Goal: Task Accomplishment & Management: Manage account settings

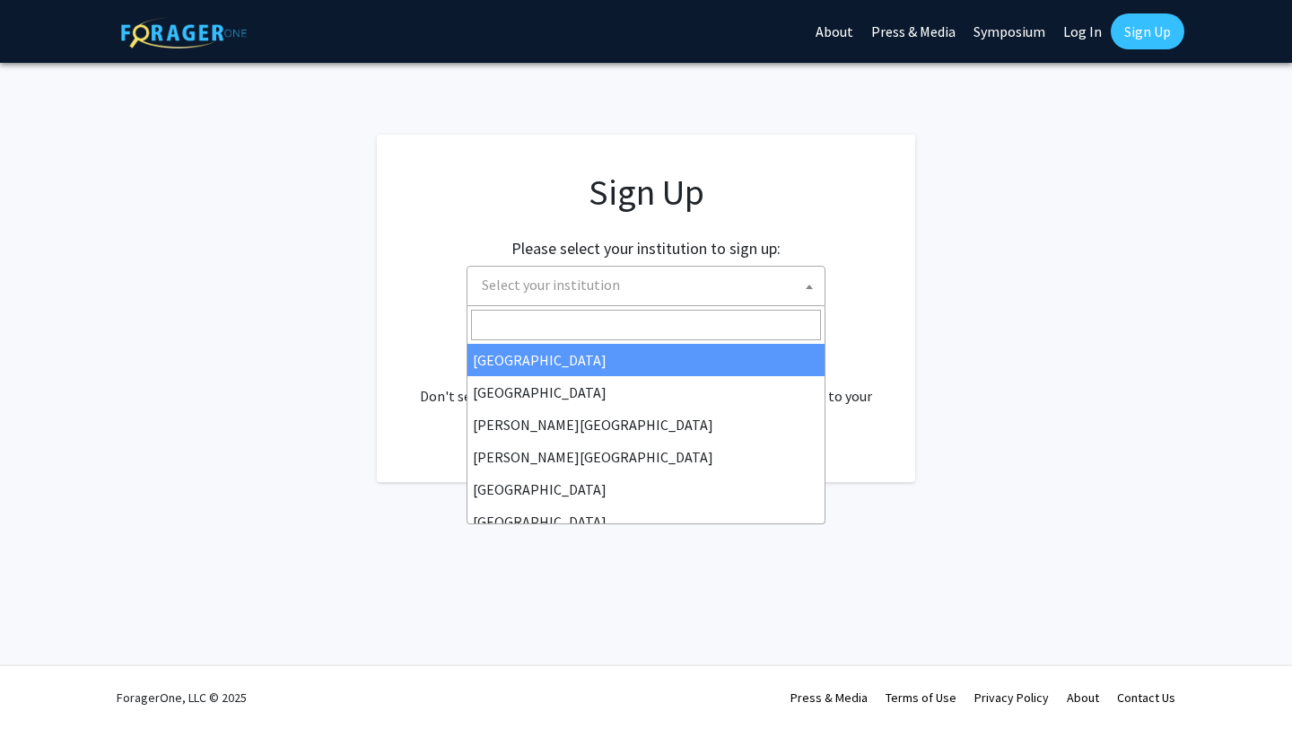
click at [532, 285] on span "Select your institution" at bounding box center [551, 285] width 138 height 18
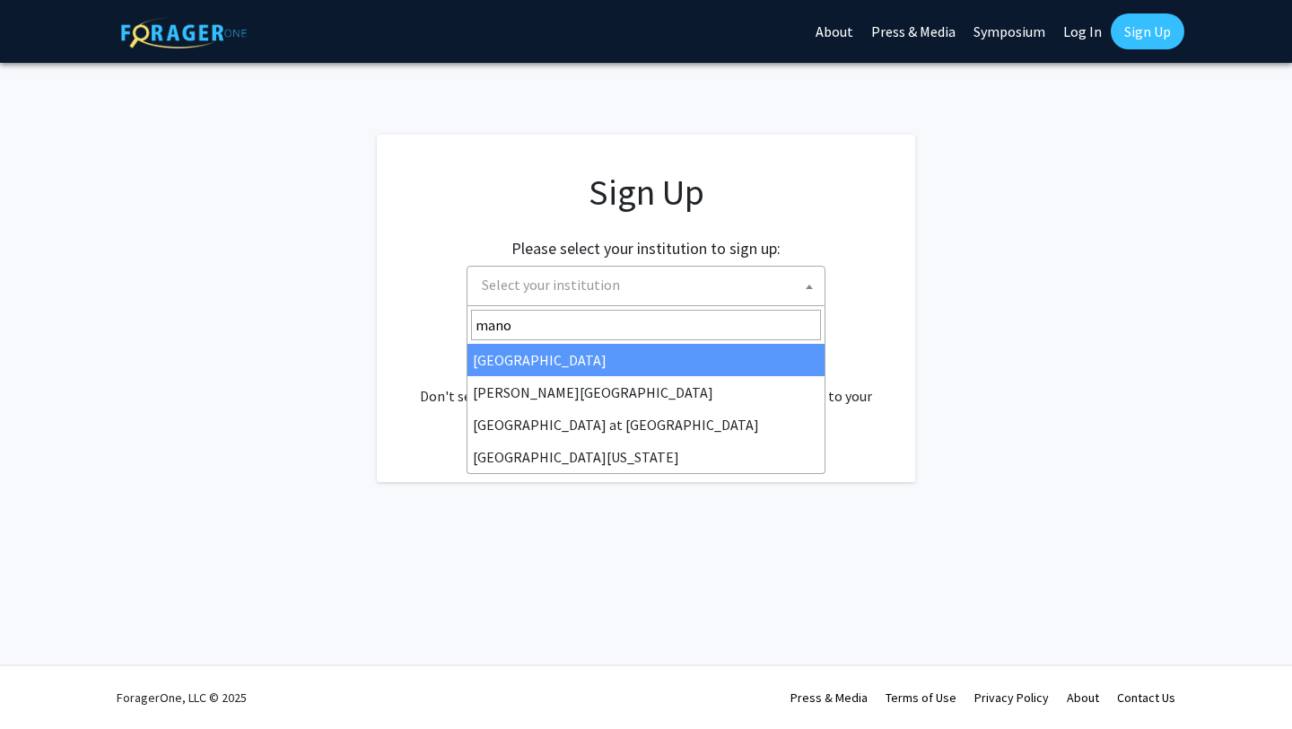
type input "manoa"
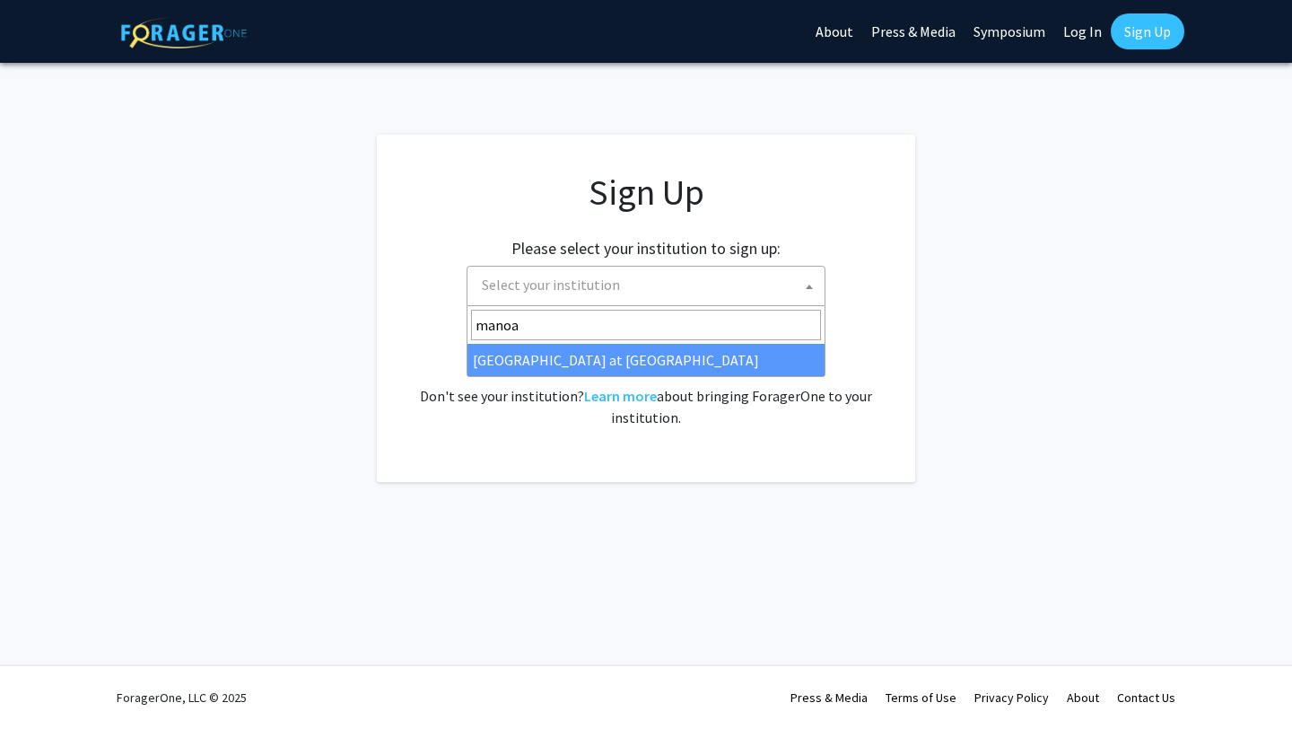
select select "18"
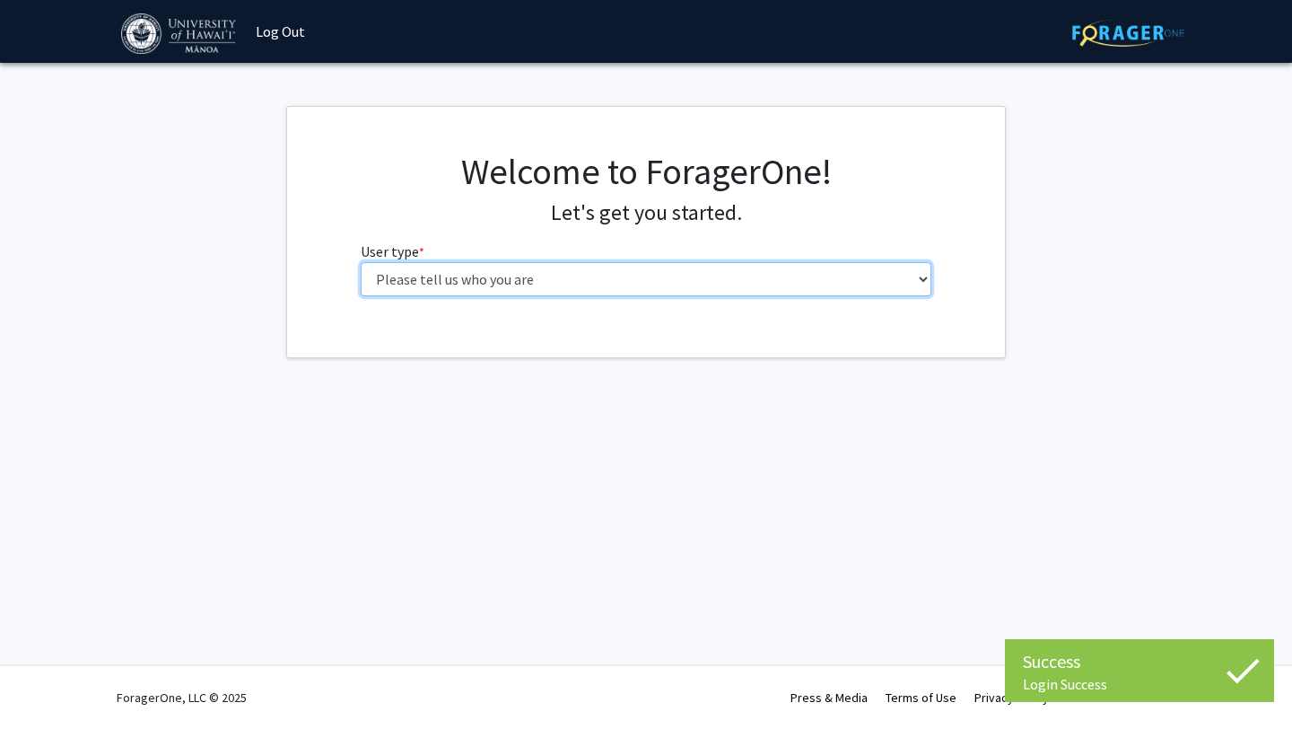
click at [671, 281] on select "Please tell us who you are Undergraduate Student Master's Student Doctoral Cand…" at bounding box center [647, 279] width 572 height 34
select select "1: undergrad"
click at [361, 262] on select "Please tell us who you are Undergraduate Student Master's Student Doctoral Cand…" at bounding box center [647, 279] width 572 height 34
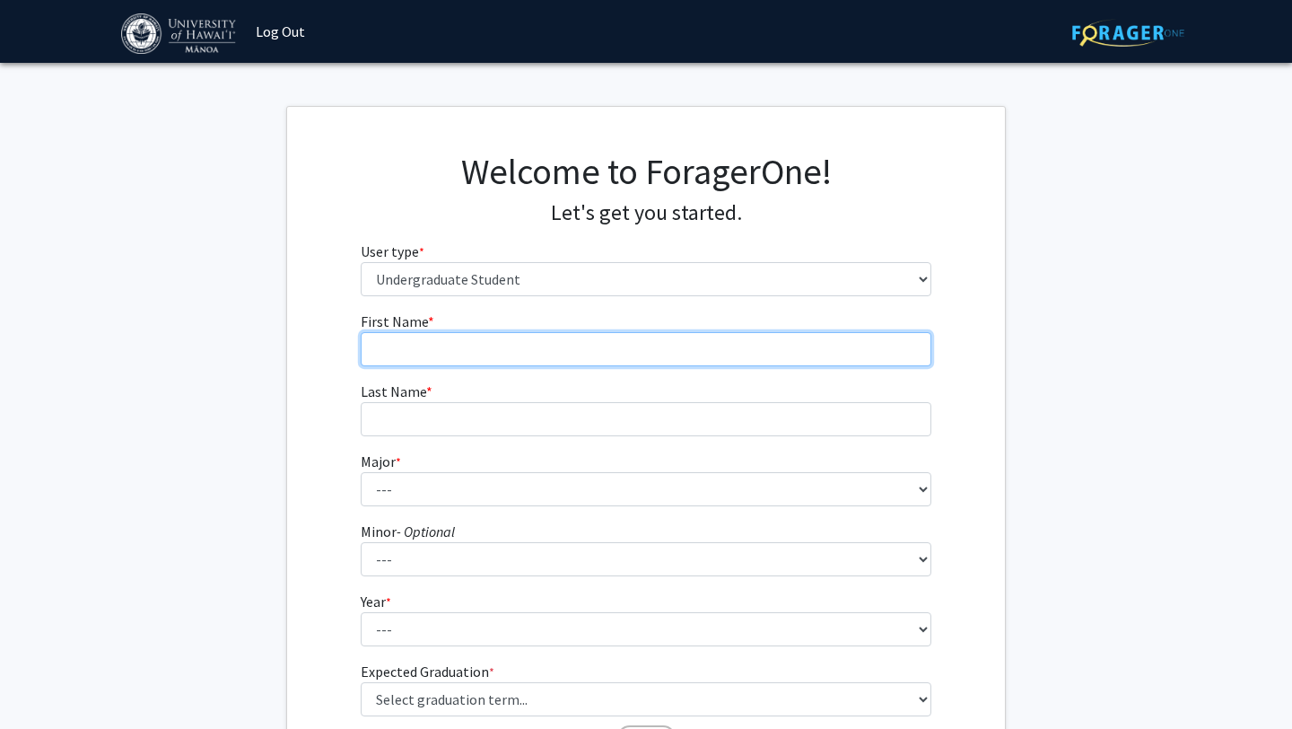
click at [479, 353] on input "First Name * required" at bounding box center [647, 349] width 572 height 34
type input "[PERSON_NAME]"
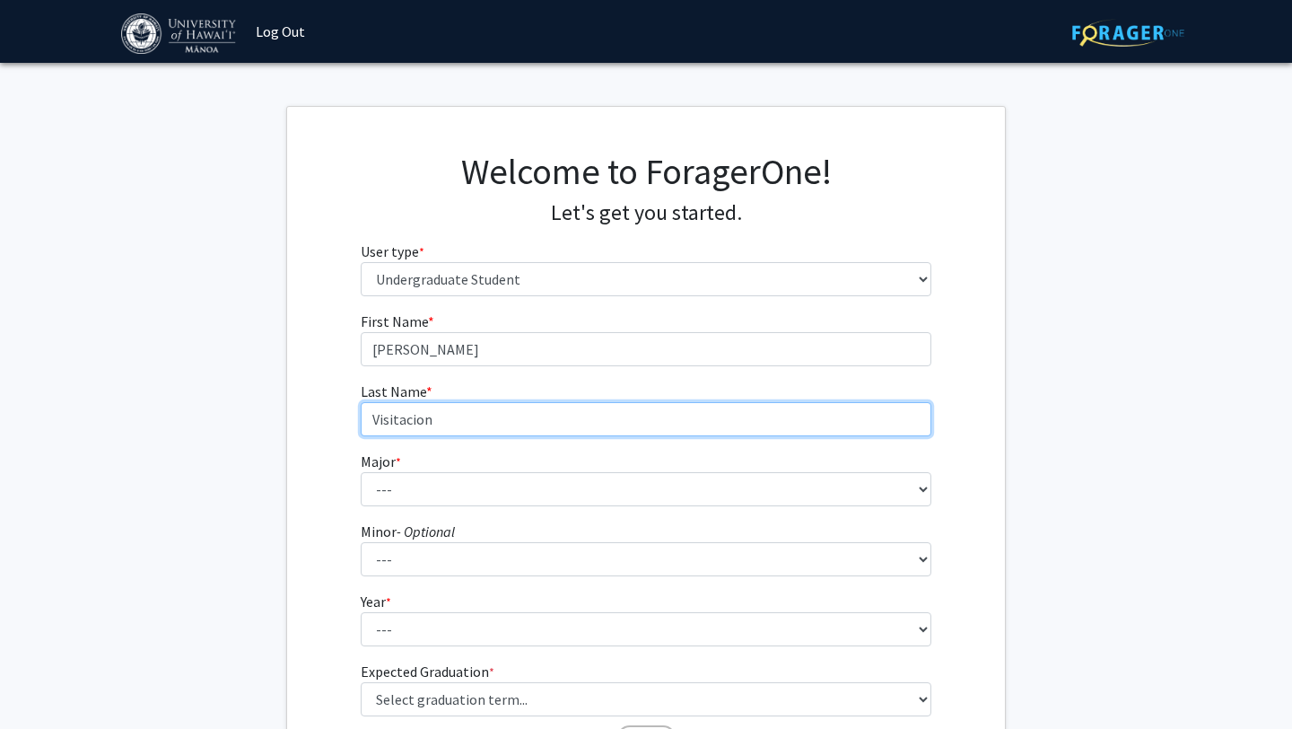
type input "Visitacion"
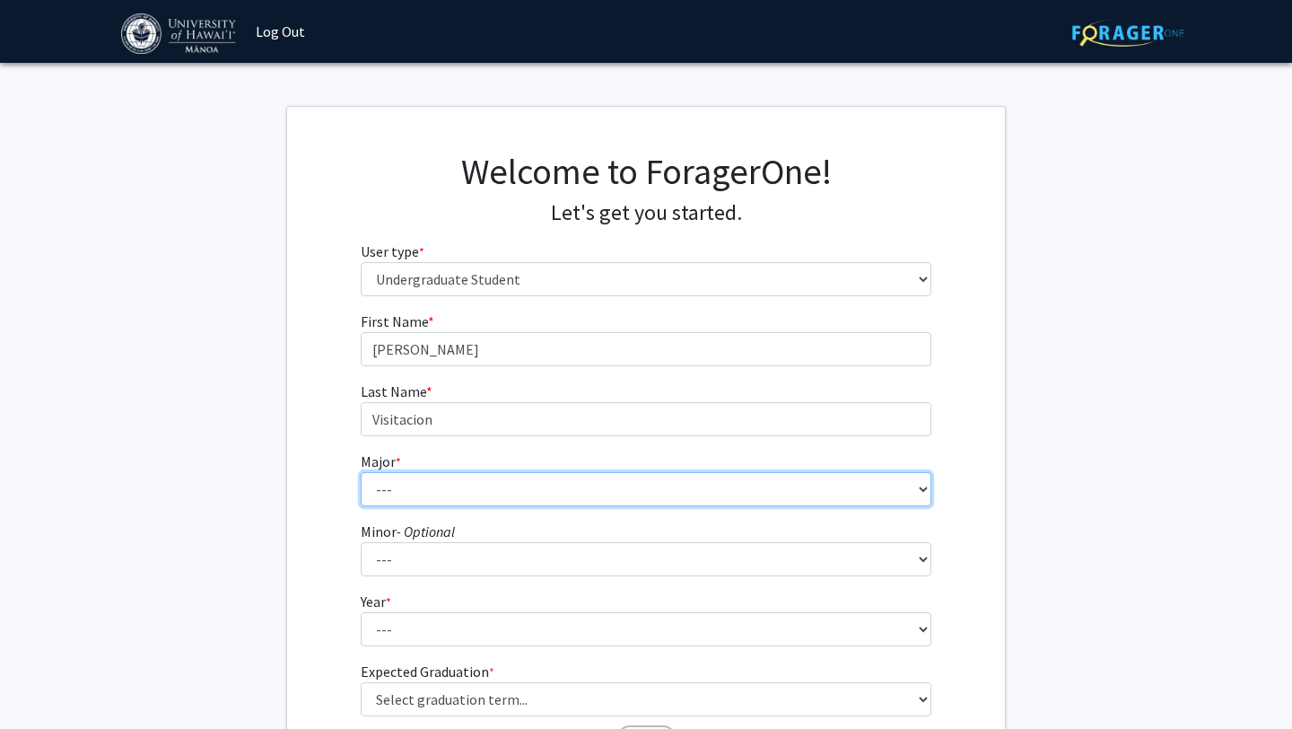
click at [445, 486] on select "--- Accounting American Studies Animal Sciences Anthropology Art Art History As…" at bounding box center [647, 489] width 572 height 34
select select "30: 1412"
click at [361, 472] on select "--- Accounting American Studies Animal Sciences Anthropology Art Art History As…" at bounding box center [647, 489] width 572 height 34
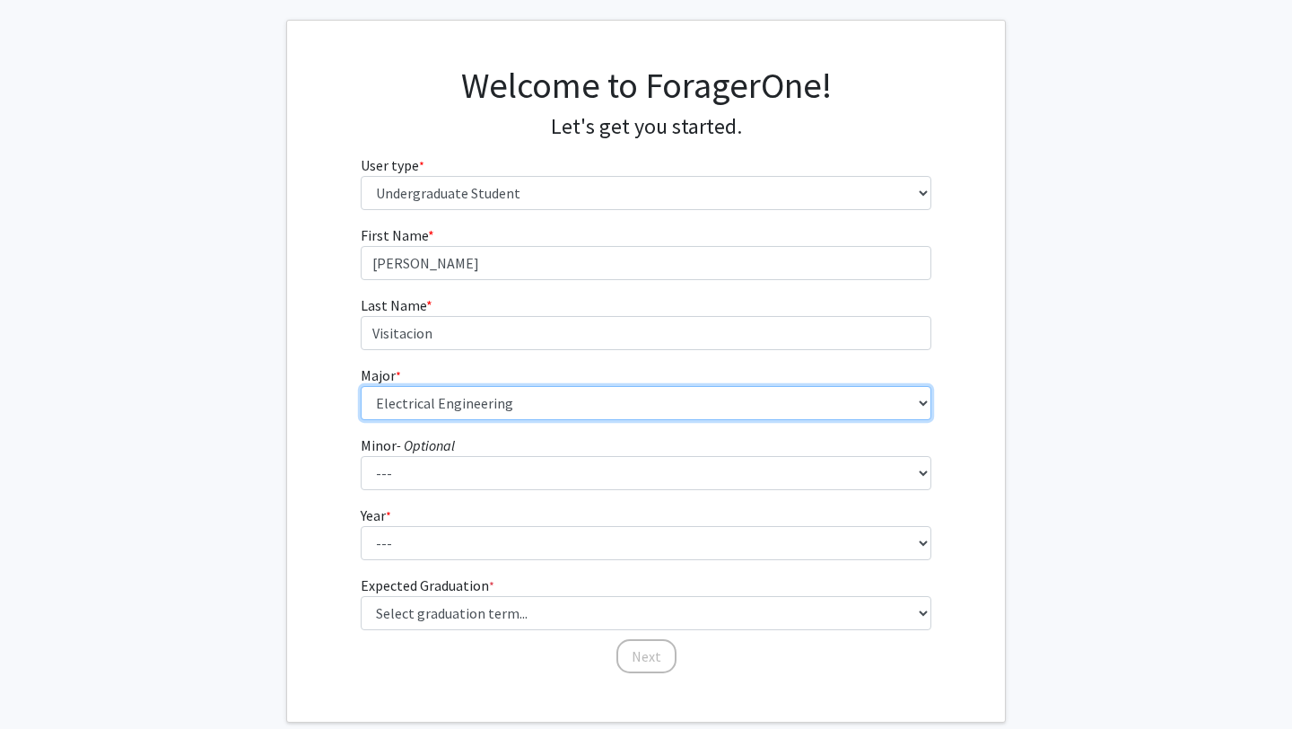
scroll to position [136, 0]
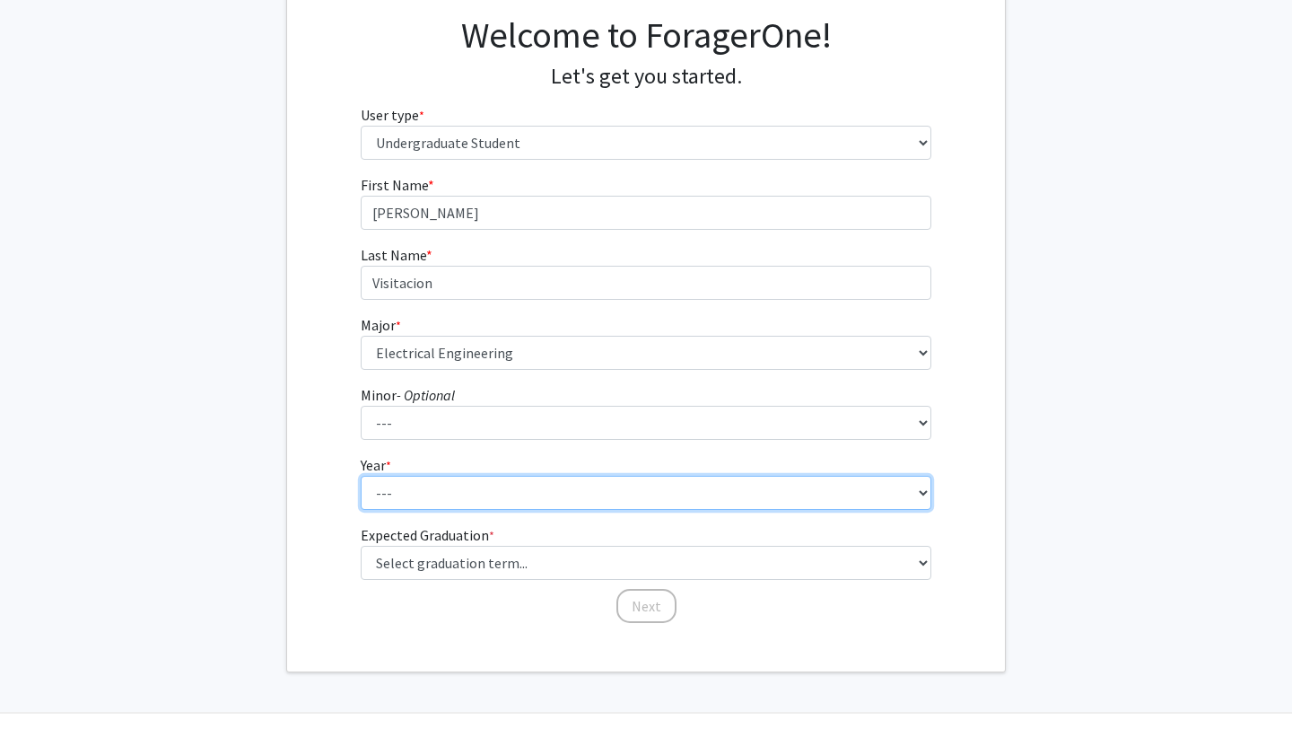
click at [477, 490] on select "--- First-year Sophomore Junior Senior Postbaccalaureate Certificate" at bounding box center [647, 493] width 572 height 34
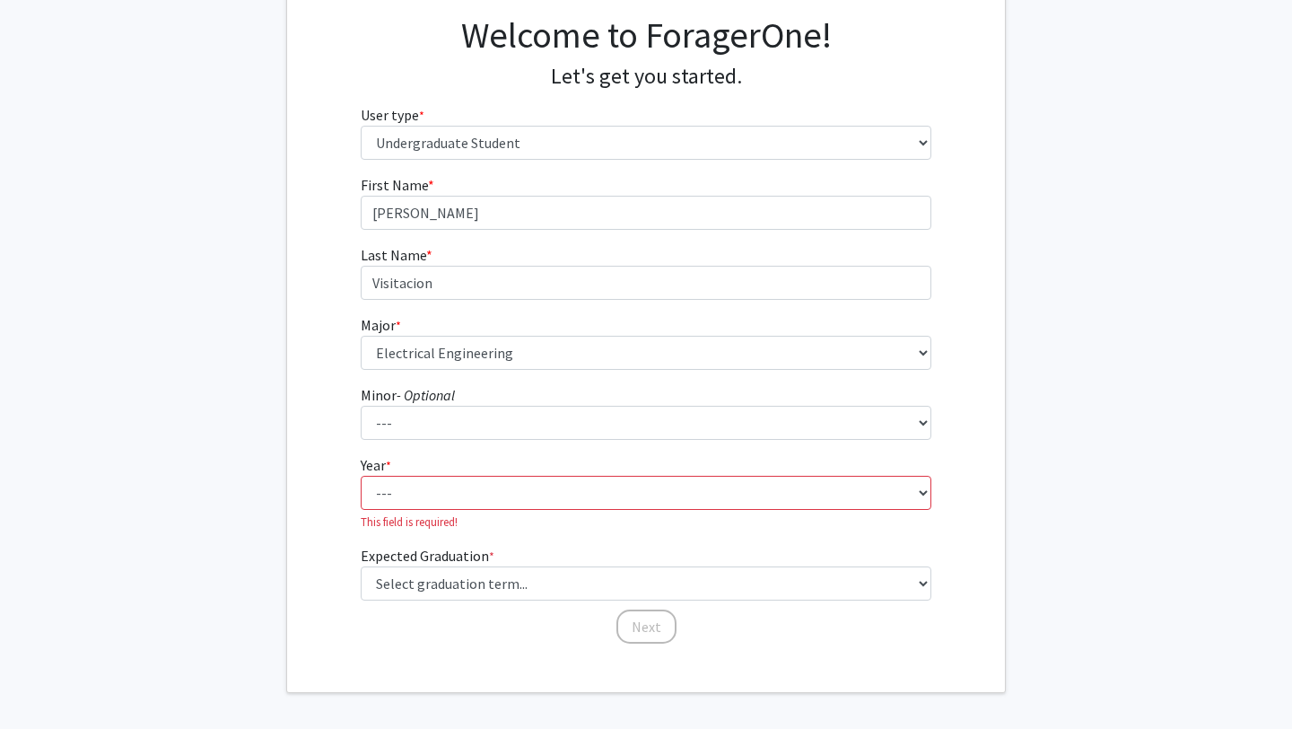
click at [438, 514] on form "First Name * required [PERSON_NAME] Last Name * required [PERSON_NAME] Major * …" at bounding box center [647, 400] width 572 height 453
click at [435, 509] on fg-select "Year * required --- First-year Sophomore Junior Senior Postbaccalaureate Certif…" at bounding box center [647, 492] width 572 height 76
click at [433, 491] on select "--- First-year Sophomore Junior Senior Postbaccalaureate Certificate" at bounding box center [647, 493] width 572 height 34
select select "1: first-year"
click at [361, 476] on select "--- First-year Sophomore Junior Senior Postbaccalaureate Certificate" at bounding box center [647, 493] width 572 height 34
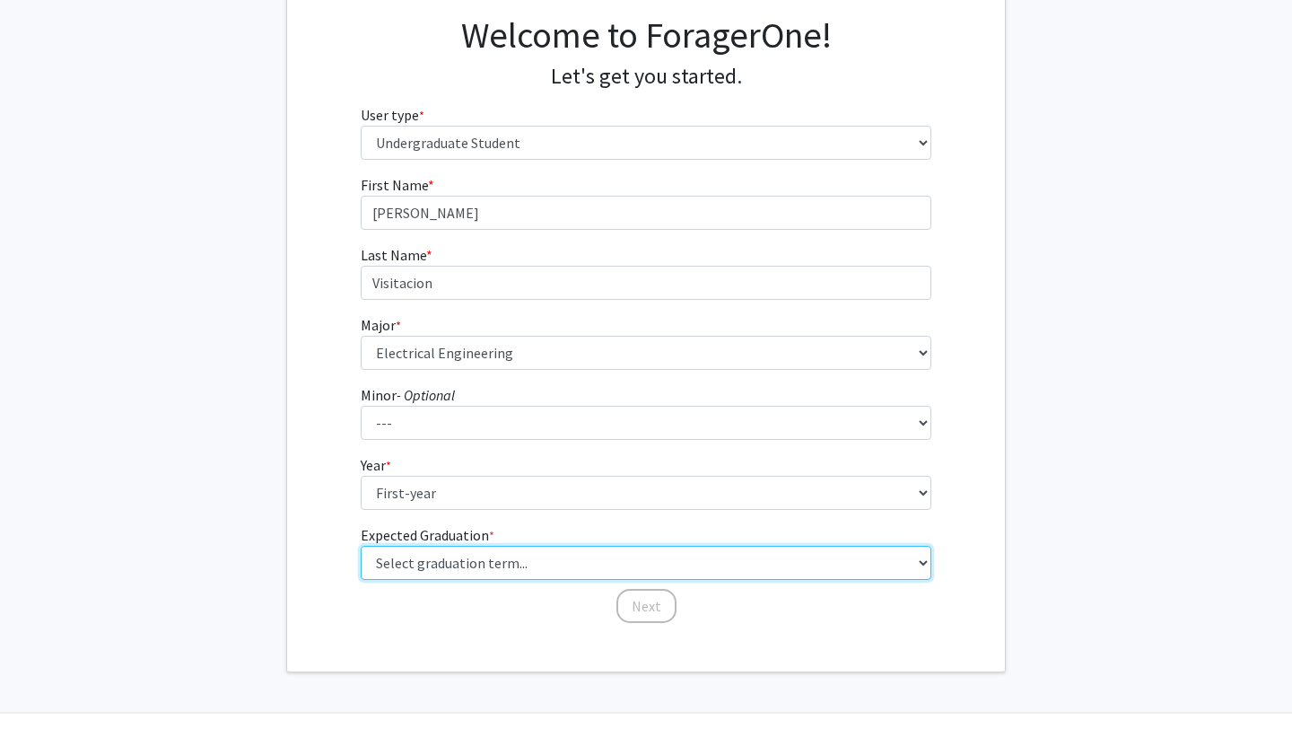
click at [477, 568] on select "Select graduation term... Spring 2025 Summer 2025 Fall 2025 Winter 2025 Spring …" at bounding box center [647, 563] width 572 height 34
select select "17: spring_2029"
click at [361, 546] on select "Select graduation term... Spring 2025 Summer 2025 Fall 2025 Winter 2025 Spring …" at bounding box center [647, 563] width 572 height 34
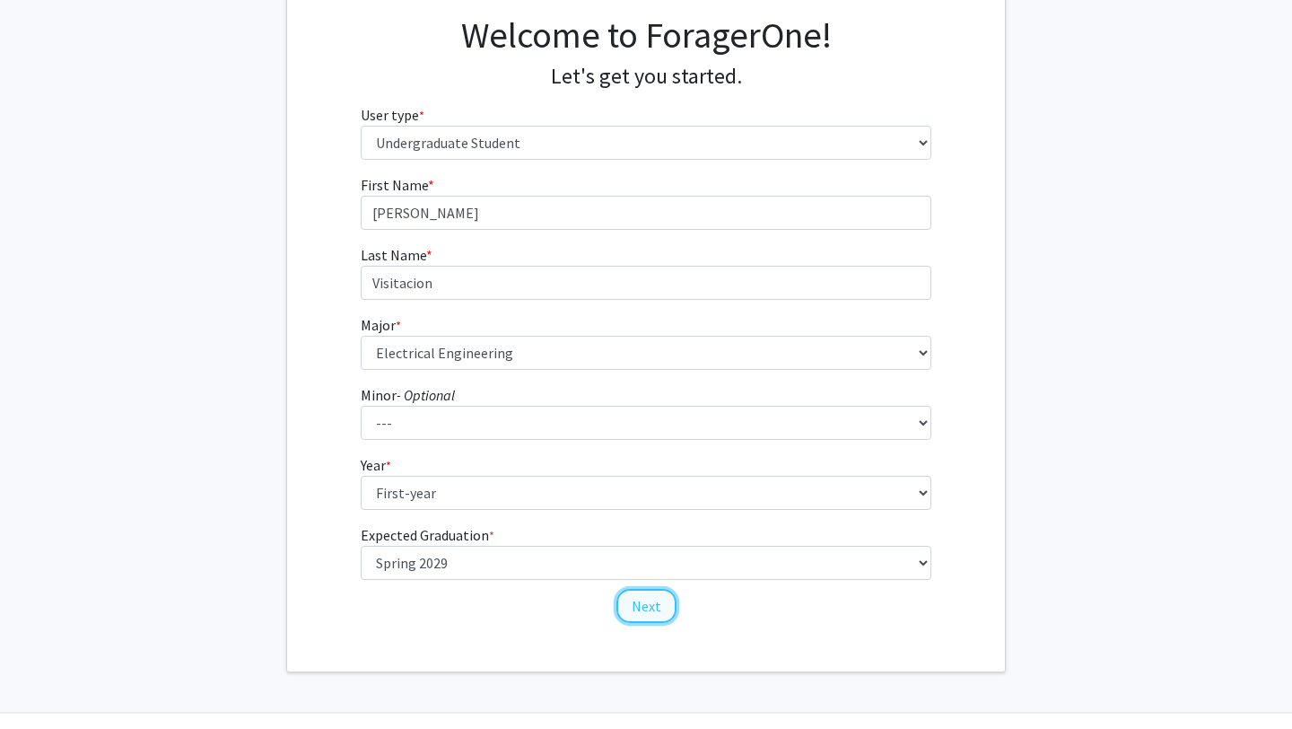
click at [632, 608] on button "Next" at bounding box center [647, 606] width 60 height 34
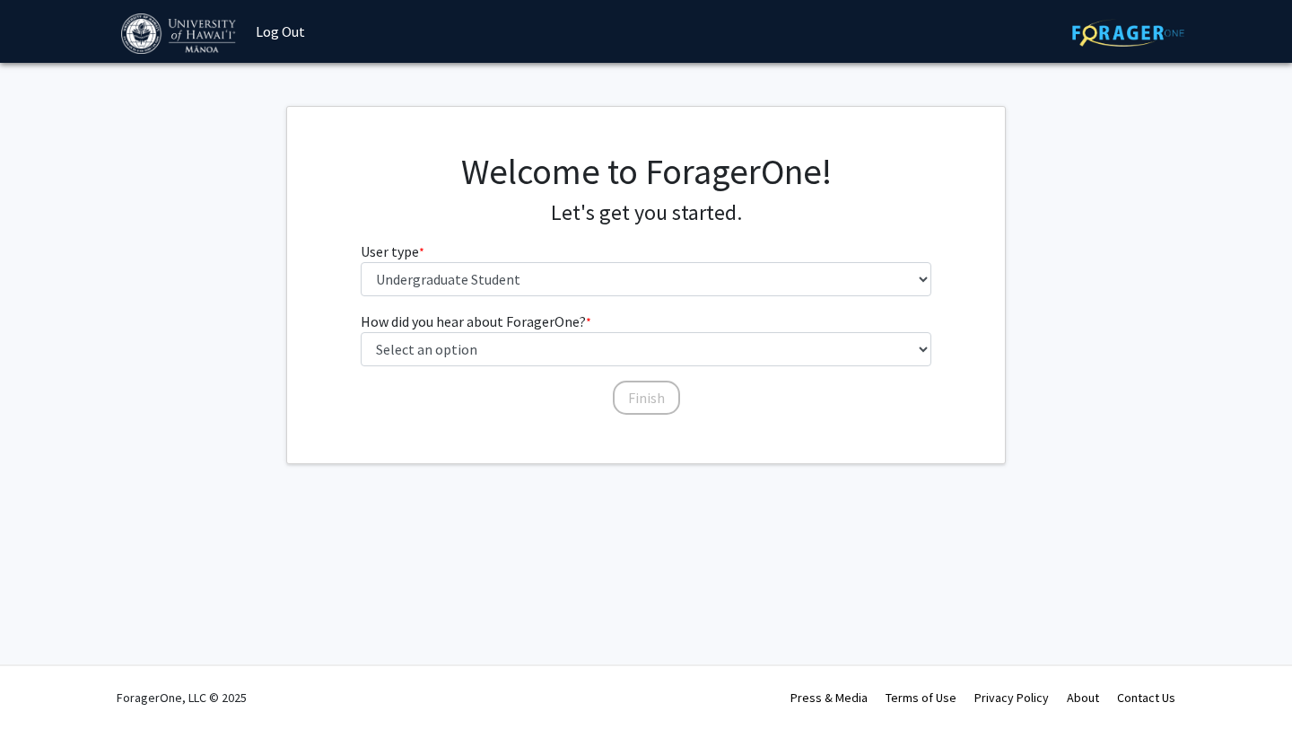
scroll to position [0, 0]
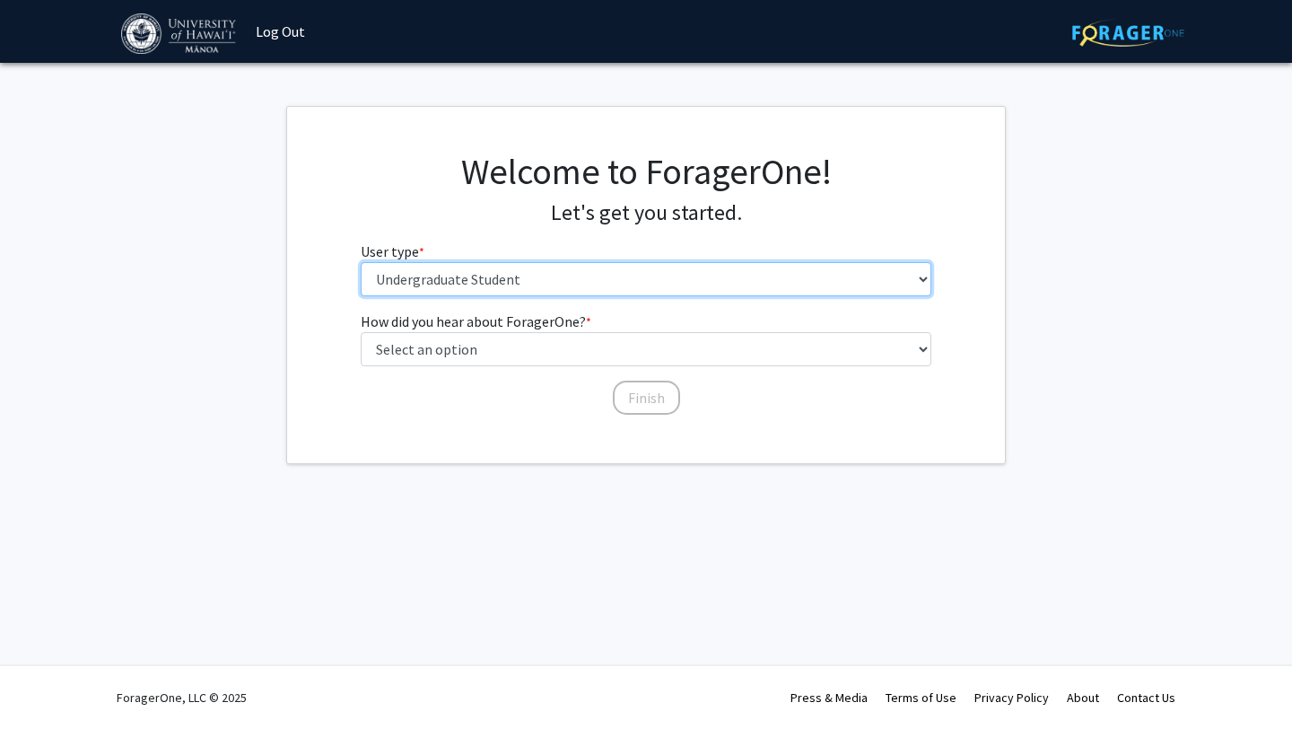
click at [573, 266] on select "Please tell us who you are Undergraduate Student Master's Student Doctoral Cand…" at bounding box center [647, 279] width 572 height 34
click at [361, 262] on select "Please tell us who you are Undergraduate Student Master's Student Doctoral Cand…" at bounding box center [647, 279] width 572 height 34
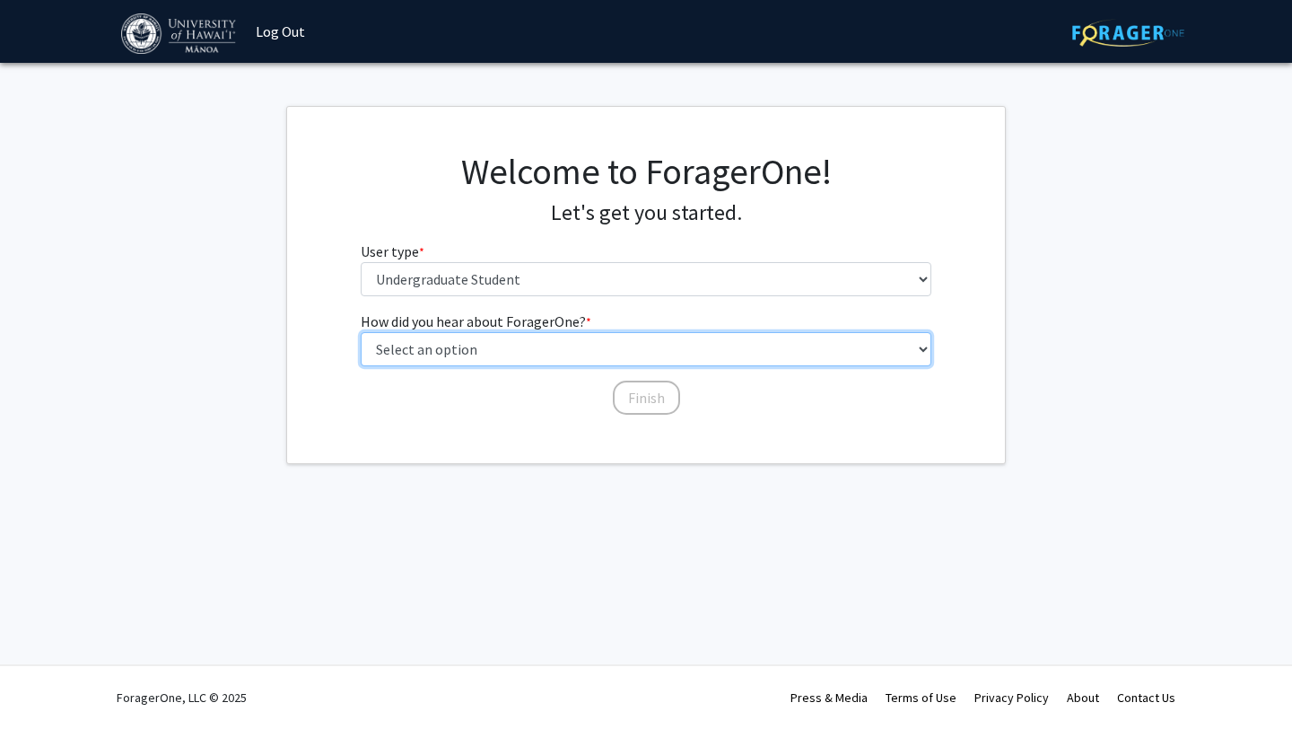
click at [567, 356] on select "Select an option Peer/student recommendation Faculty/staff recommendation Unive…" at bounding box center [647, 349] width 572 height 34
select select "3: university_website"
click at [361, 332] on select "Select an option Peer/student recommendation Faculty/staff recommendation Unive…" at bounding box center [647, 349] width 572 height 34
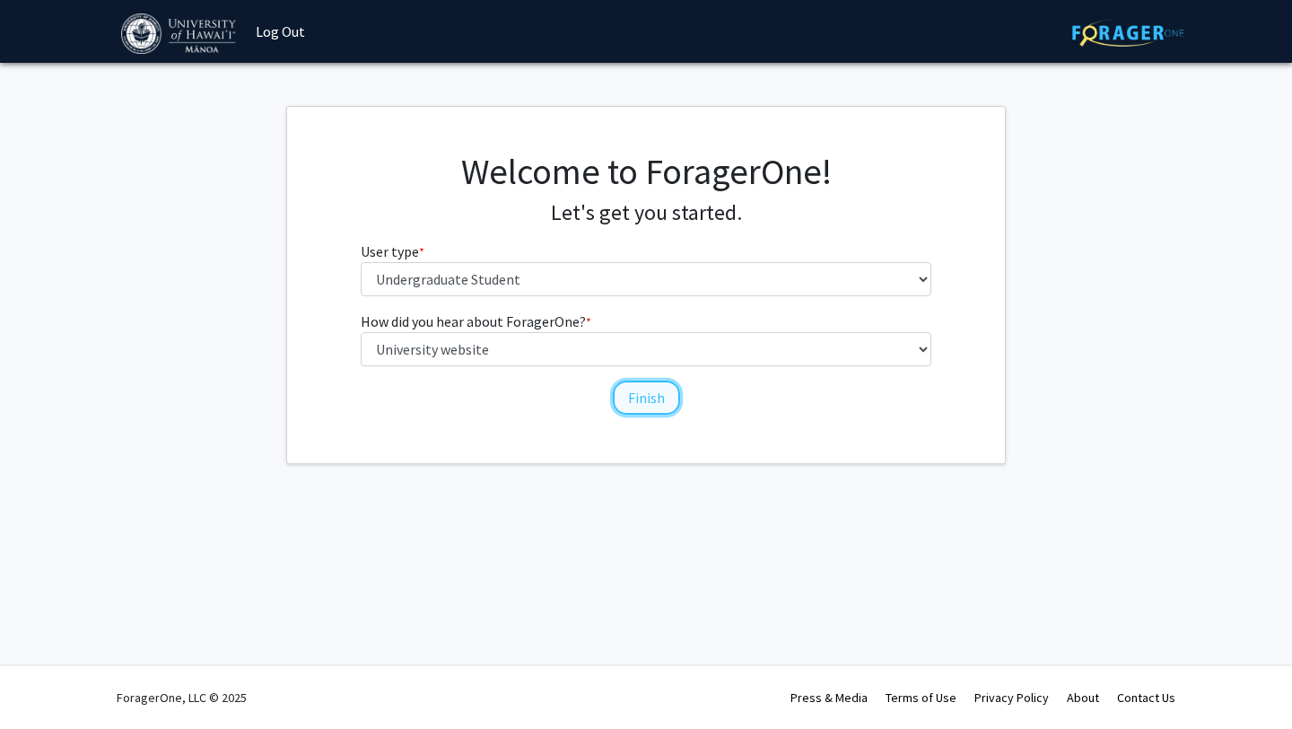
click at [636, 401] on button "Finish" at bounding box center [646, 398] width 67 height 34
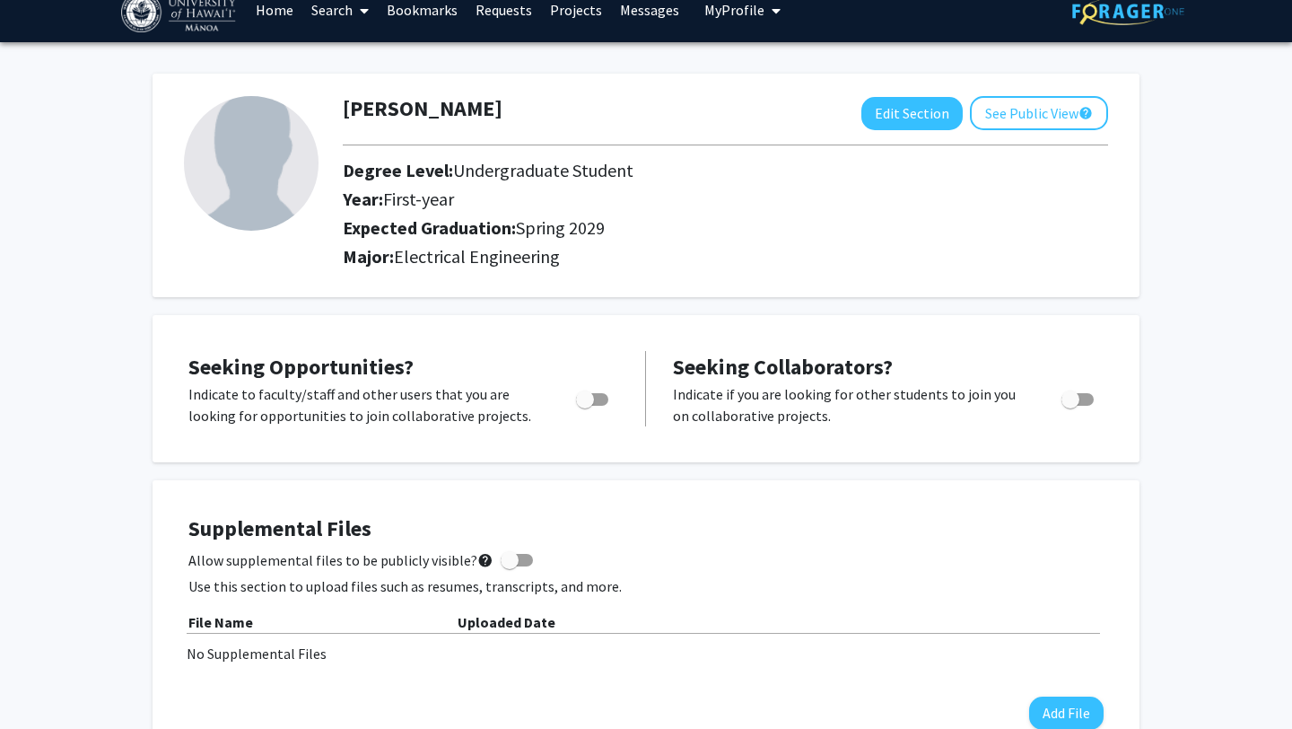
scroll to position [13, 0]
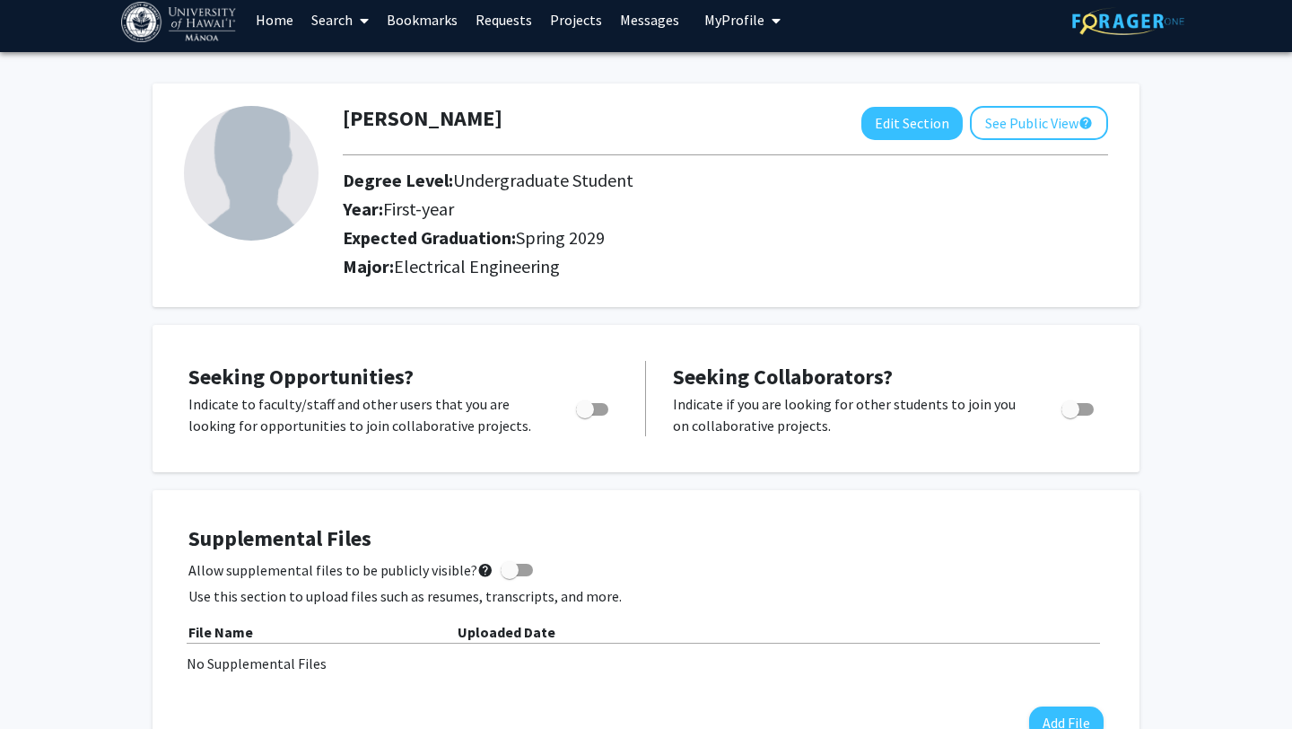
click at [598, 405] on span "Toggle" at bounding box center [592, 409] width 32 height 13
click at [585, 416] on input "Are you actively seeking opportunities?" at bounding box center [584, 416] width 1 height 1
checkbox input "true"
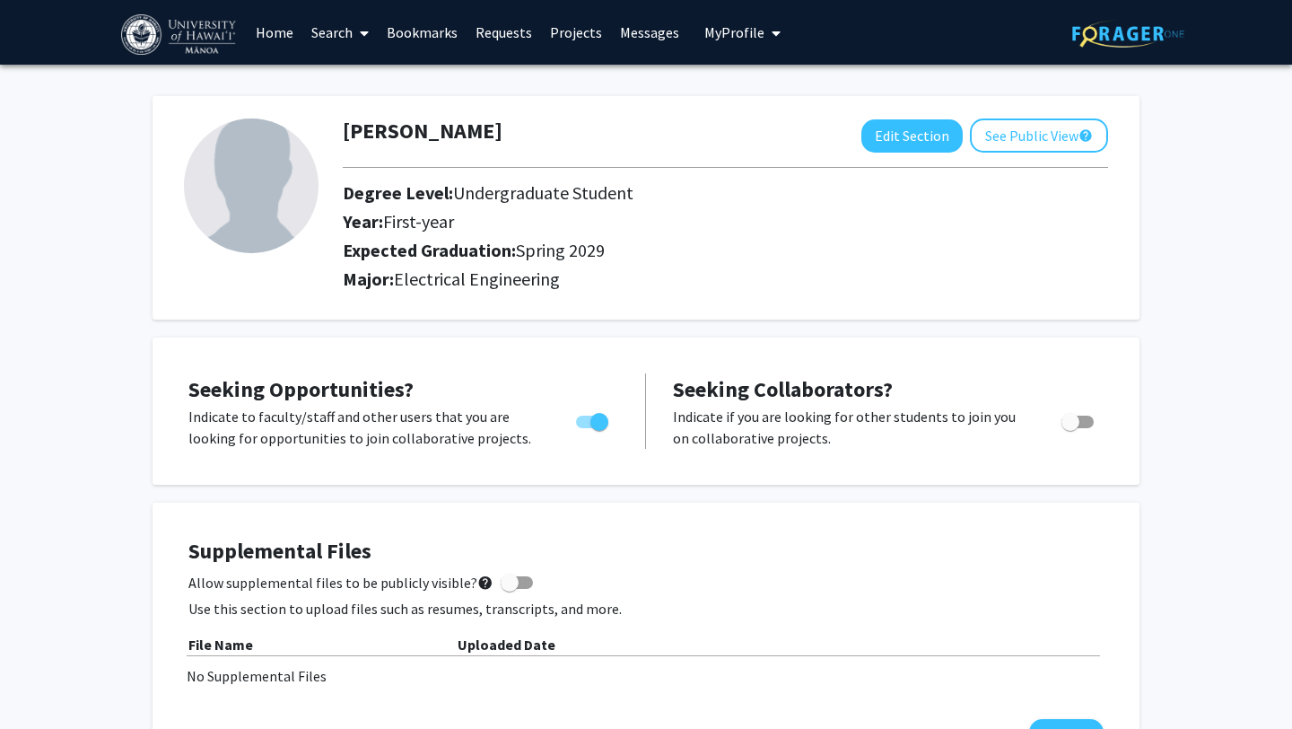
click at [575, 40] on link "Projects" at bounding box center [576, 32] width 70 height 63
click at [569, 36] on link "Projects" at bounding box center [576, 32] width 70 height 63
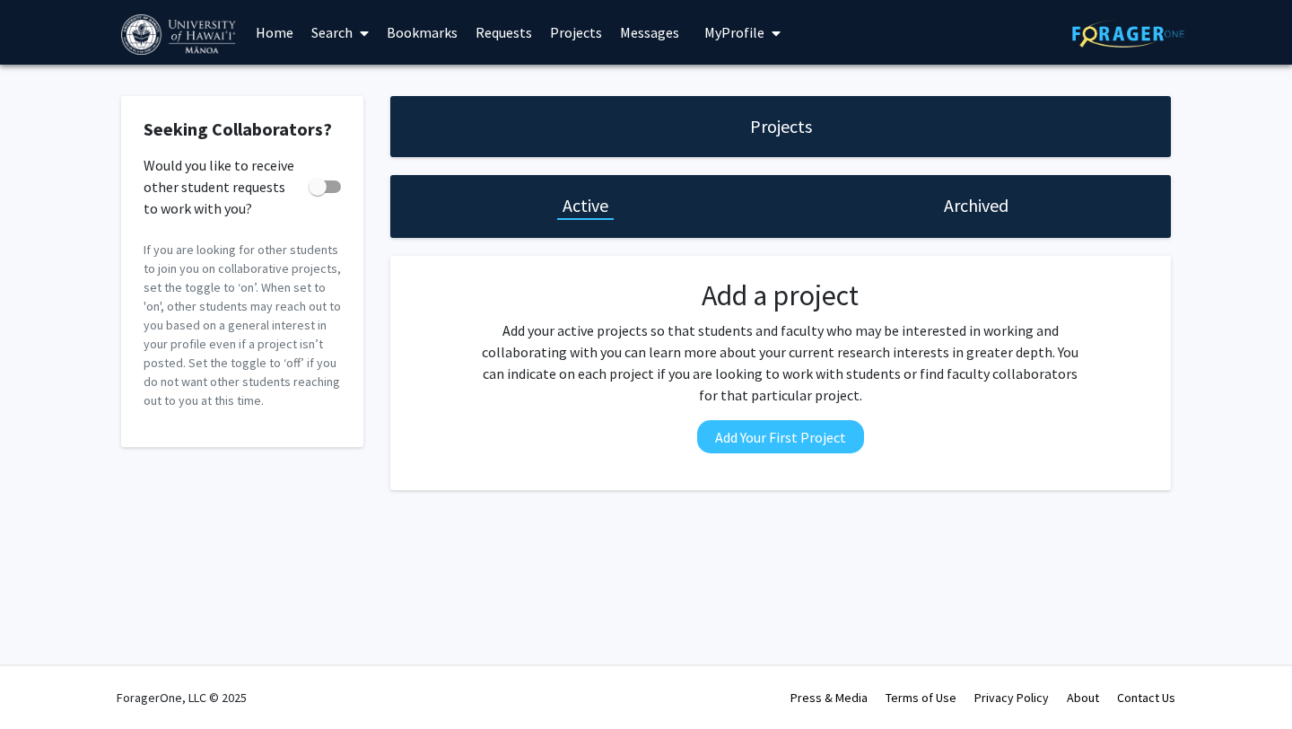
click at [942, 209] on div "Archived" at bounding box center [976, 205] width 75 height 25
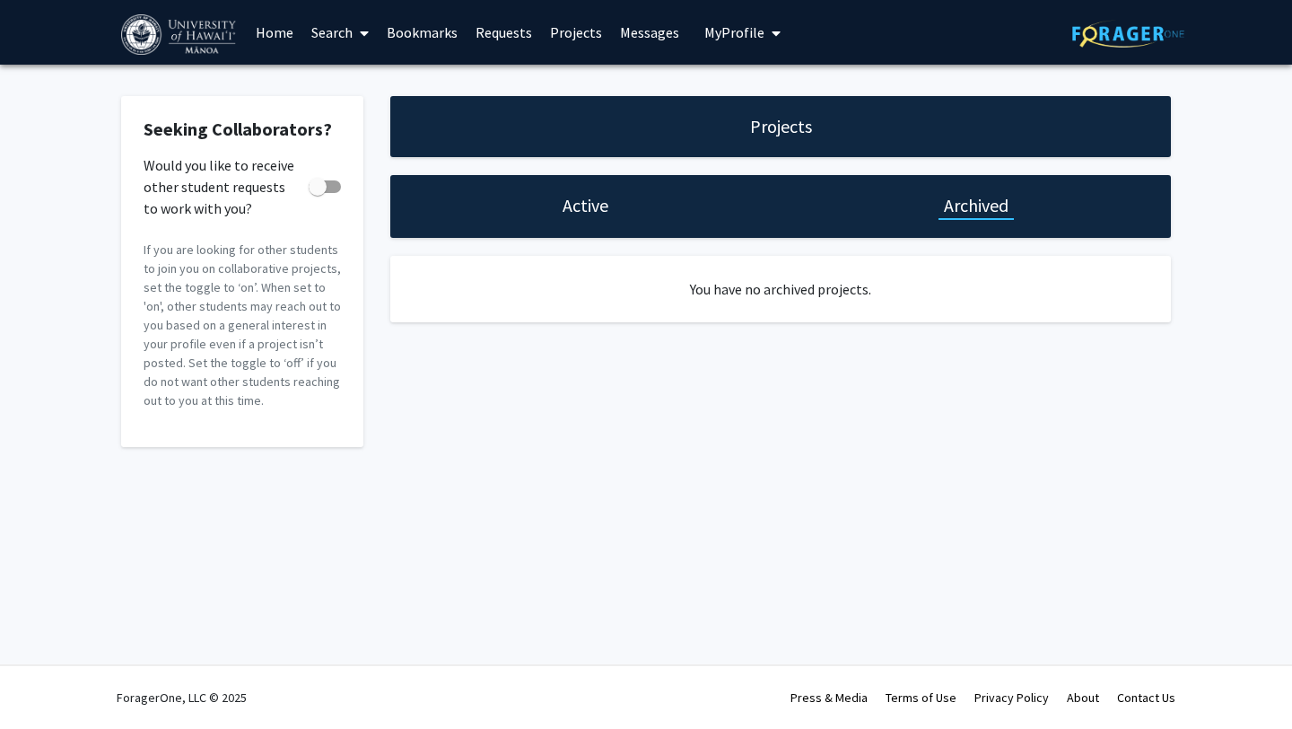
click at [766, 107] on div "Projects" at bounding box center [780, 126] width 781 height 61
click at [779, 128] on h1 "Projects" at bounding box center [781, 126] width 62 height 25
click at [291, 27] on link "Home" at bounding box center [275, 32] width 56 height 63
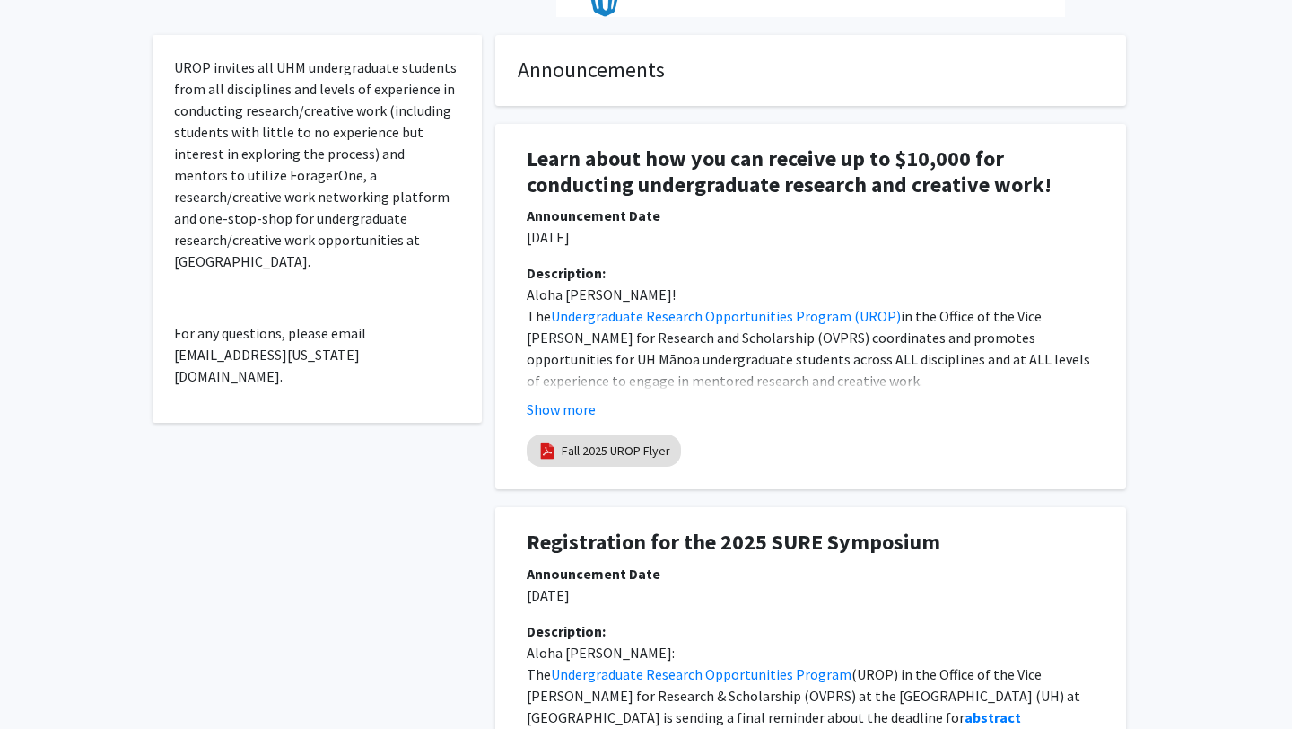
scroll to position [476, 0]
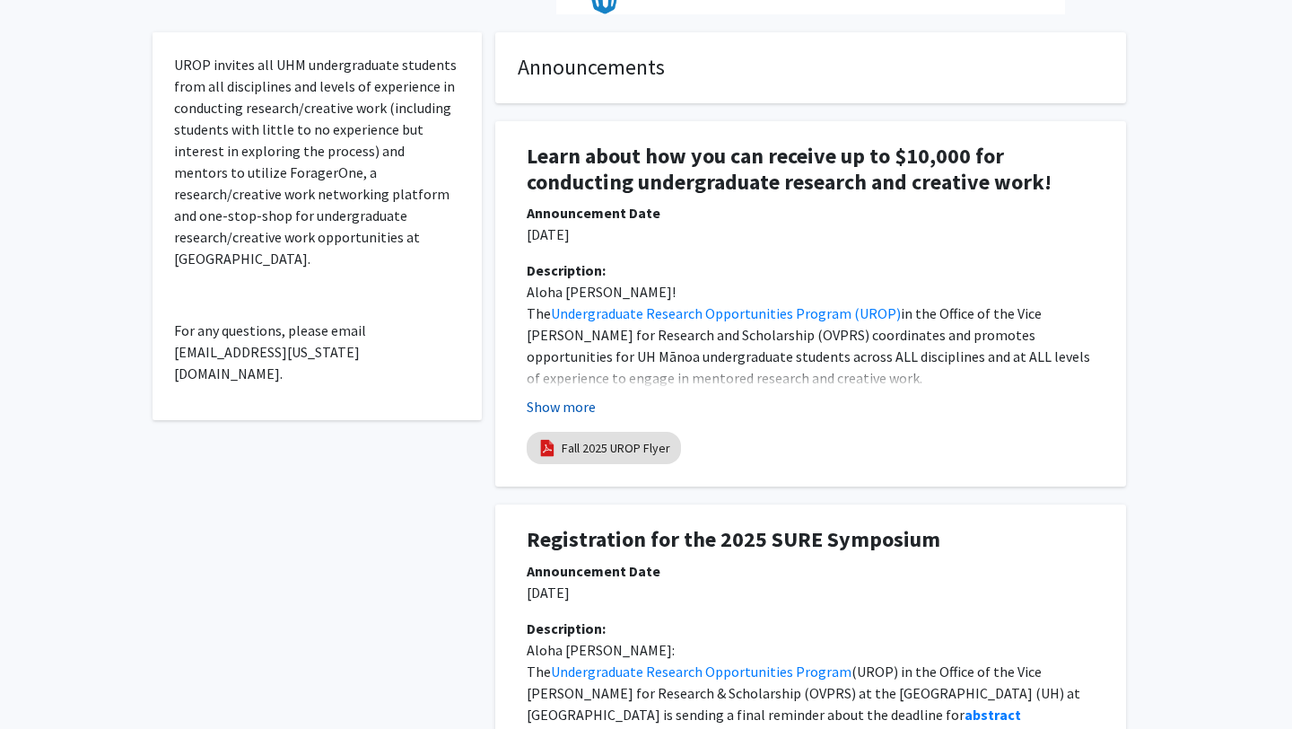
click at [563, 410] on button "Show more" at bounding box center [561, 407] width 69 height 22
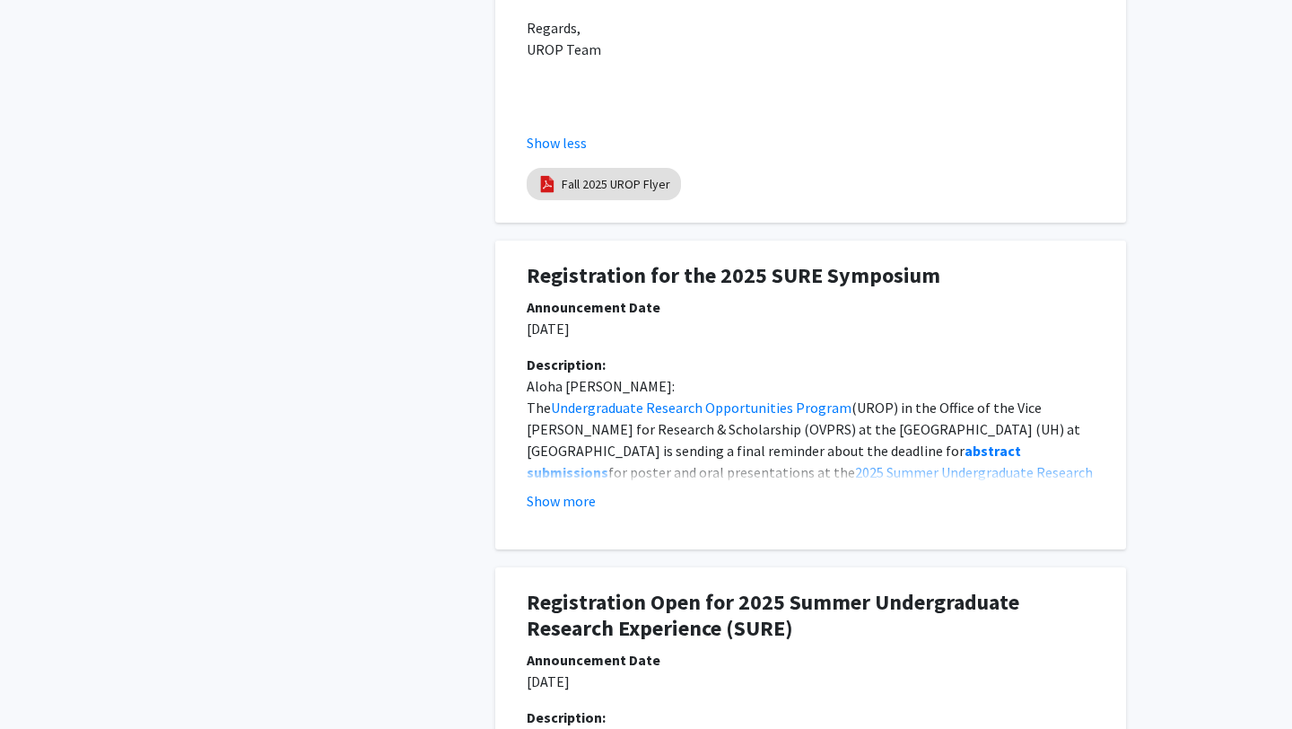
scroll to position [1934, 0]
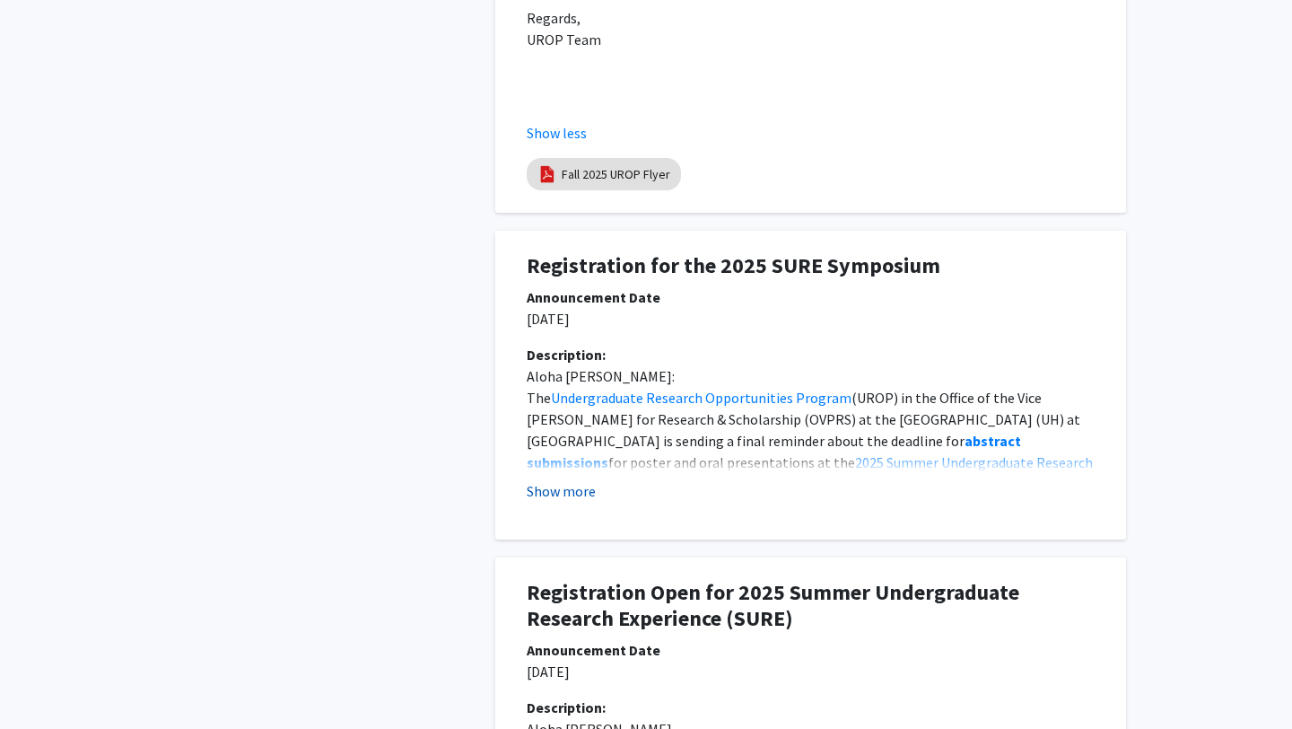
click at [576, 480] on button "Show more" at bounding box center [561, 491] width 69 height 22
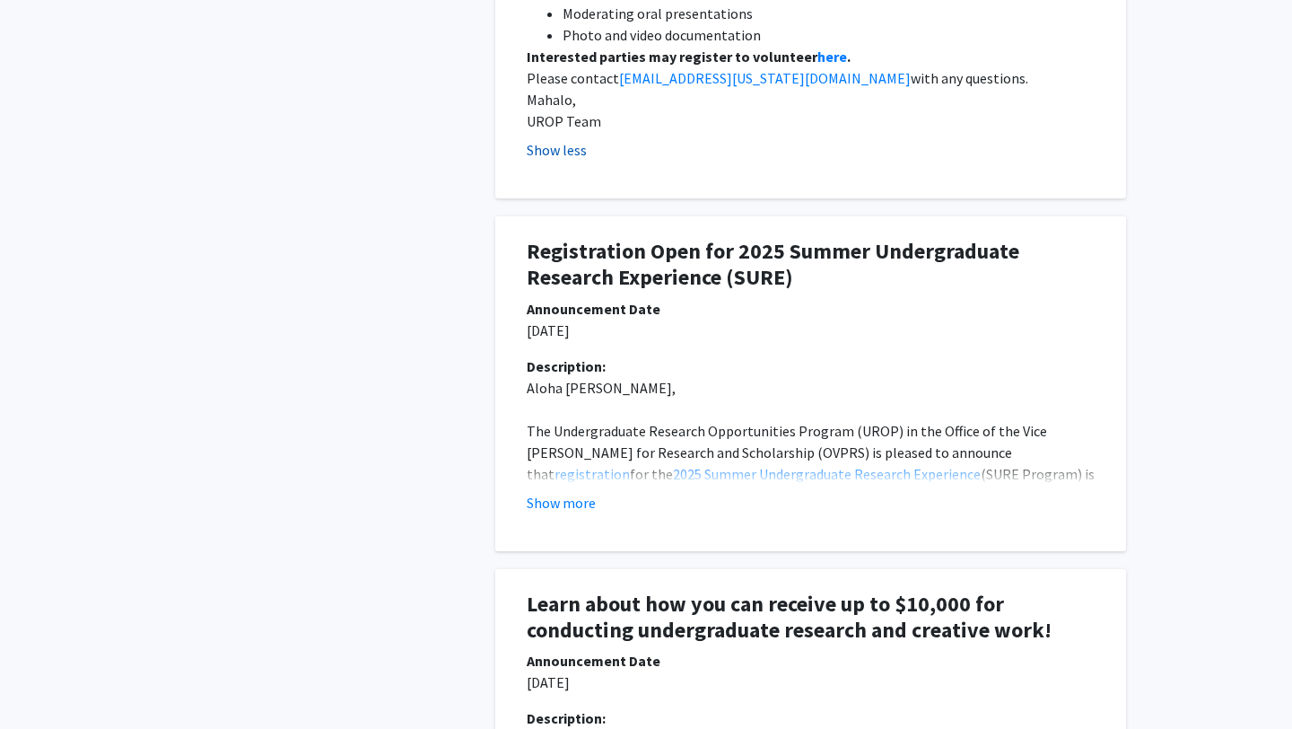
scroll to position [2924, 0]
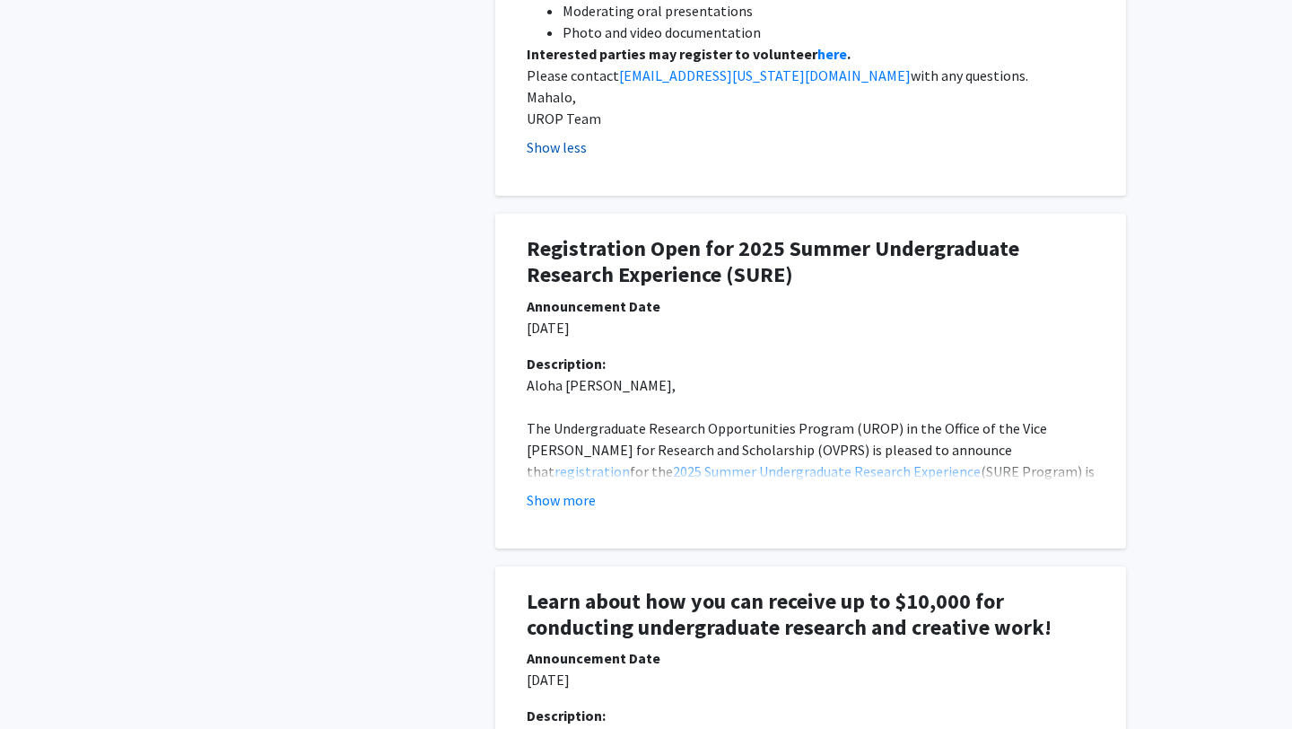
click at [576, 489] on button "Show more" at bounding box center [561, 500] width 69 height 22
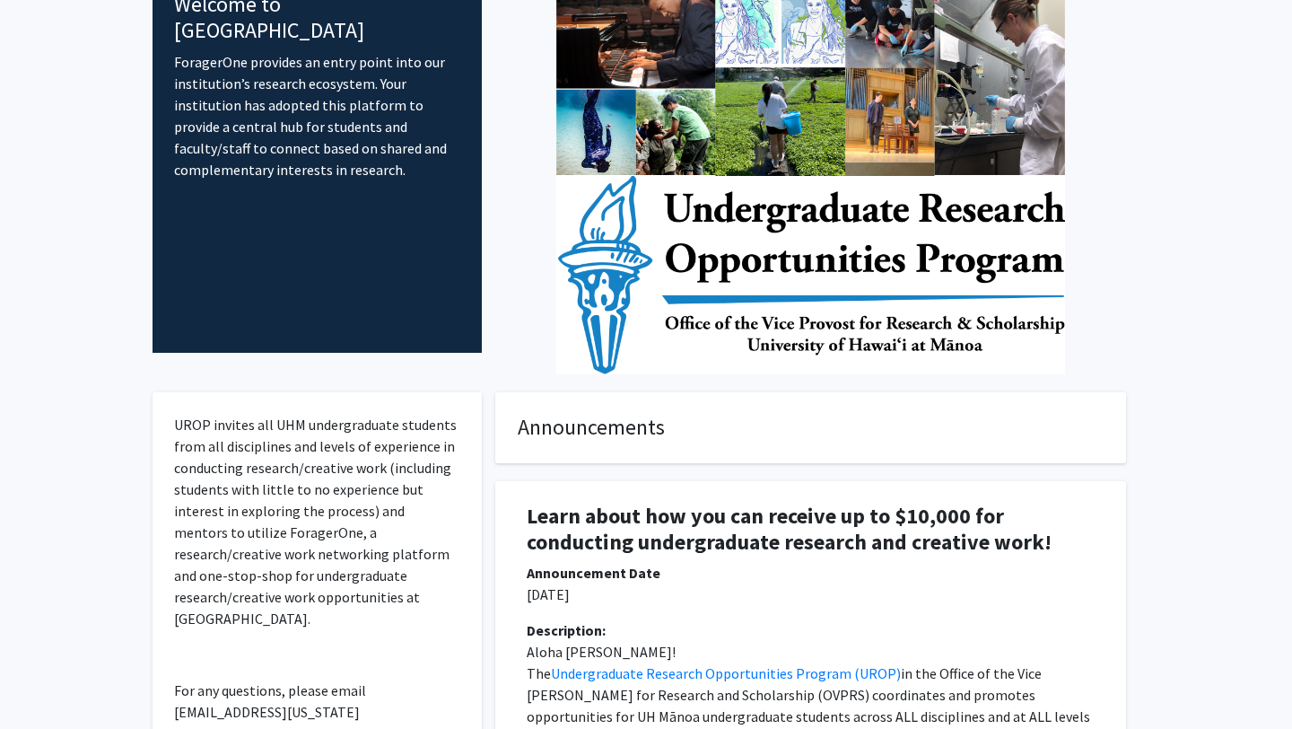
scroll to position [0, 0]
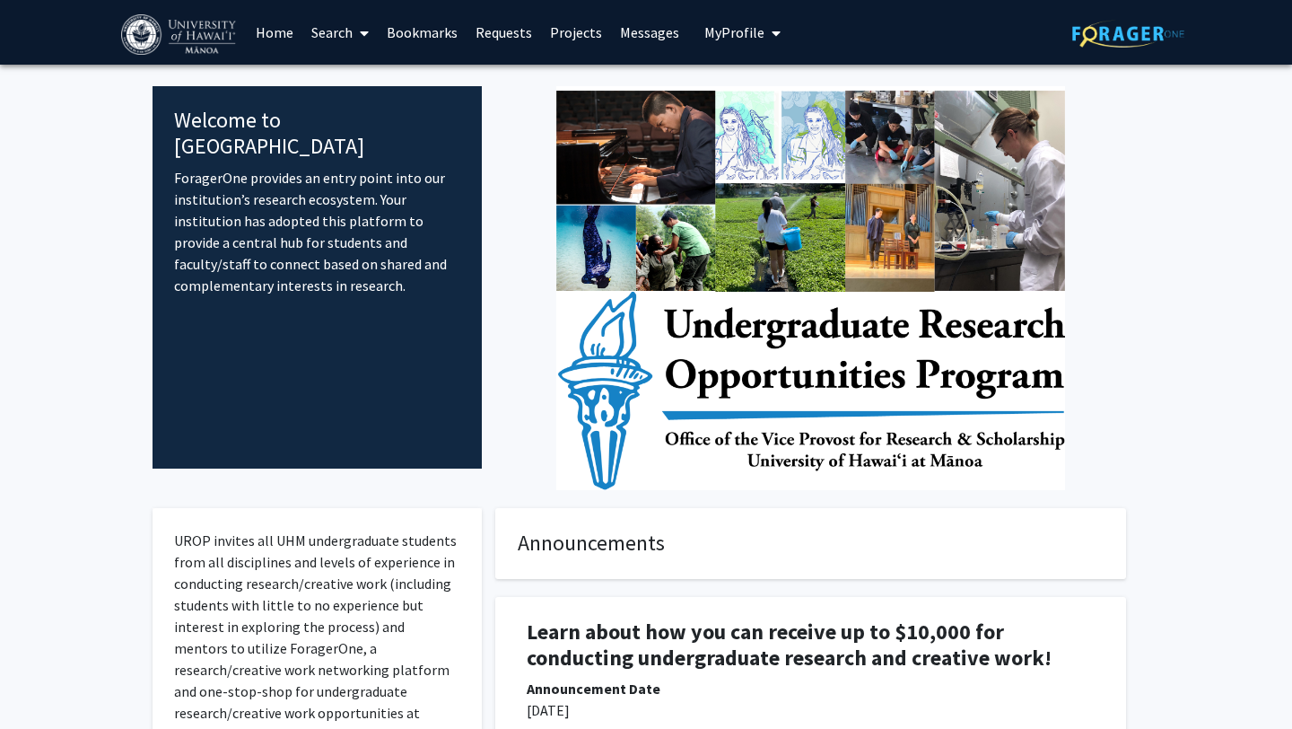
click at [328, 27] on link "Search" at bounding box center [339, 32] width 75 height 63
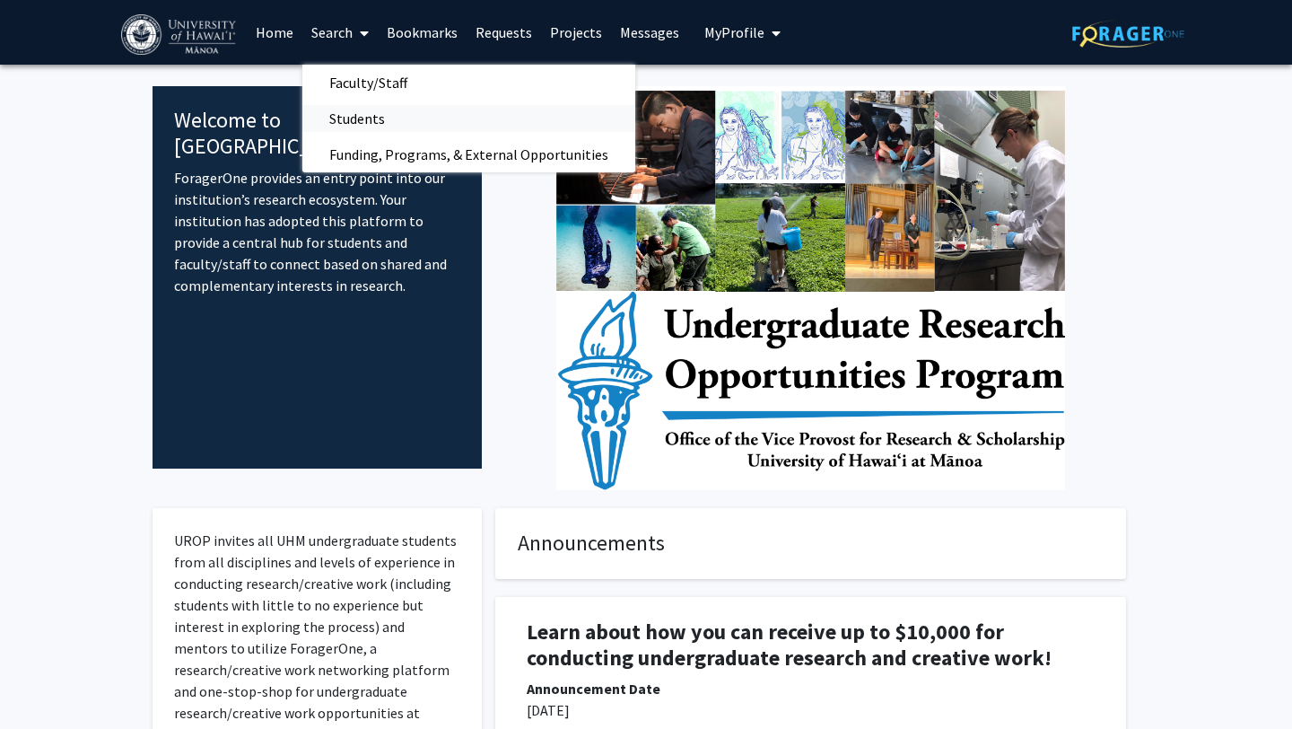
click at [371, 115] on span "Students" at bounding box center [356, 119] width 109 height 36
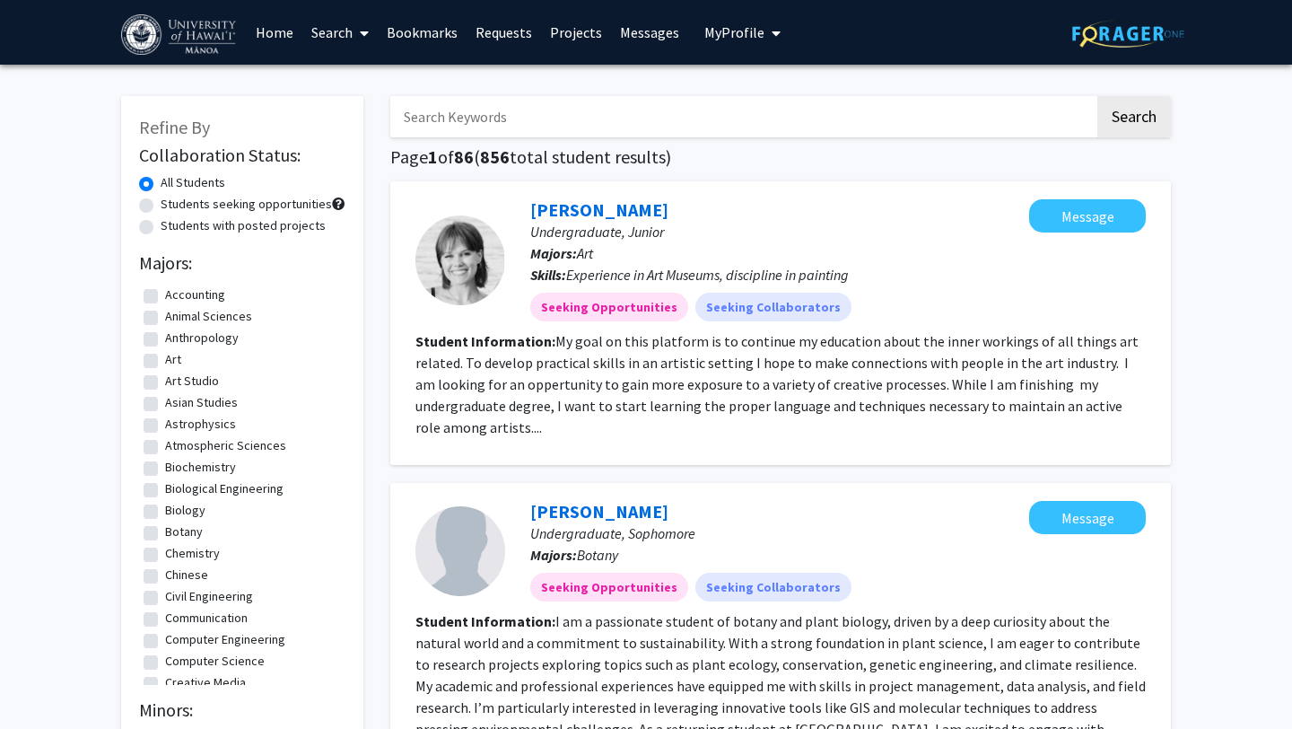
click at [328, 28] on link "Search" at bounding box center [339, 32] width 75 height 63
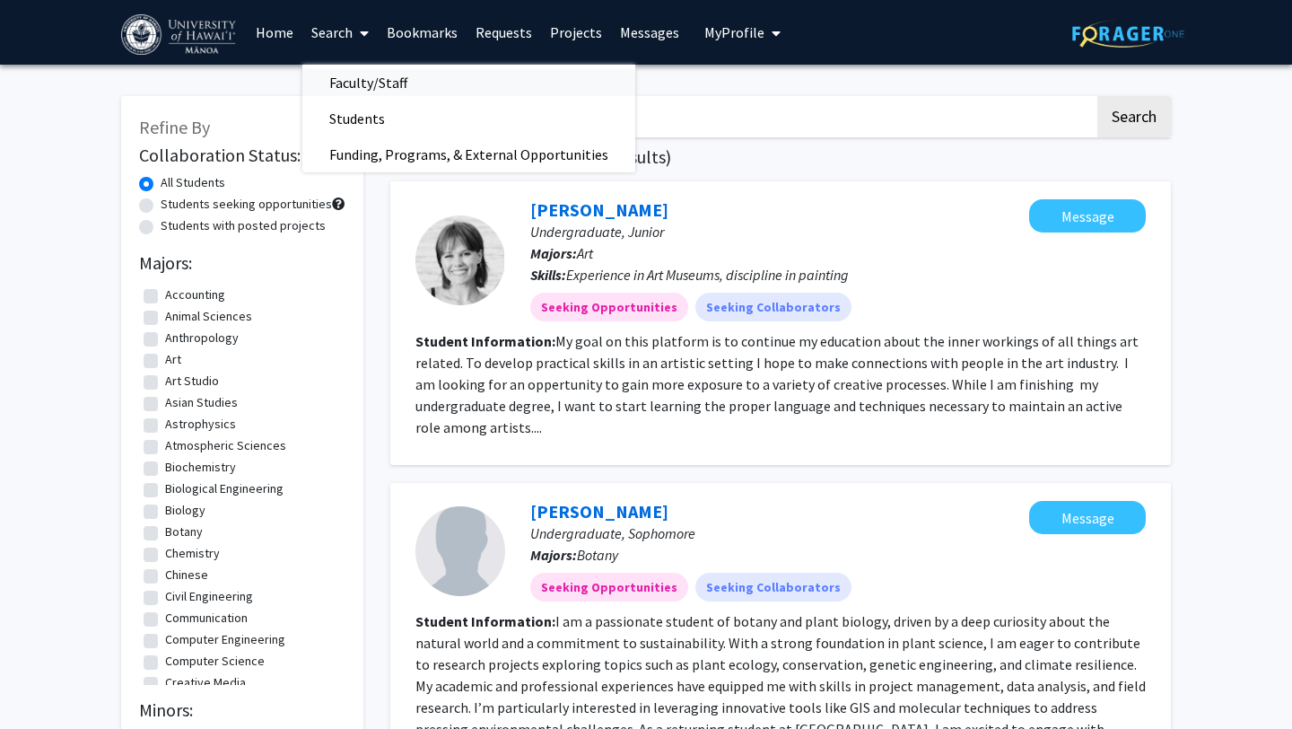
click at [364, 83] on span "Faculty/Staff" at bounding box center [368, 83] width 132 height 36
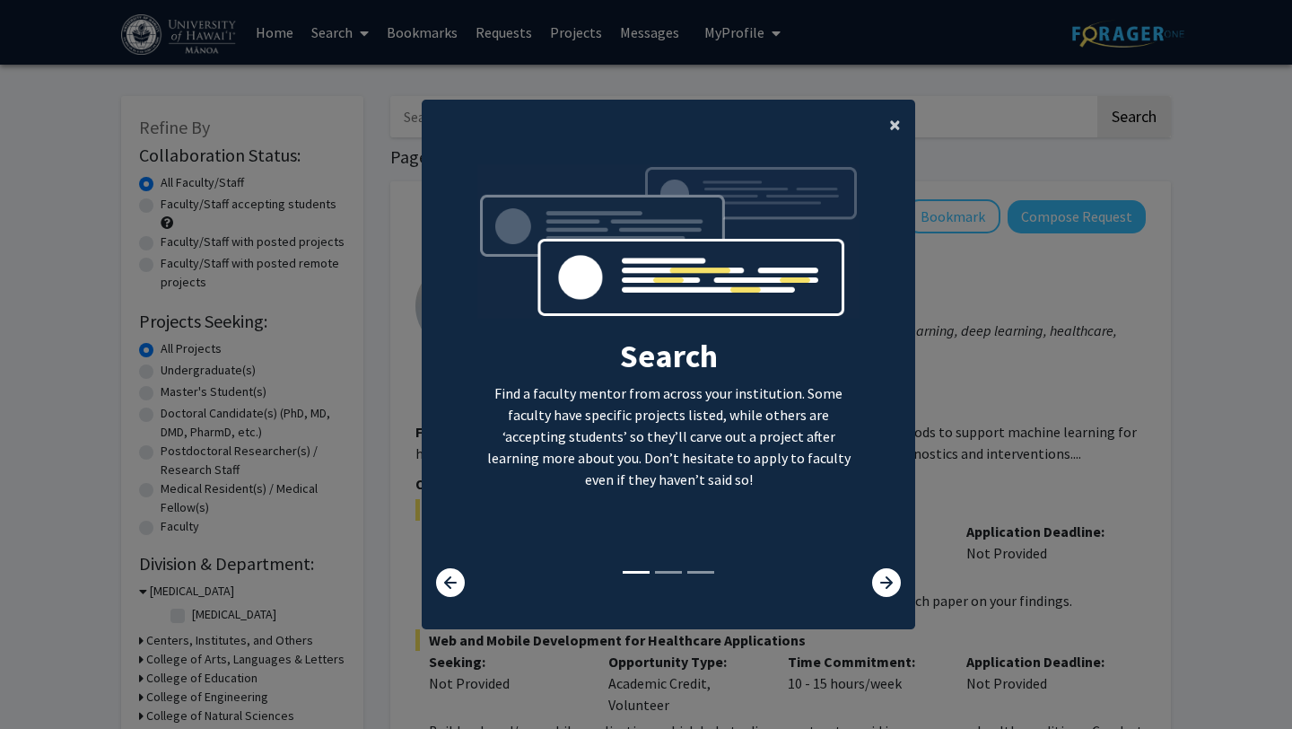
click at [885, 116] on button "×" at bounding box center [895, 125] width 40 height 50
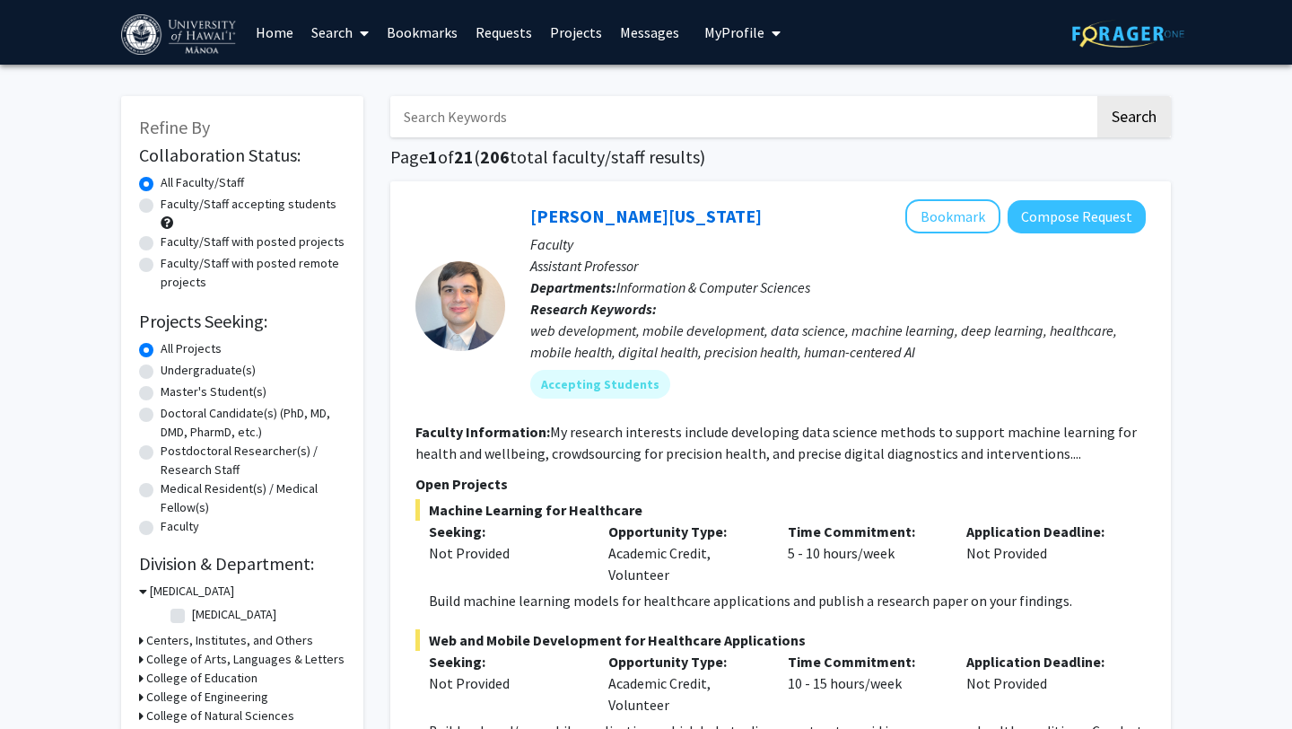
click at [161, 206] on label "Faculty/Staff accepting students" at bounding box center [249, 204] width 176 height 19
click at [161, 206] on input "Faculty/Staff accepting students" at bounding box center [167, 201] width 12 height 12
radio input "true"
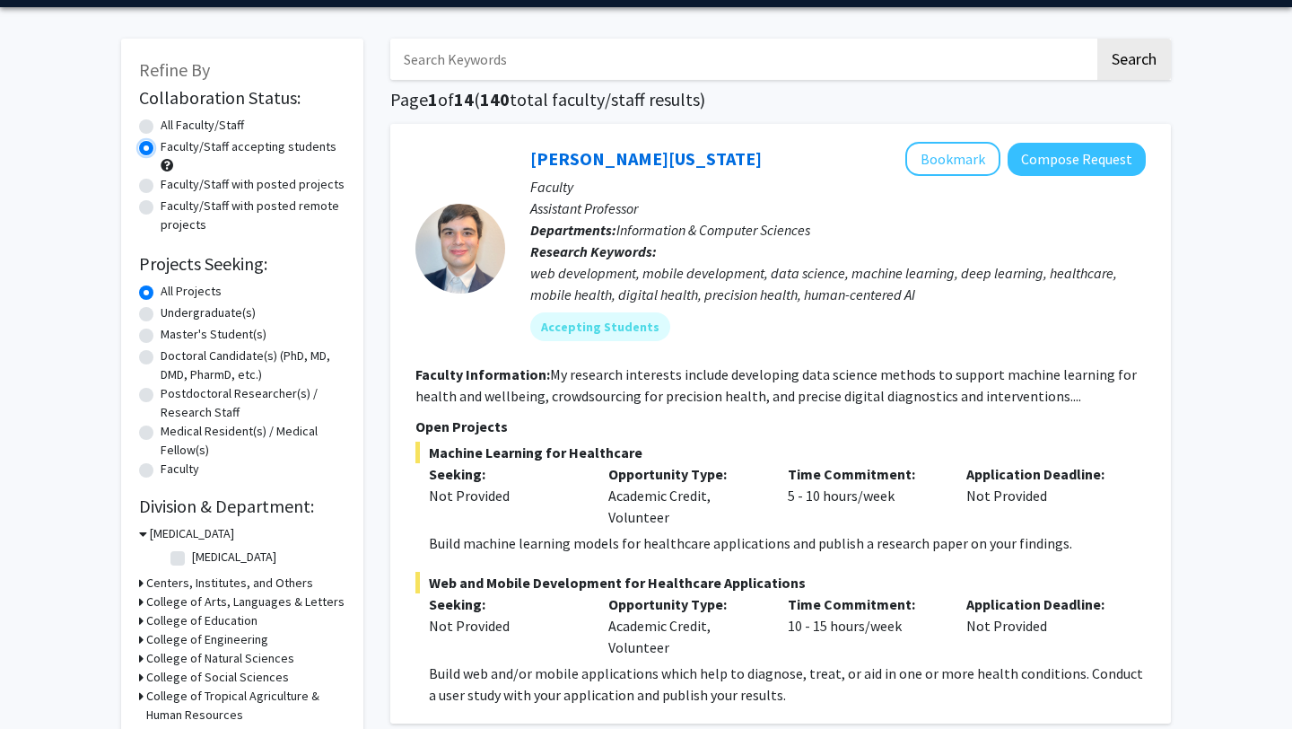
scroll to position [58, 0]
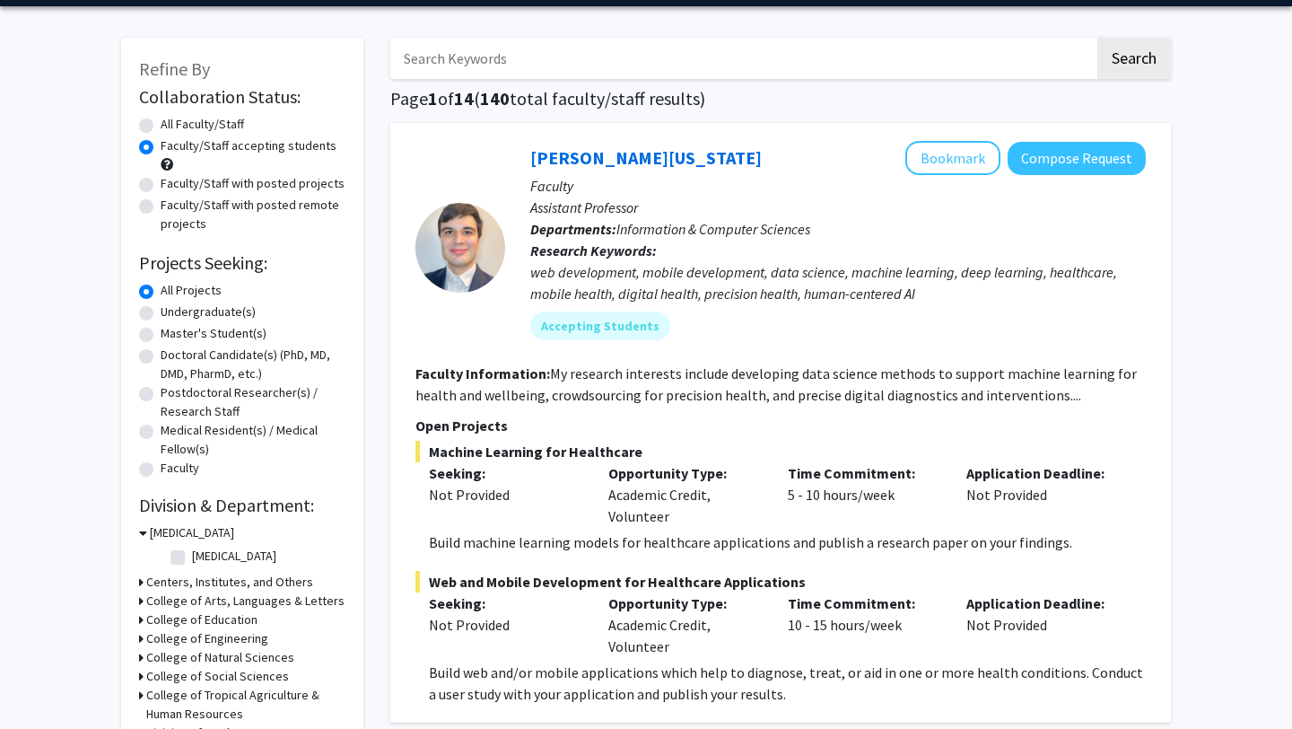
click at [161, 319] on label "Undergraduate(s)" at bounding box center [208, 311] width 95 height 19
click at [161, 314] on input "Undergraduate(s)" at bounding box center [167, 308] width 12 height 12
radio input "true"
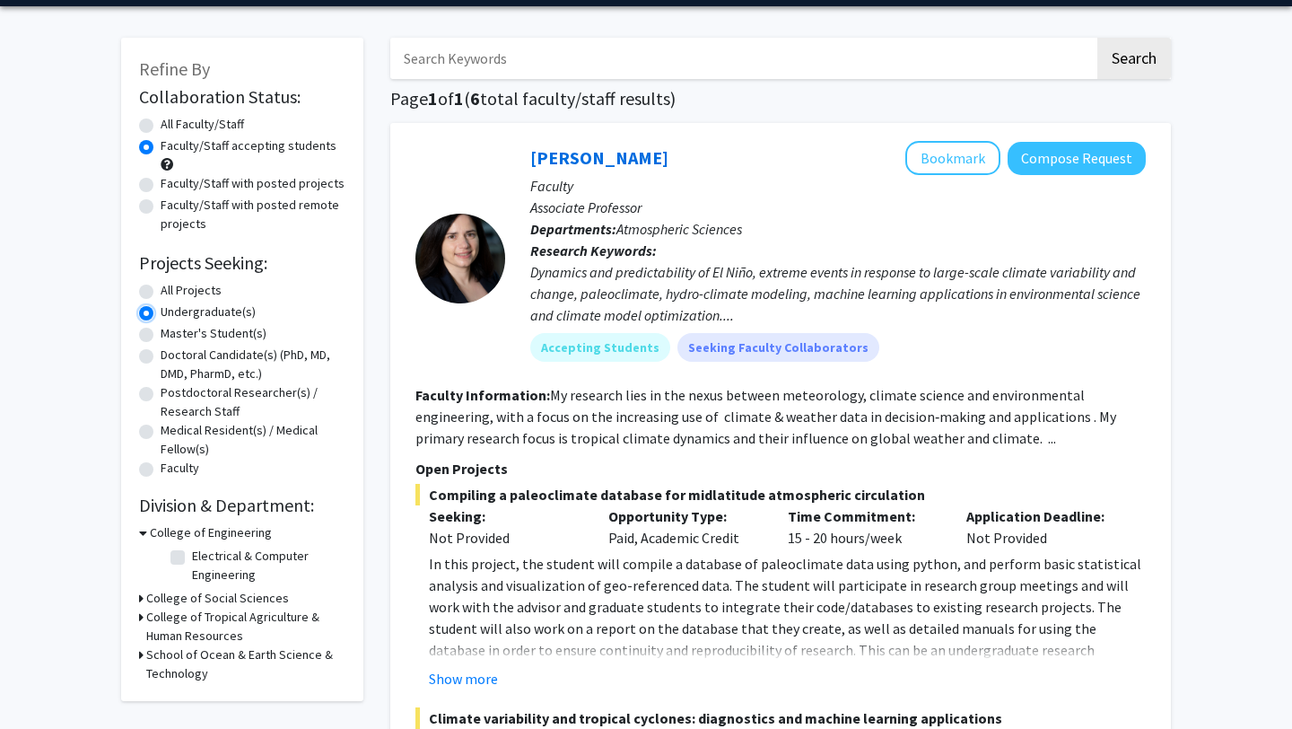
scroll to position [62, 0]
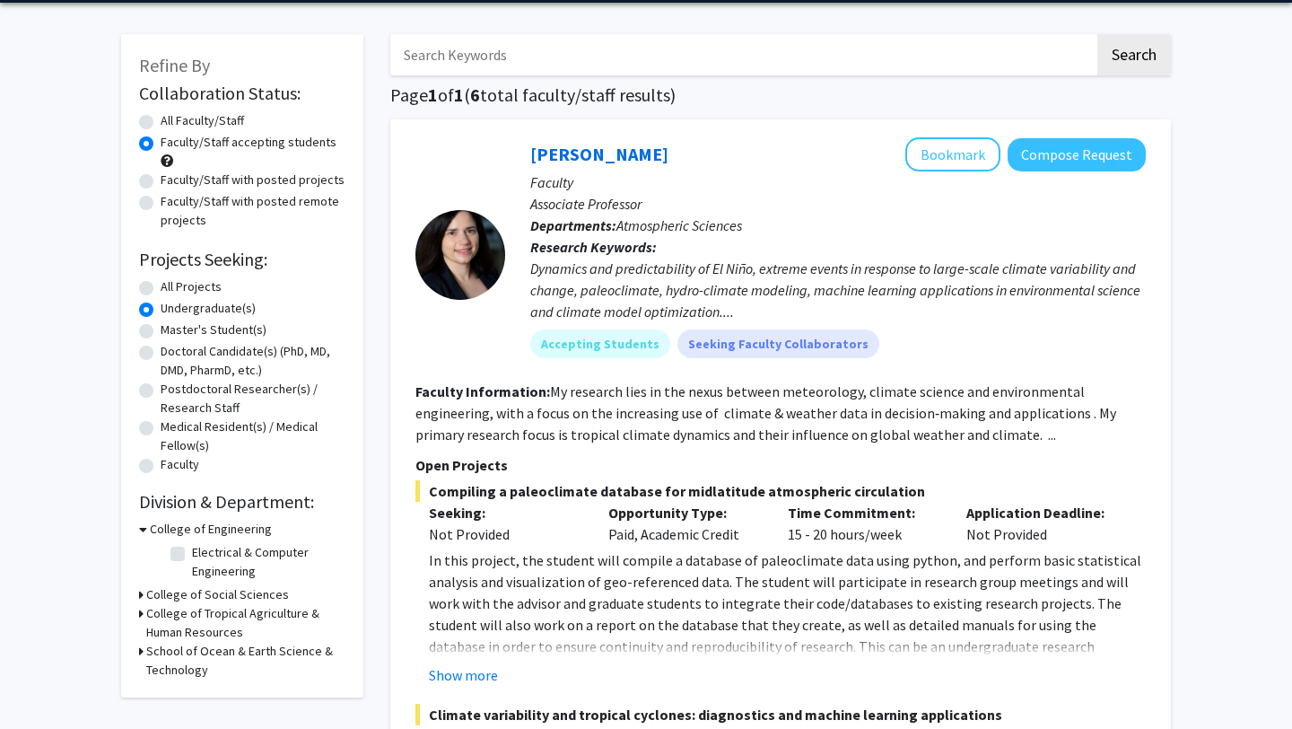
click at [192, 552] on label "Electrical & Computer Engineering" at bounding box center [266, 562] width 149 height 38
click at [192, 552] on input "Electrical & Computer Engineering" at bounding box center [198, 549] width 12 height 12
checkbox input "true"
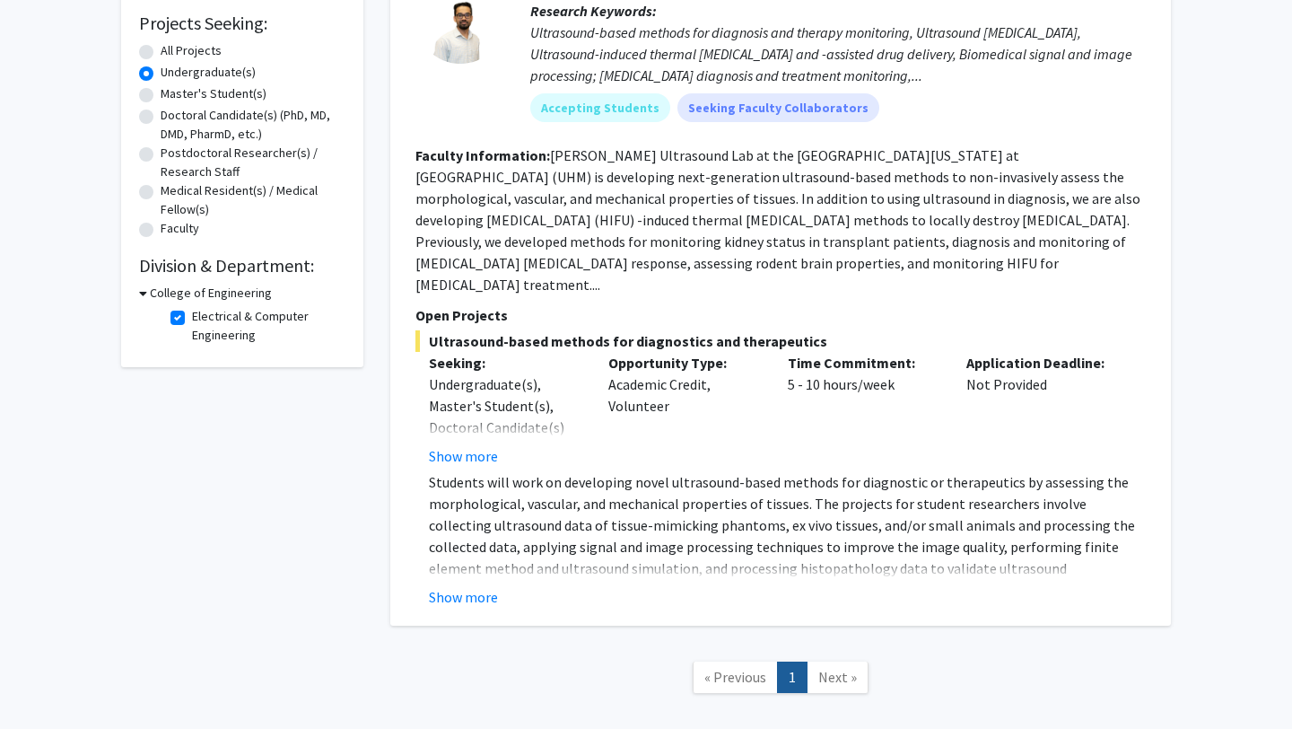
scroll to position [293, 0]
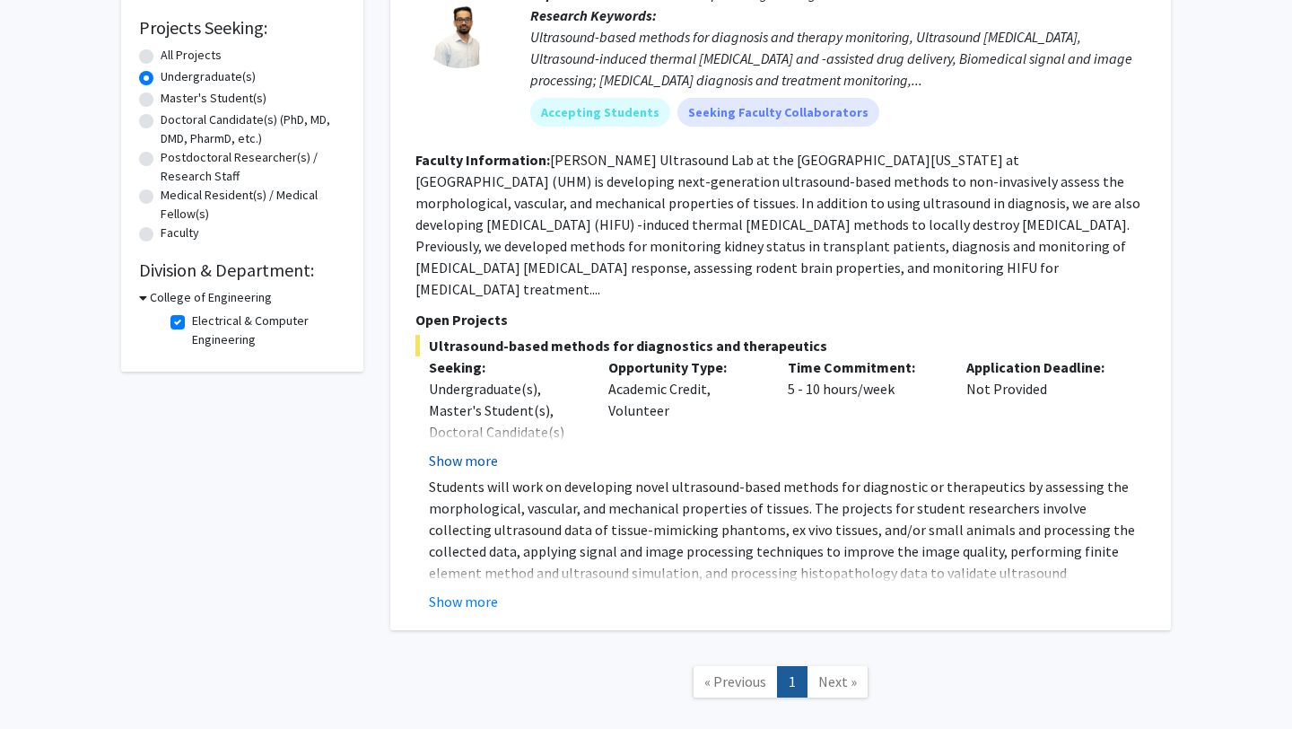
click at [491, 450] on button "Show more" at bounding box center [463, 461] width 69 height 22
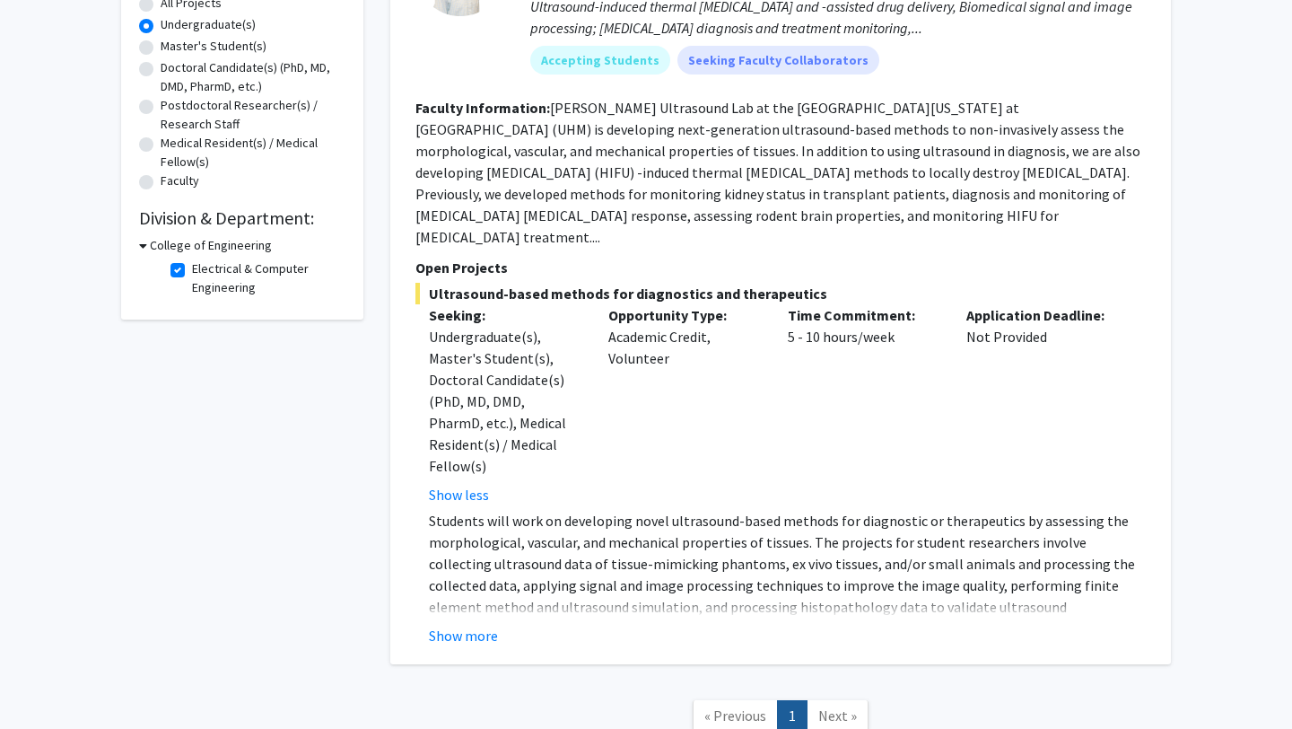
scroll to position [346, 0]
click at [480, 624] on button "Show more" at bounding box center [463, 635] width 69 height 22
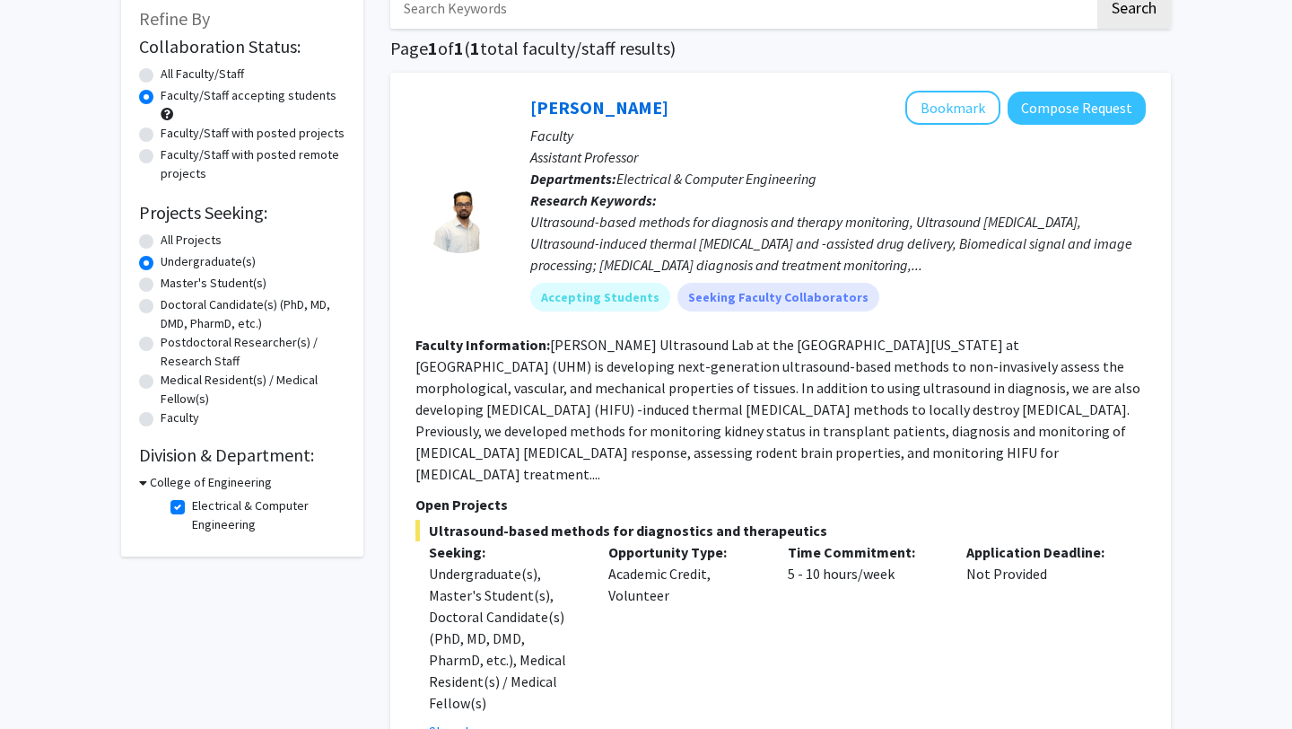
scroll to position [111, 0]
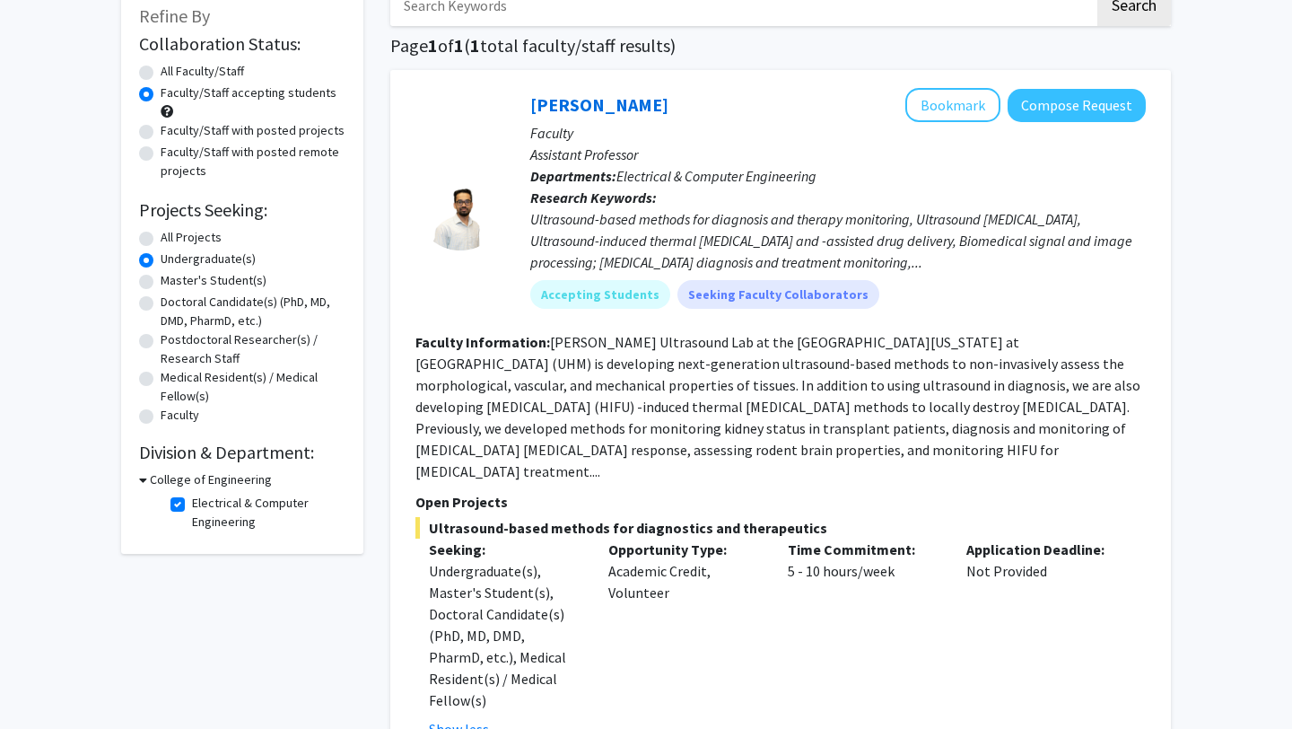
click at [180, 511] on fg-checkbox "Electrical & Computer Engineering Electrical & Computer Engineering" at bounding box center [256, 513] width 171 height 38
click at [192, 504] on label "Electrical & Computer Engineering" at bounding box center [266, 513] width 149 height 38
click at [192, 504] on input "Electrical & Computer Engineering" at bounding box center [198, 500] width 12 height 12
checkbox input "false"
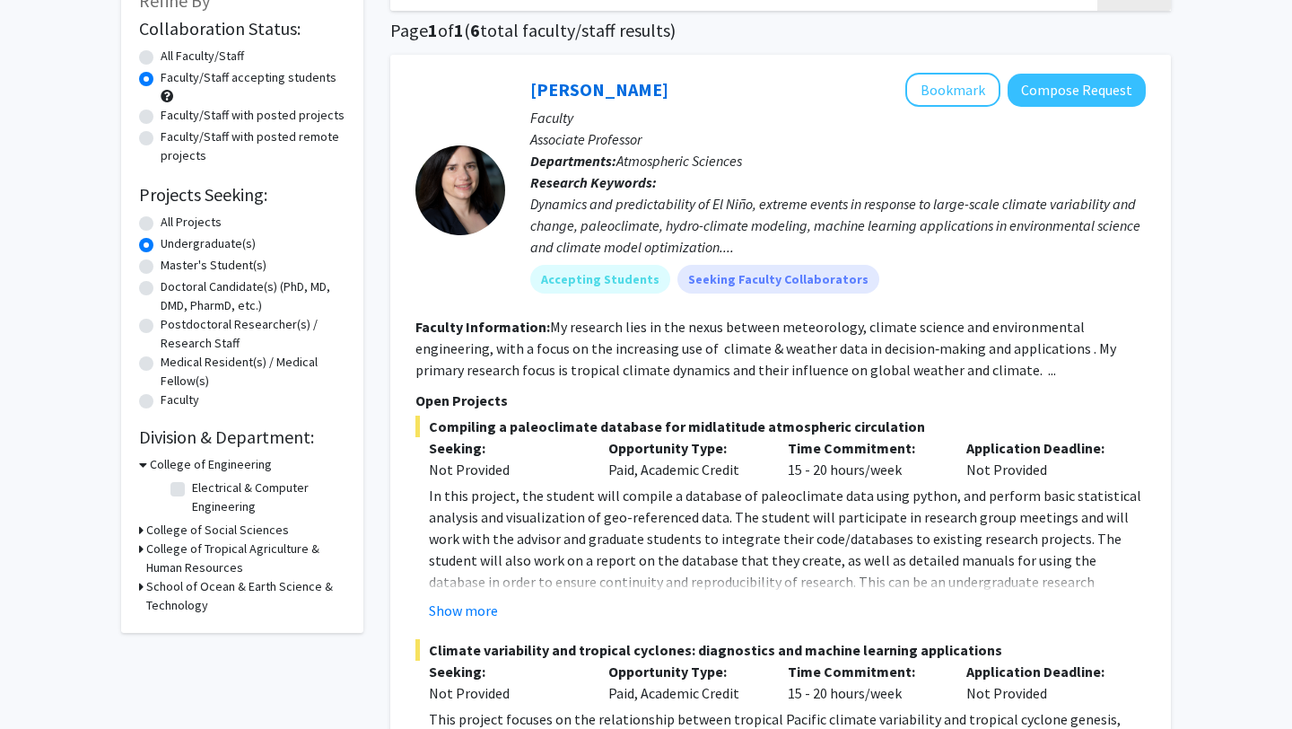
scroll to position [128, 0]
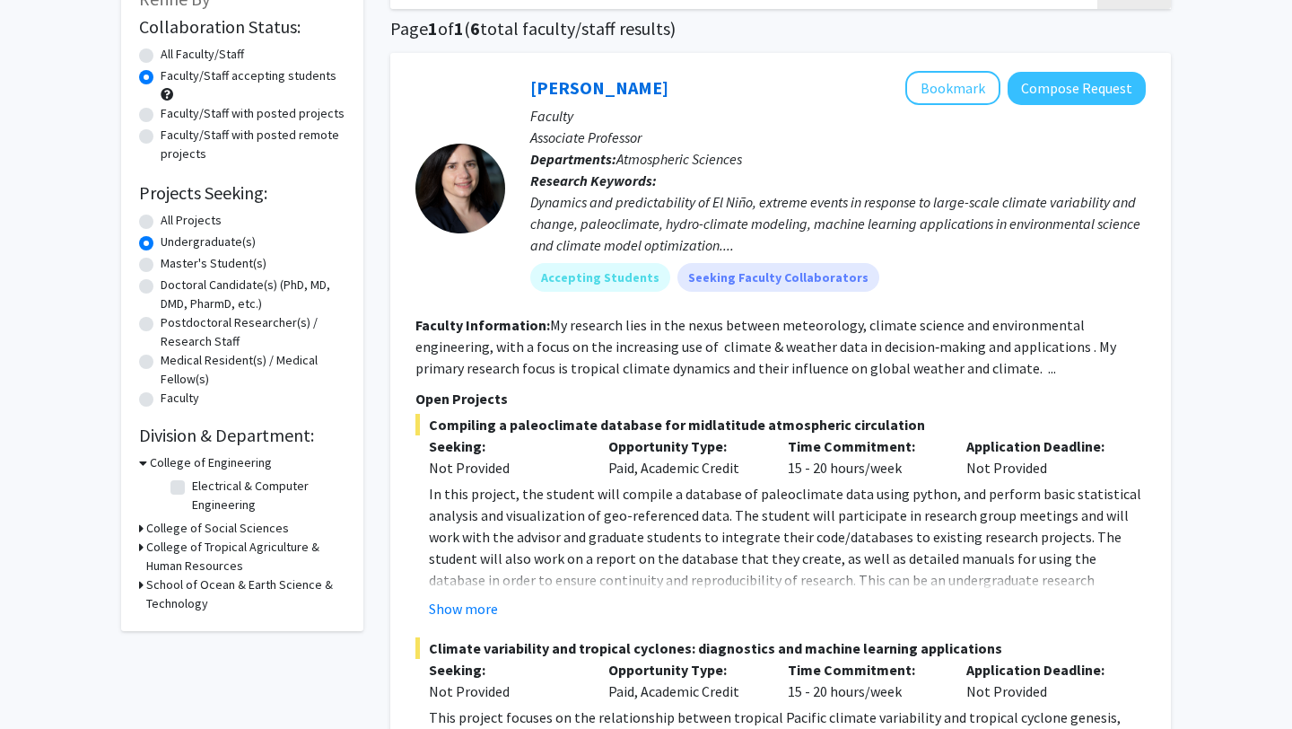
click at [232, 465] on h3 "College of Engineering" at bounding box center [211, 462] width 122 height 19
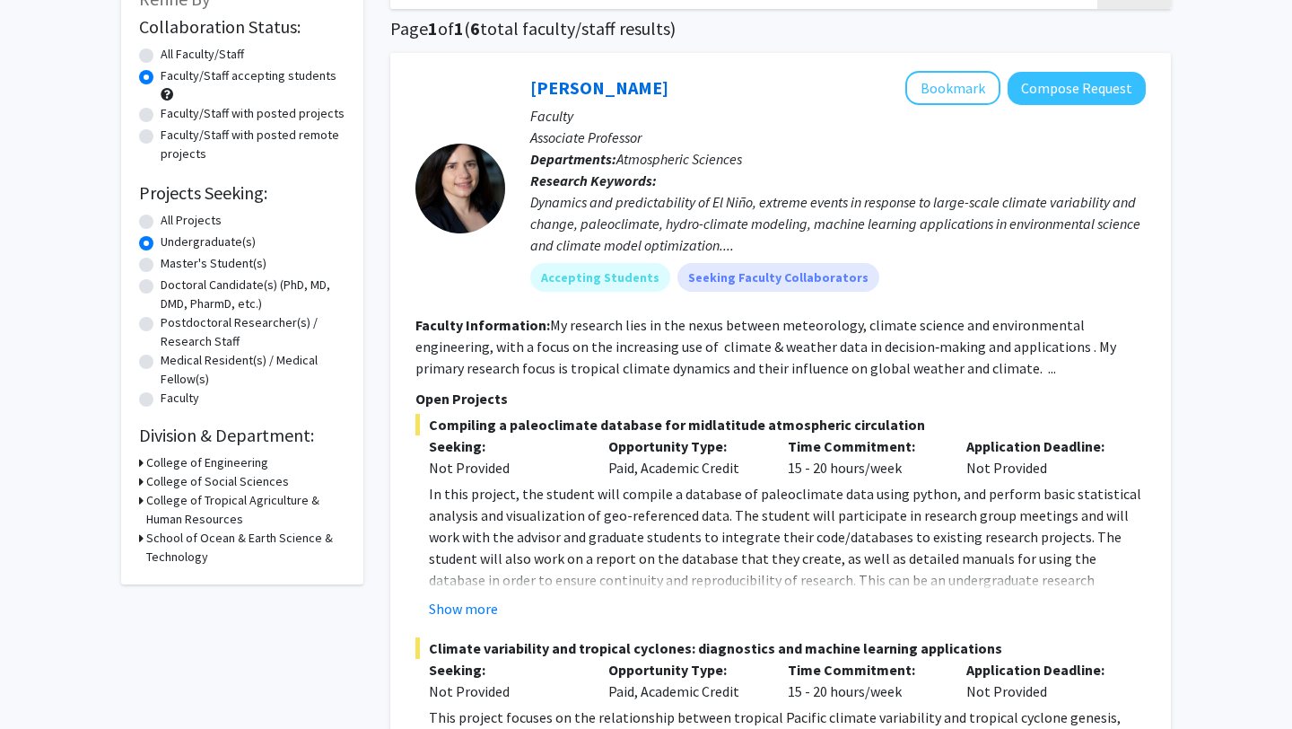
click at [232, 465] on h3 "College of Engineering" at bounding box center [207, 462] width 122 height 19
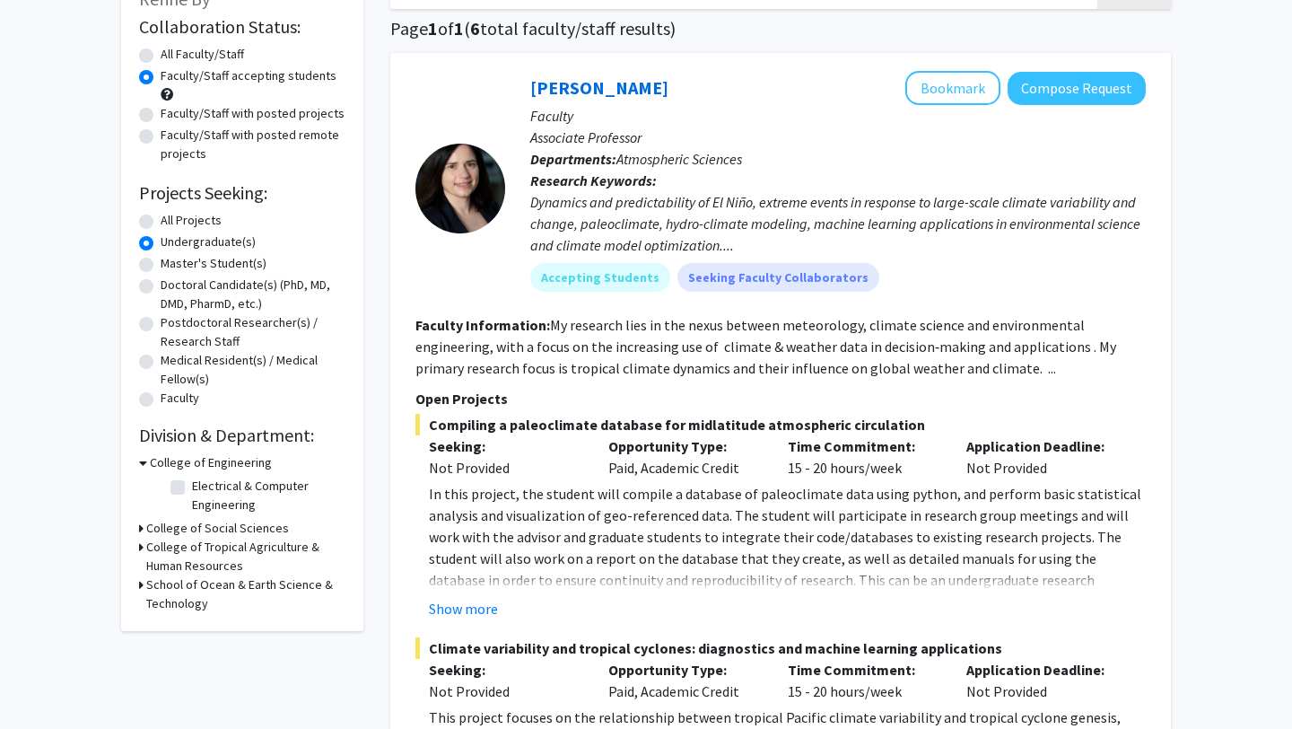
click at [232, 465] on h3 "College of Engineering" at bounding box center [211, 462] width 122 height 19
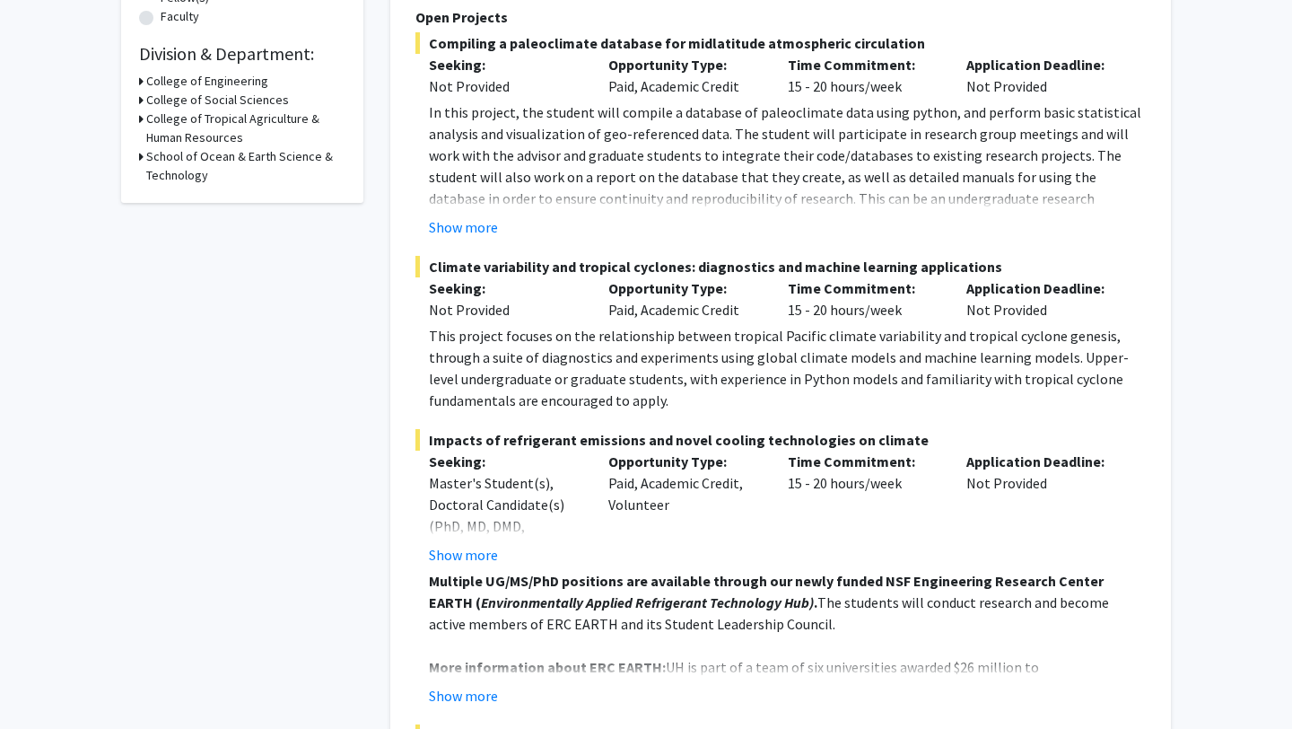
scroll to position [0, 0]
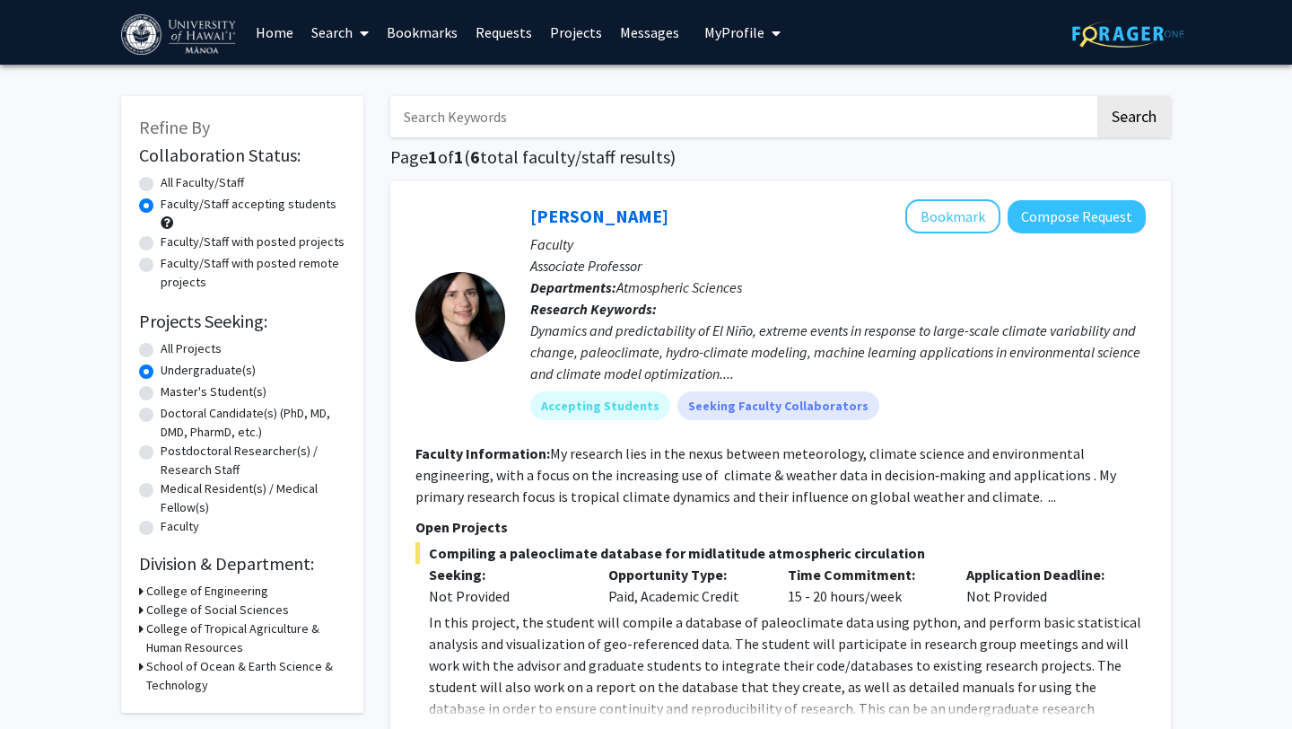
click at [528, 106] on input "Search Keywords" at bounding box center [742, 116] width 705 height 41
type input "engineering"
click at [1098, 96] on button "Search" at bounding box center [1135, 116] width 74 height 41
radio input "true"
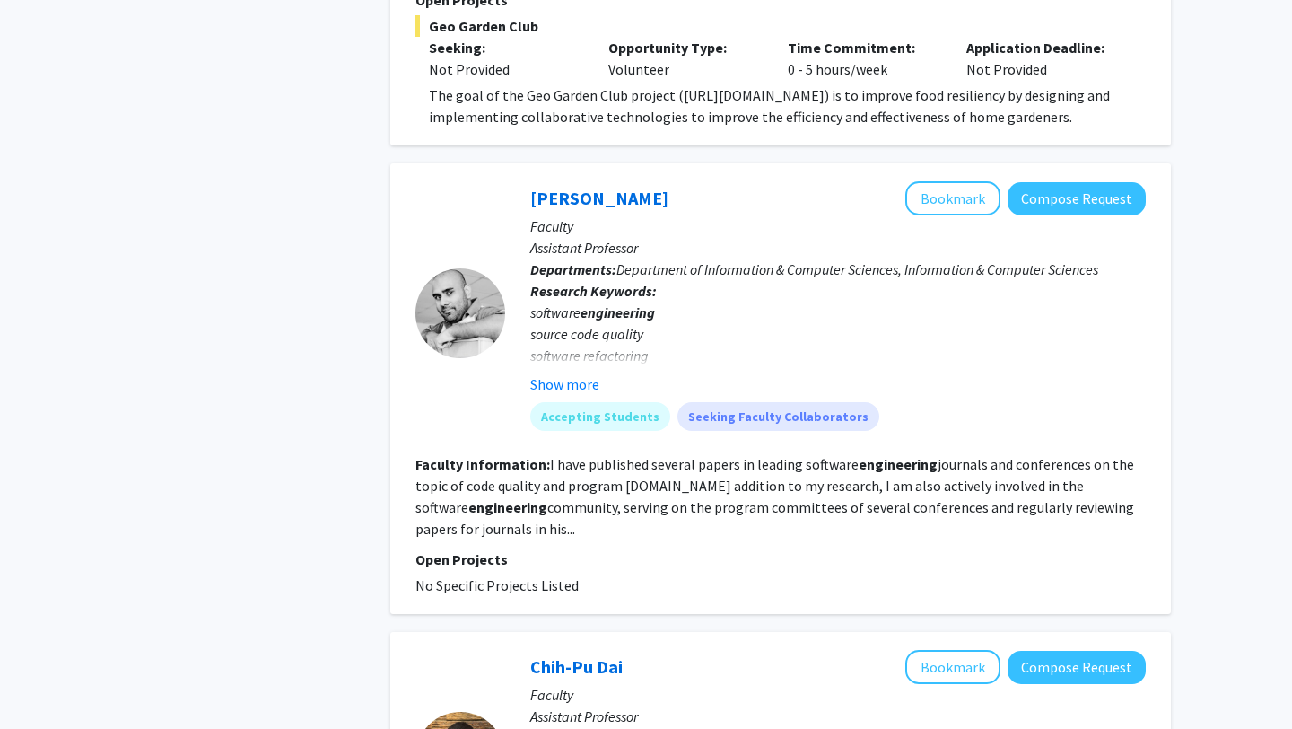
scroll to position [3415, 0]
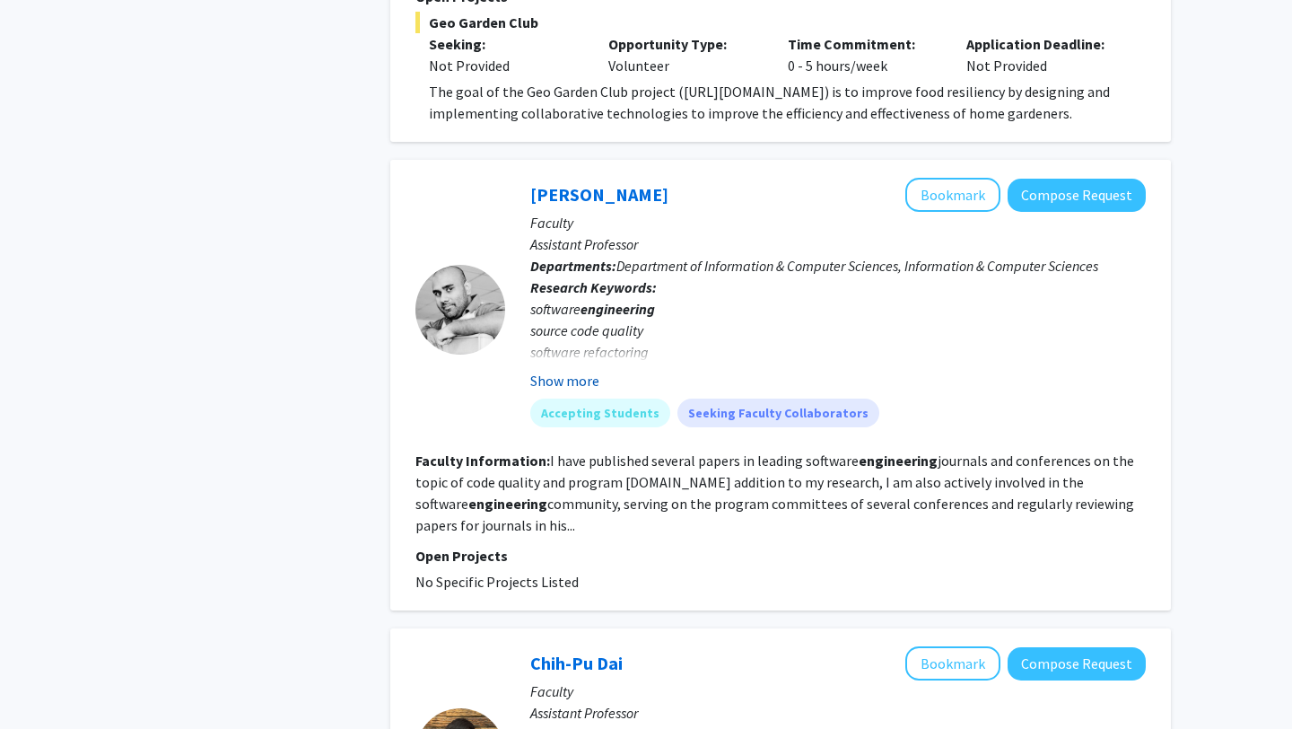
click at [547, 370] on button "Show more" at bounding box center [564, 381] width 69 height 22
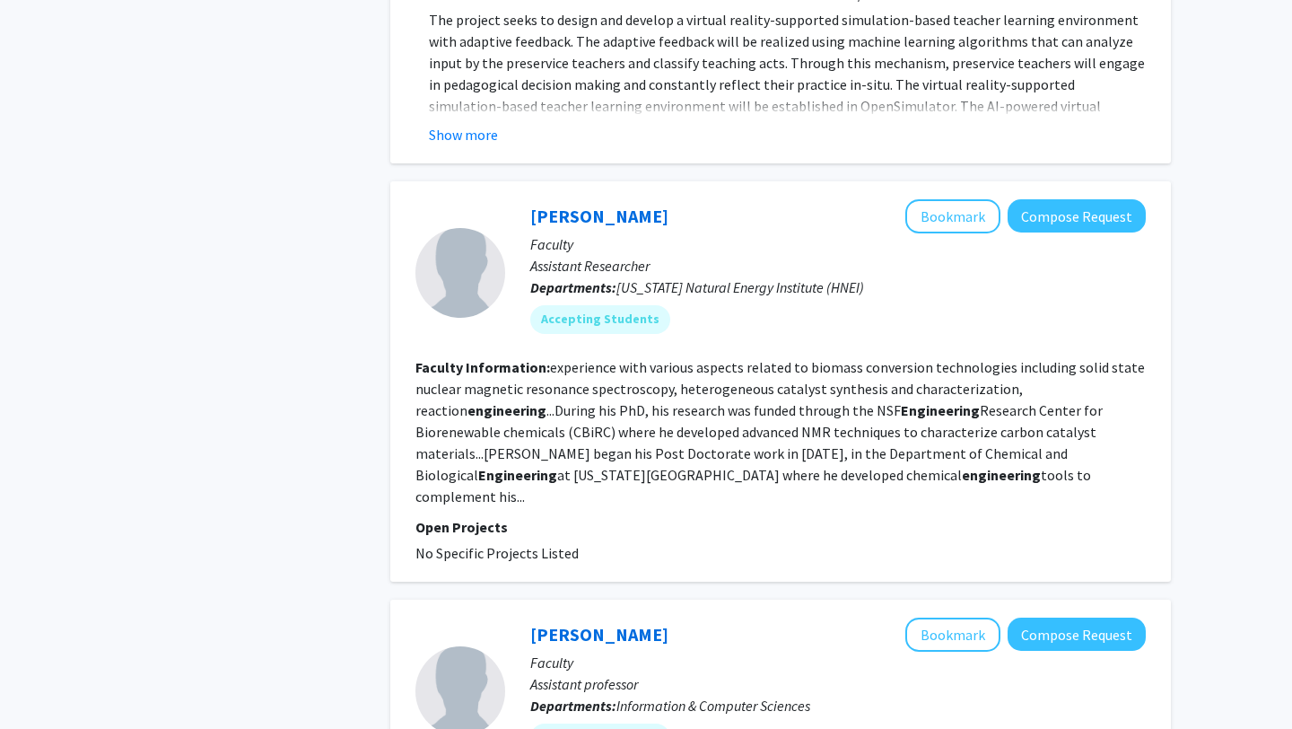
scroll to position [4622, 0]
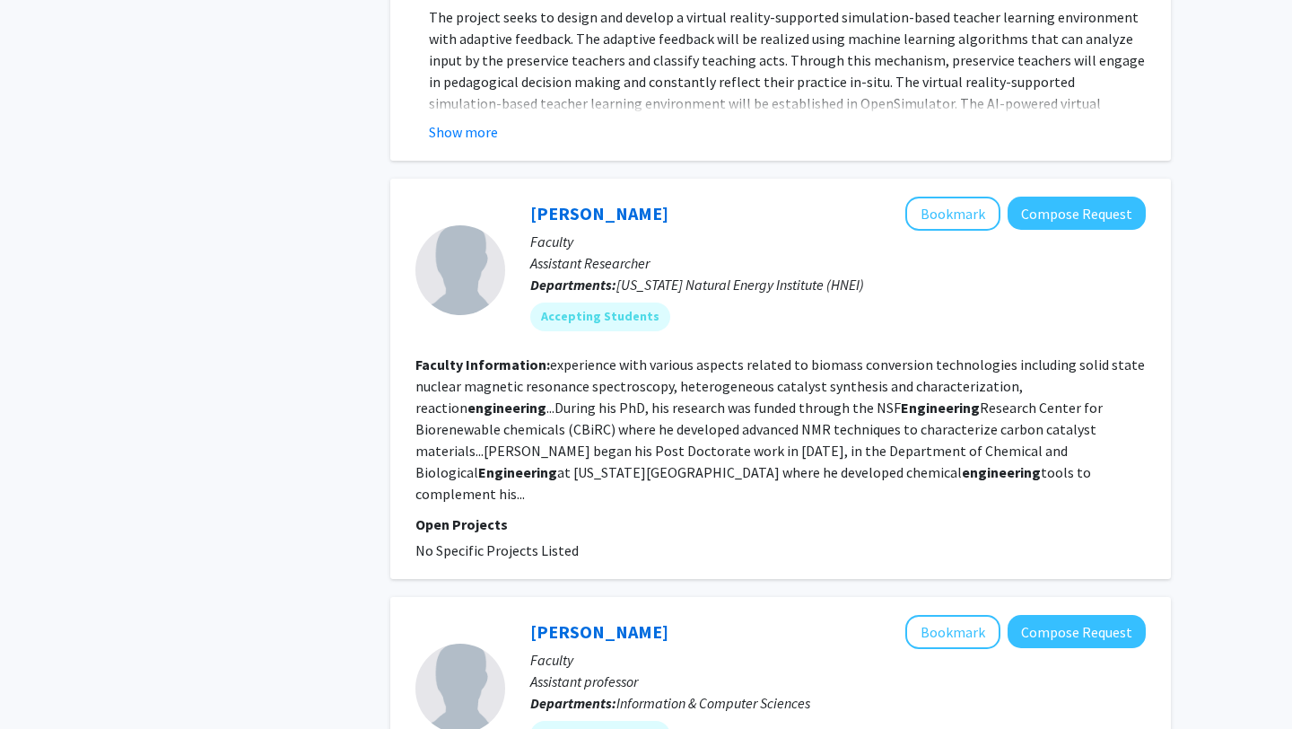
click at [648, 355] on fg-read-more "experience with various aspects related to biomass conversion technologies incl…" at bounding box center [781, 428] width 730 height 147
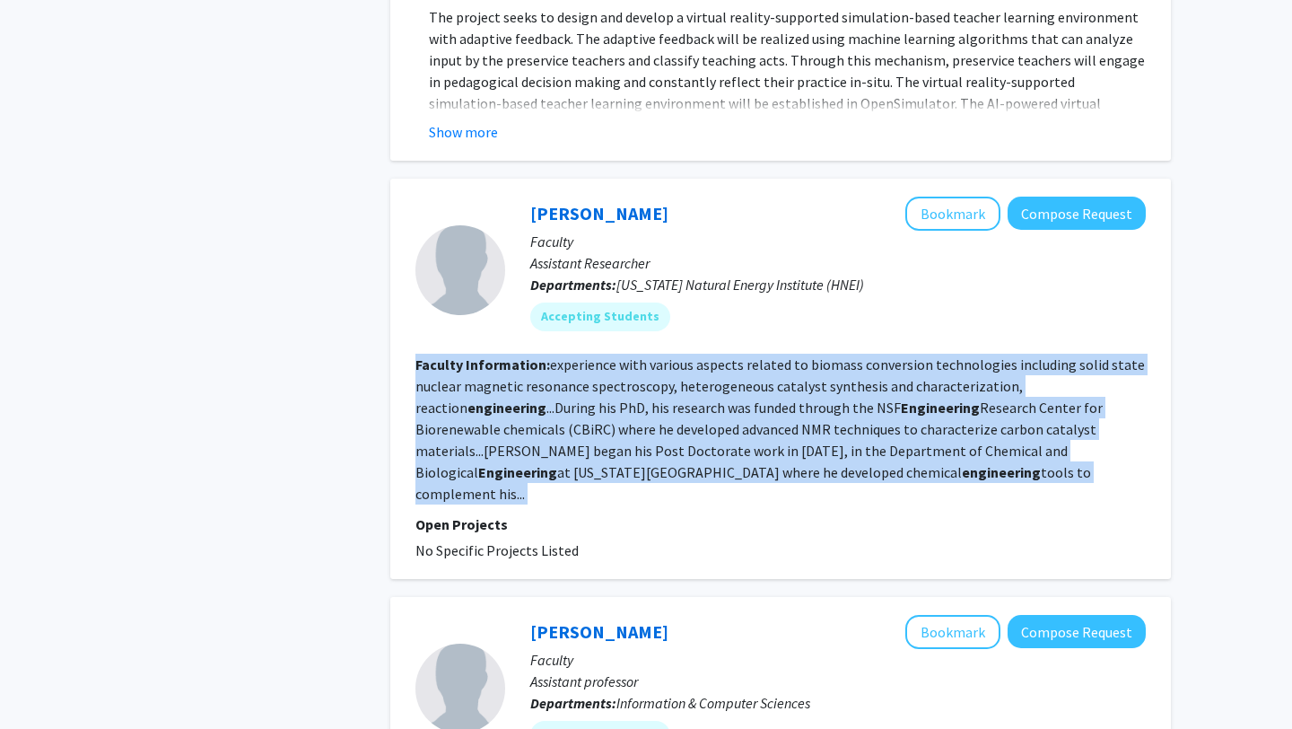
click at [648, 355] on fg-read-more "experience with various aspects related to biomass conversion technologies incl…" at bounding box center [781, 428] width 730 height 147
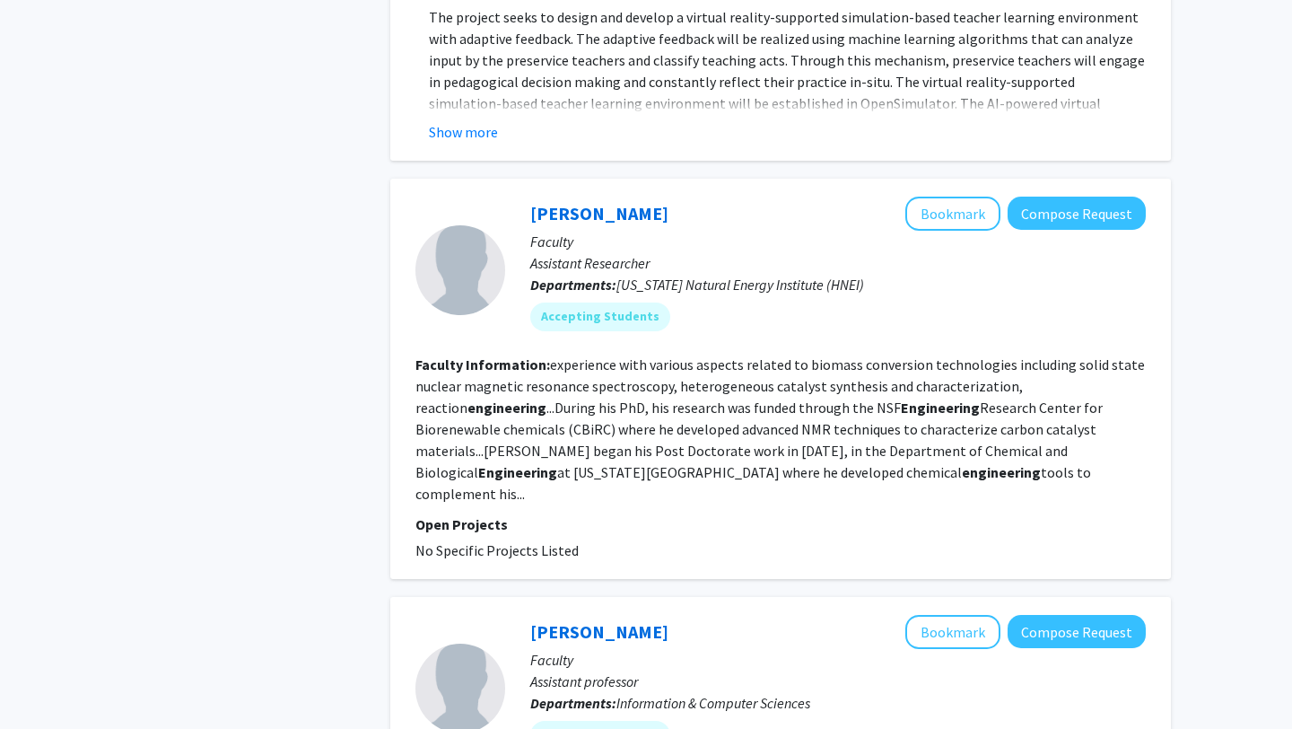
click at [647, 355] on fg-read-more "experience with various aspects related to biomass conversion technologies incl…" at bounding box center [781, 428] width 730 height 147
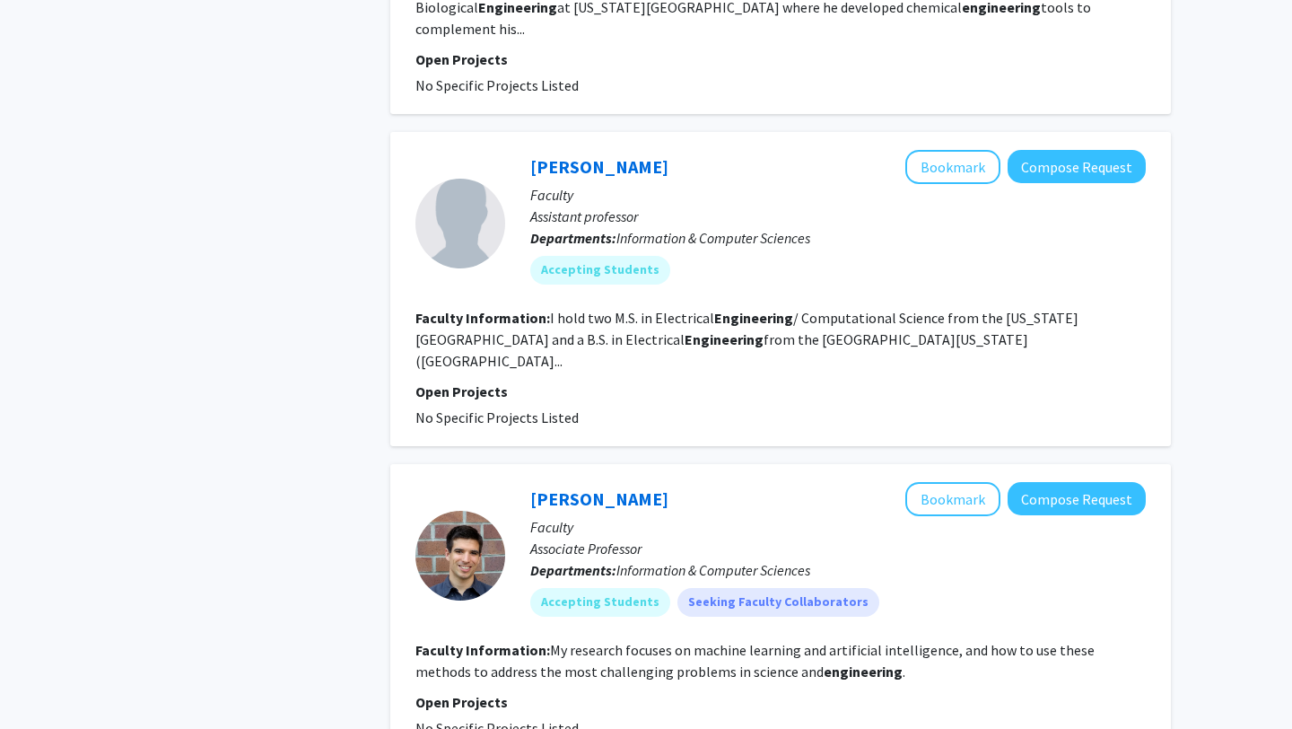
scroll to position [5206, 0]
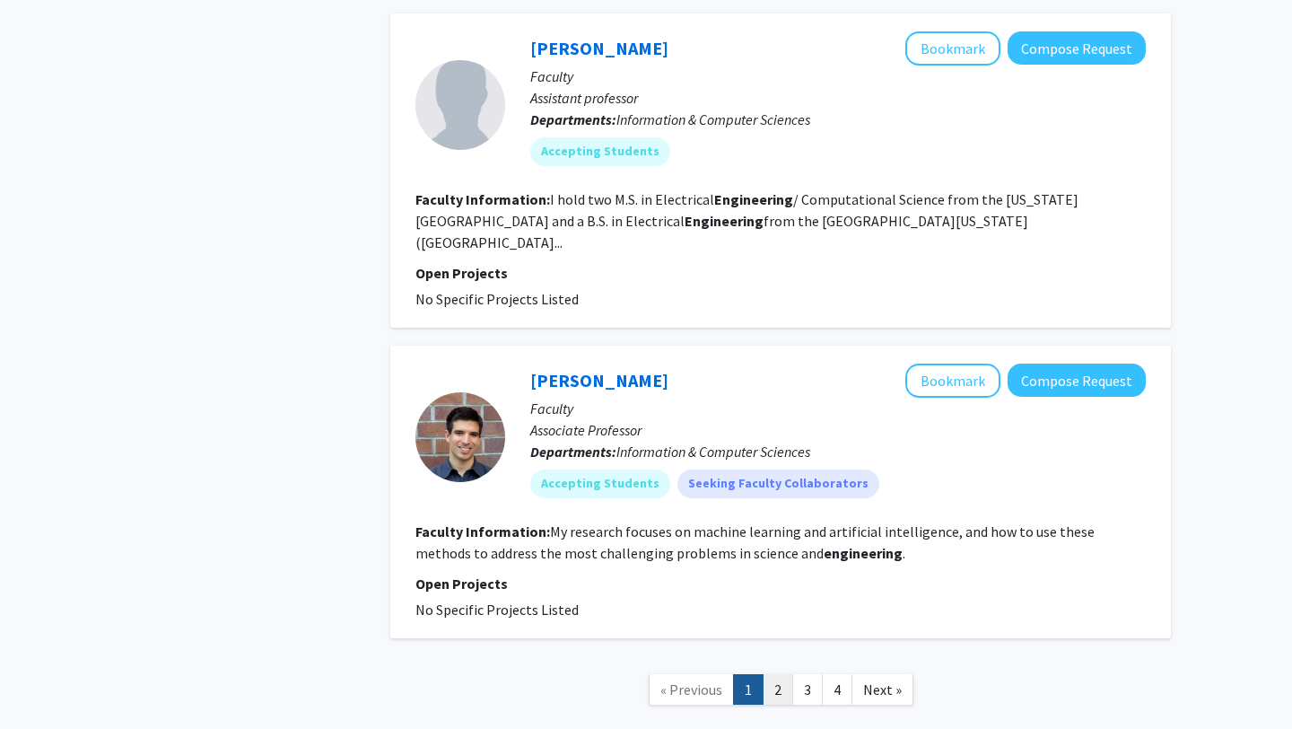
click at [784, 674] on link "2" at bounding box center [778, 689] width 31 height 31
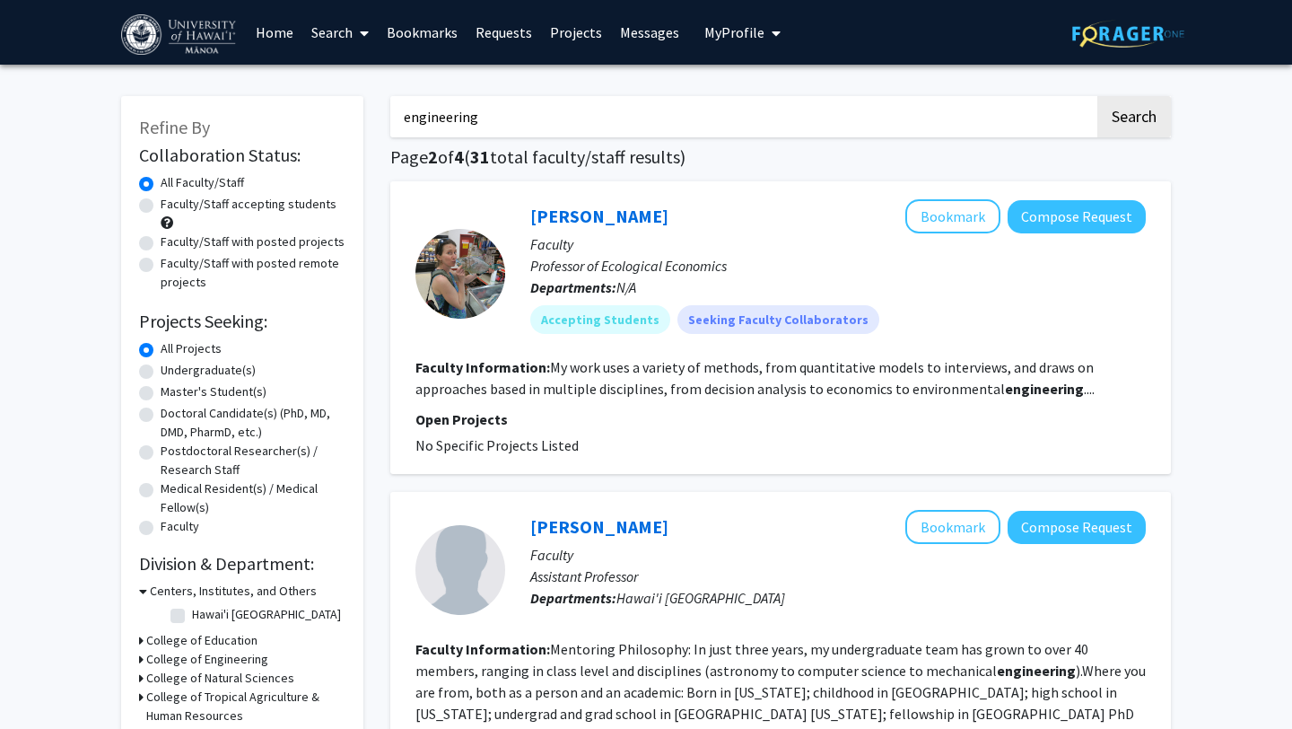
drag, startPoint x: 542, startPoint y: 129, endPoint x: 310, endPoint y: 121, distance: 232.6
type input "electrical engineering"
click at [1098, 96] on button "Search" at bounding box center [1135, 116] width 74 height 41
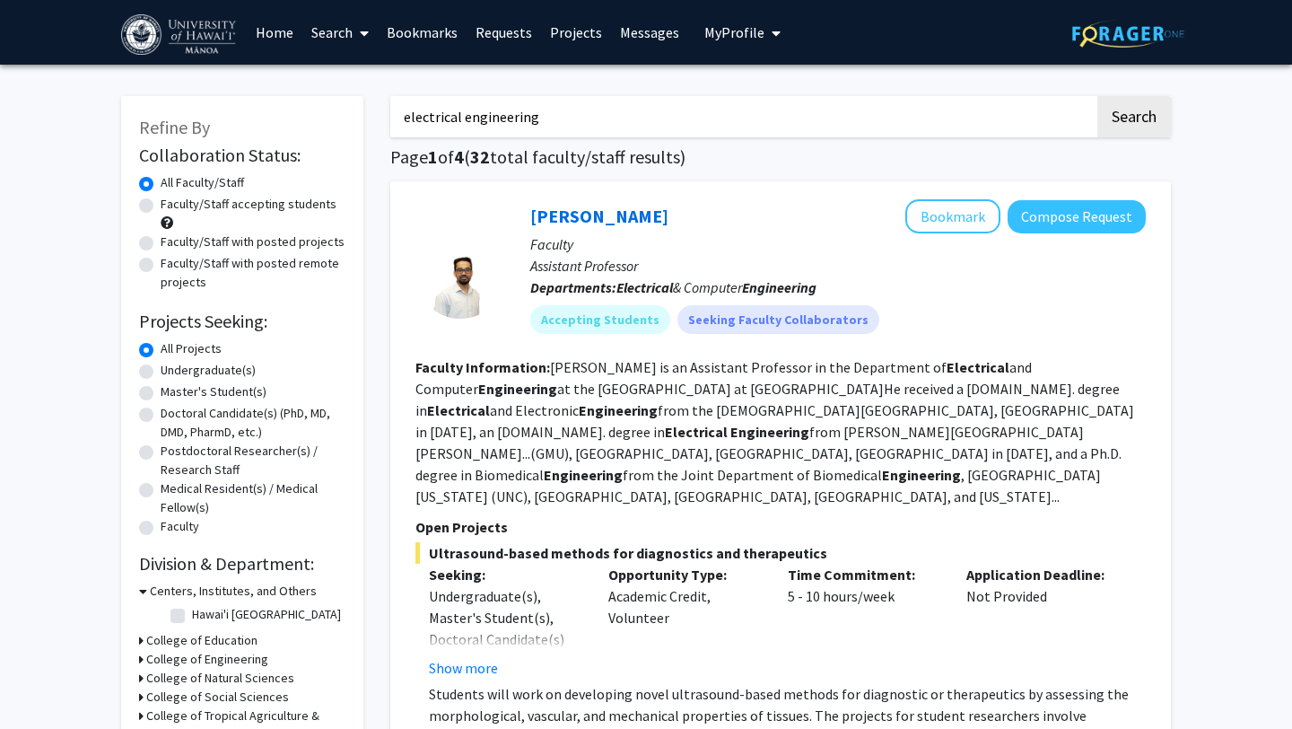
scroll to position [14, 0]
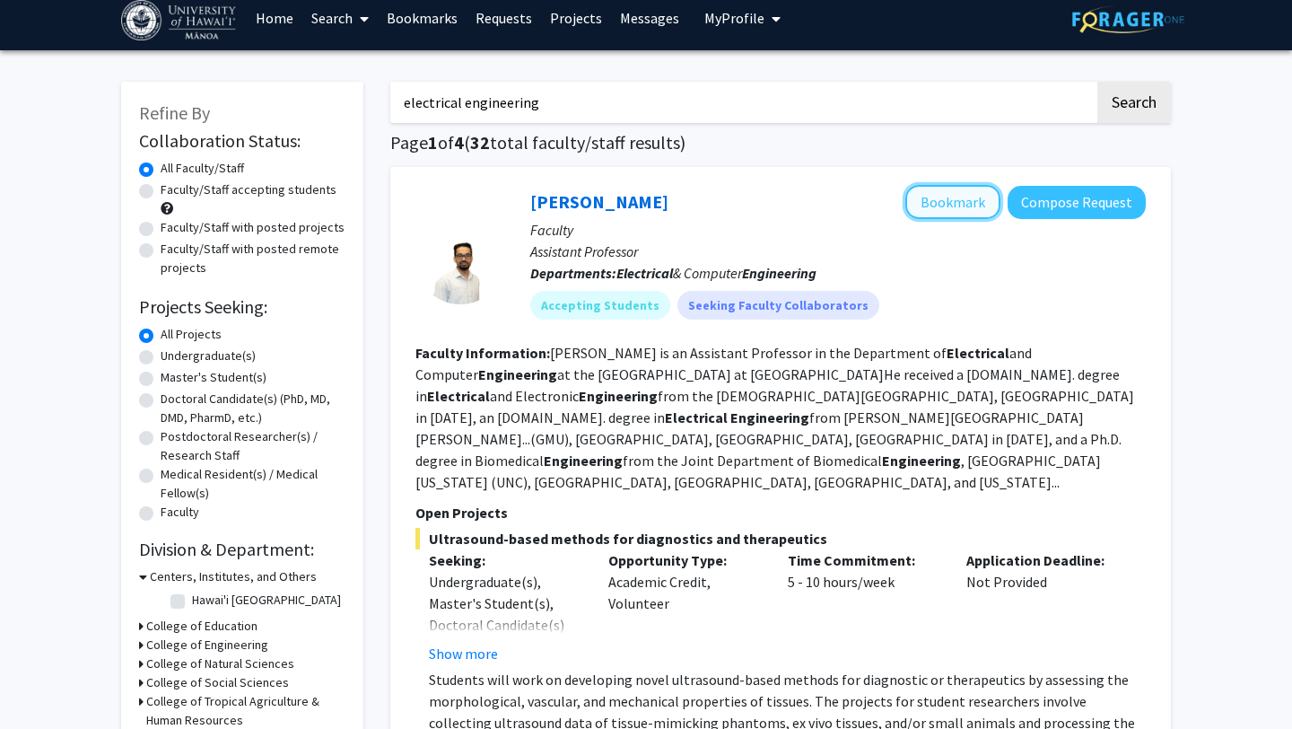
click at [967, 207] on button "Bookmark" at bounding box center [953, 202] width 95 height 34
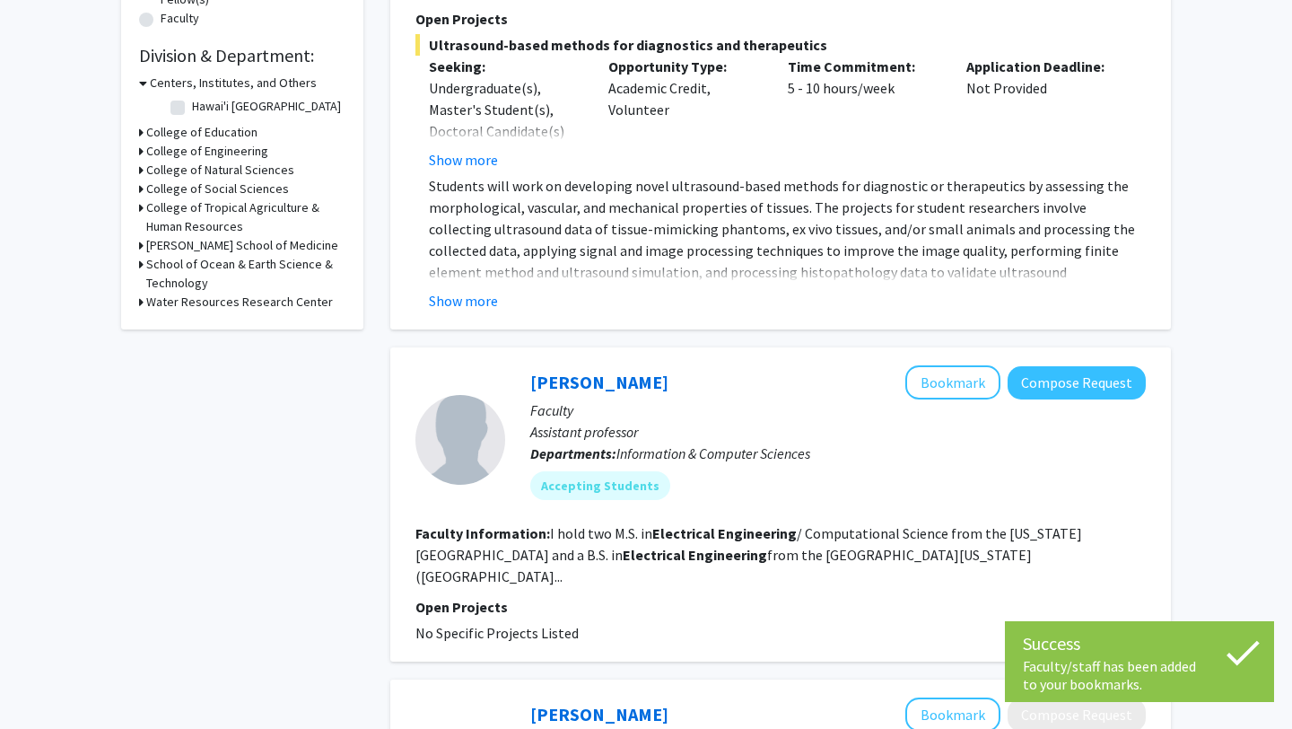
scroll to position [507, 0]
click at [963, 366] on button "Bookmark" at bounding box center [953, 383] width 95 height 34
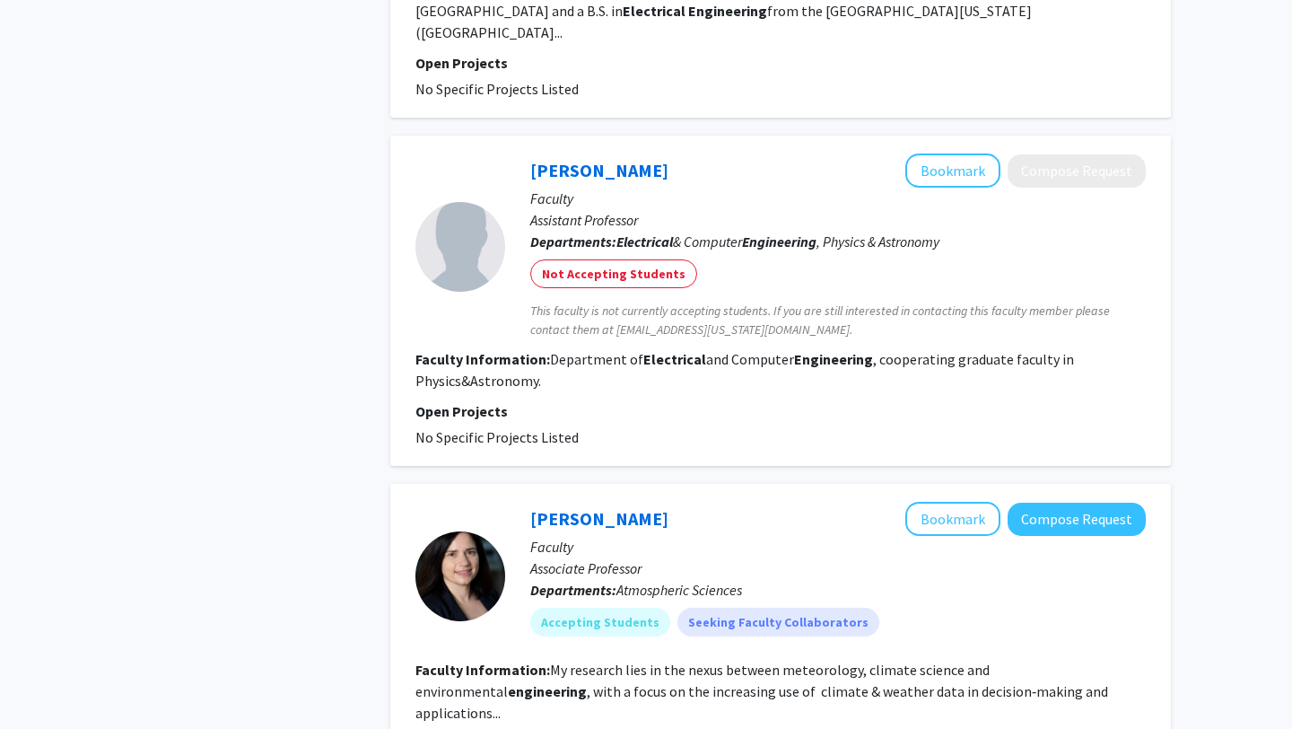
scroll to position [1057, 0]
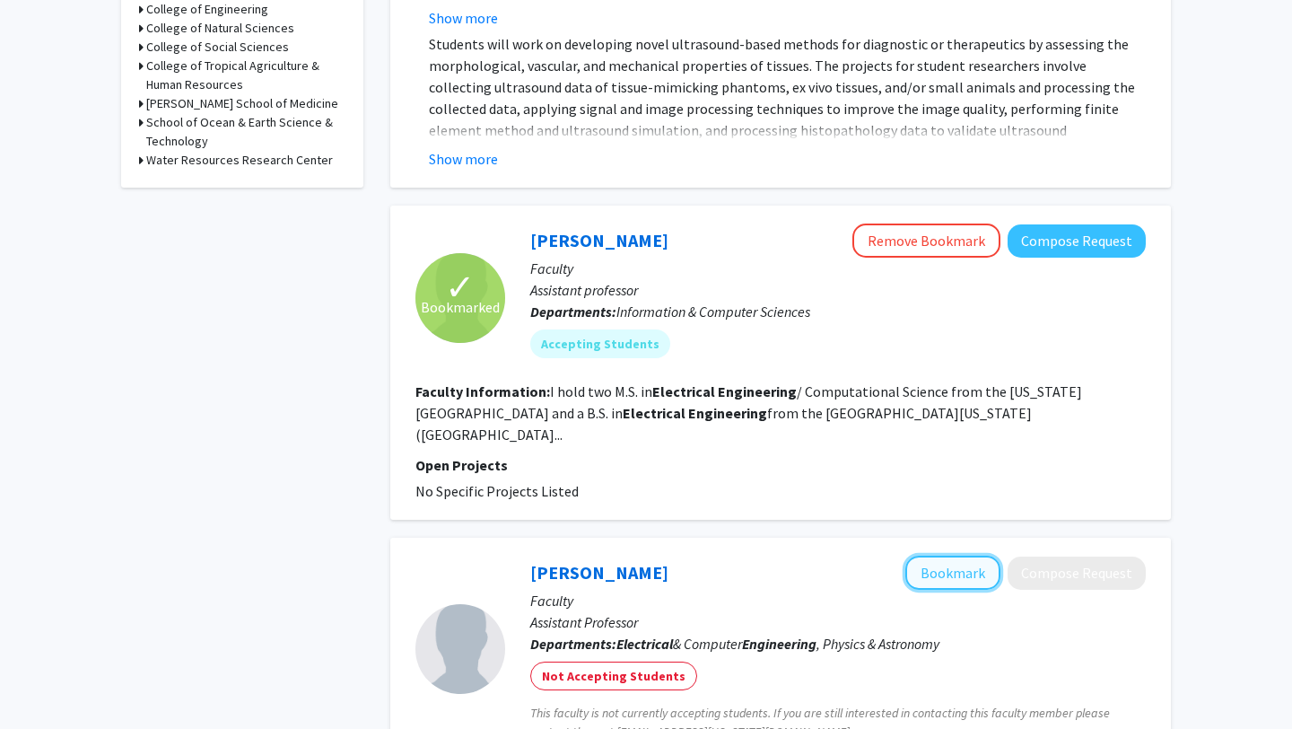
click at [960, 556] on button "Bookmark" at bounding box center [953, 573] width 95 height 34
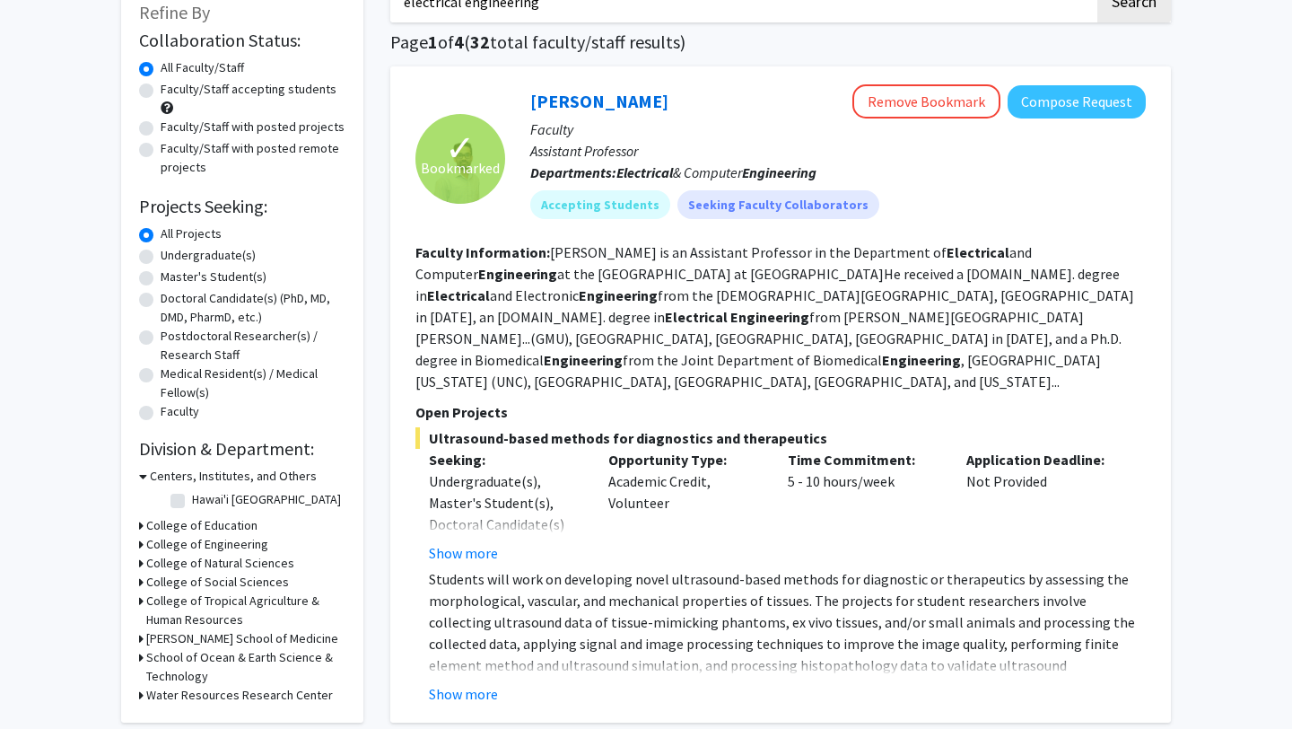
scroll to position [116, 0]
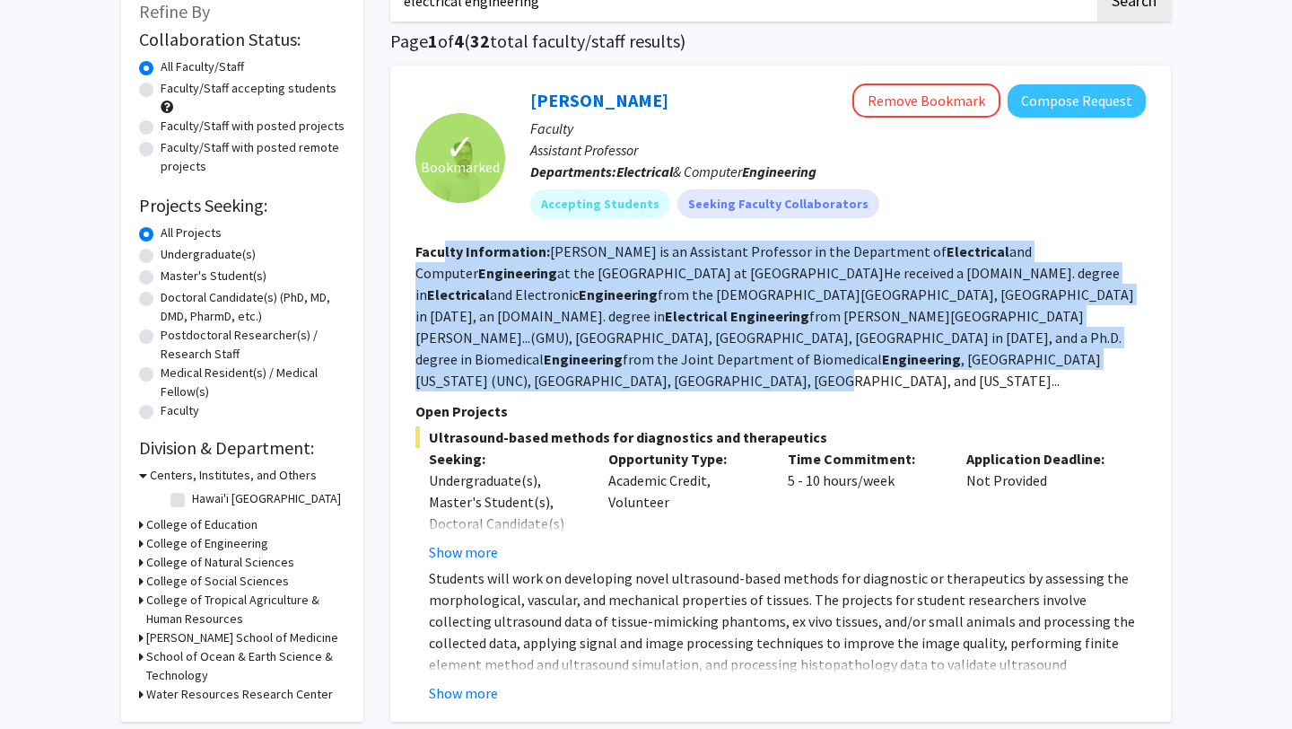
drag, startPoint x: 956, startPoint y: 336, endPoint x: 442, endPoint y: 242, distance: 521.8
click at [442, 242] on section "Faculty Information: [PERSON_NAME] is an Assistant Professor in the Department …" at bounding box center [781, 316] width 731 height 151
click at [442, 242] on b "Faculty Information:" at bounding box center [483, 251] width 135 height 18
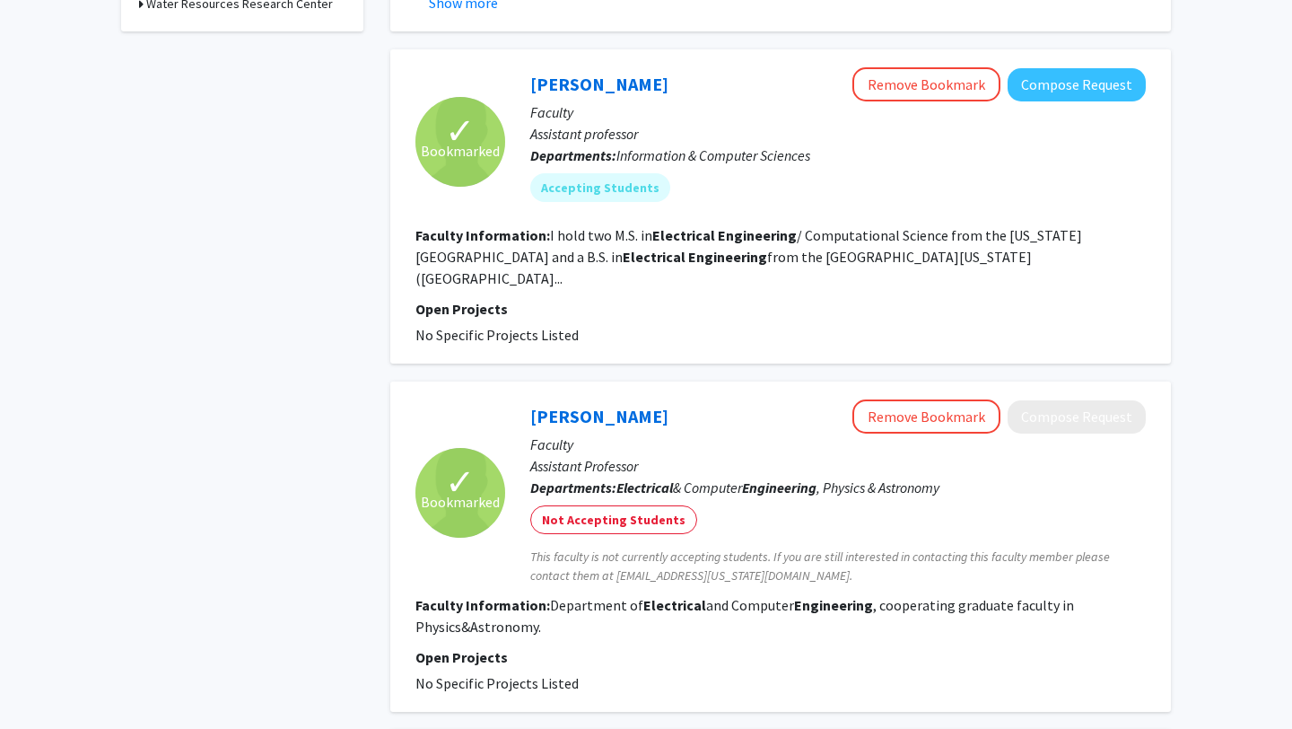
scroll to position [797, 0]
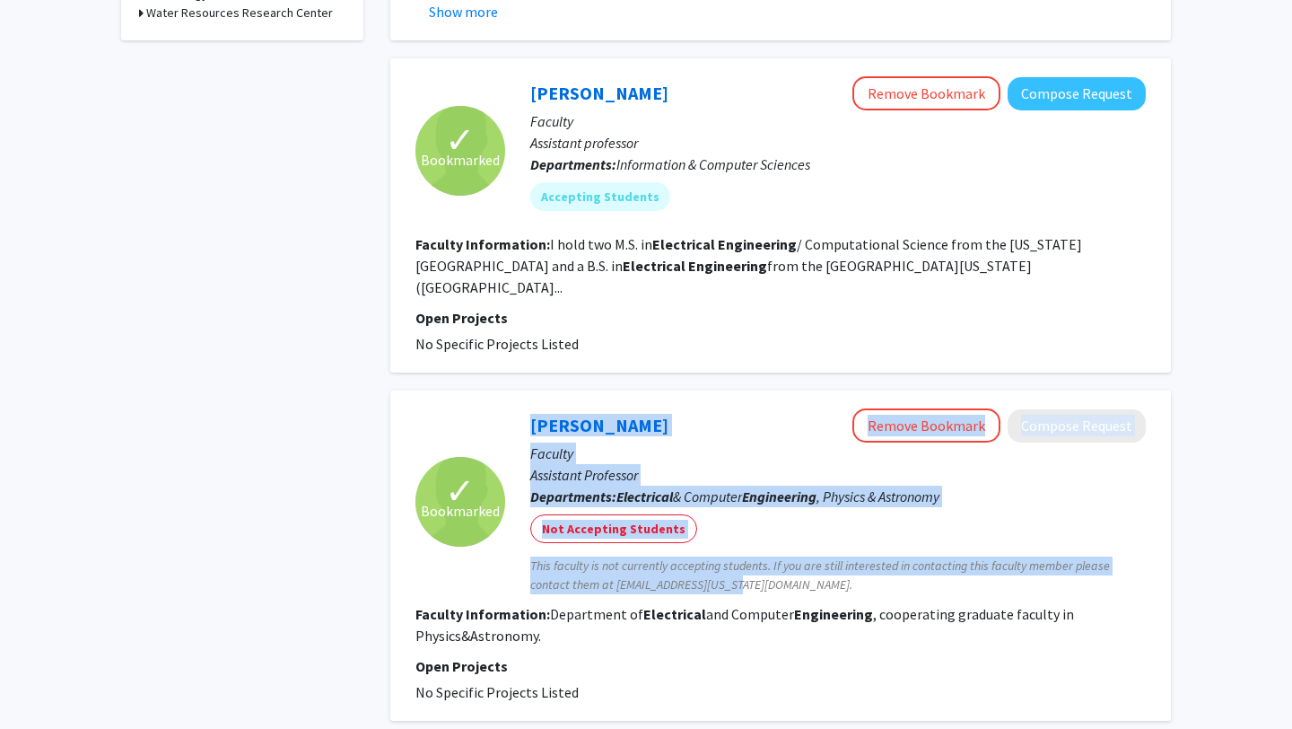
drag, startPoint x: 458, startPoint y: 472, endPoint x: 833, endPoint y: 523, distance: 378.6
click at [833, 523] on section "✓ Bookmarked [PERSON_NAME] Remove Bookmark Compose Request Faculty Assistant Pr…" at bounding box center [781, 501] width 731 height 186
click at [833, 556] on span "This faculty is not currently accepting students. If you are still interested i…" at bounding box center [838, 575] width 616 height 38
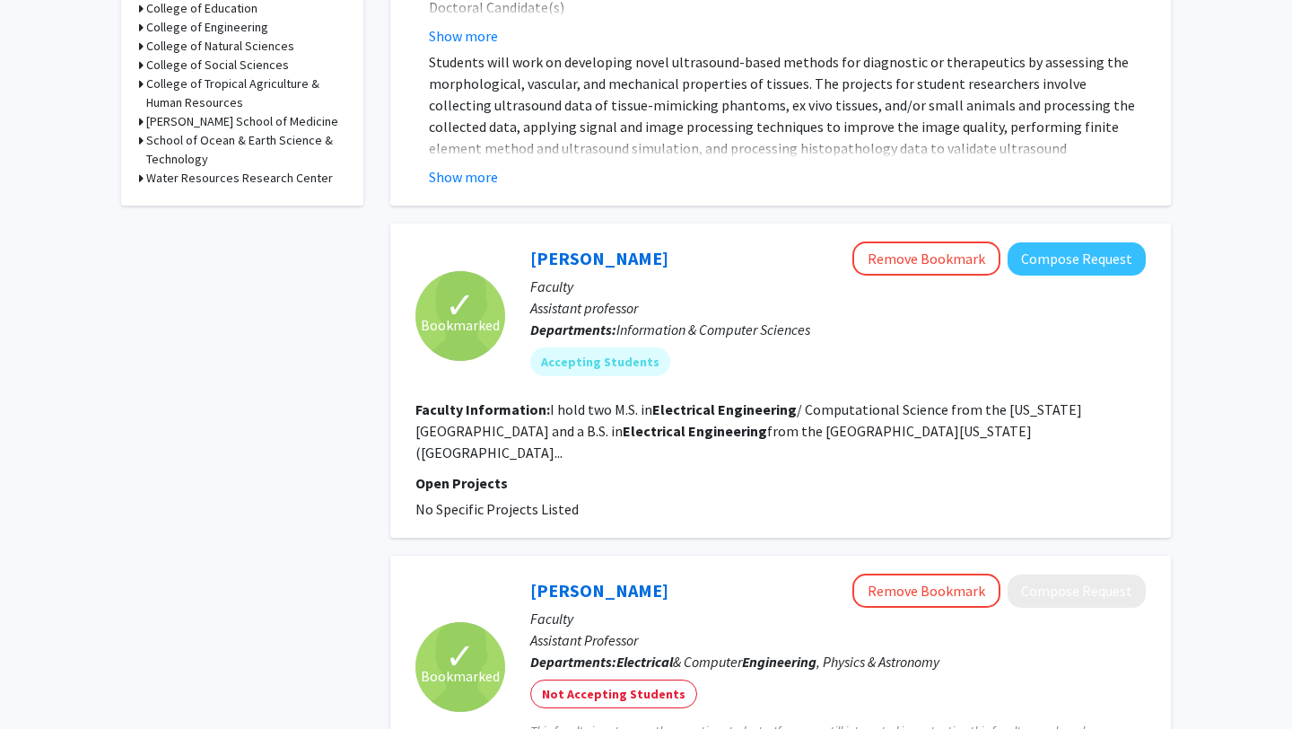
scroll to position [599, 0]
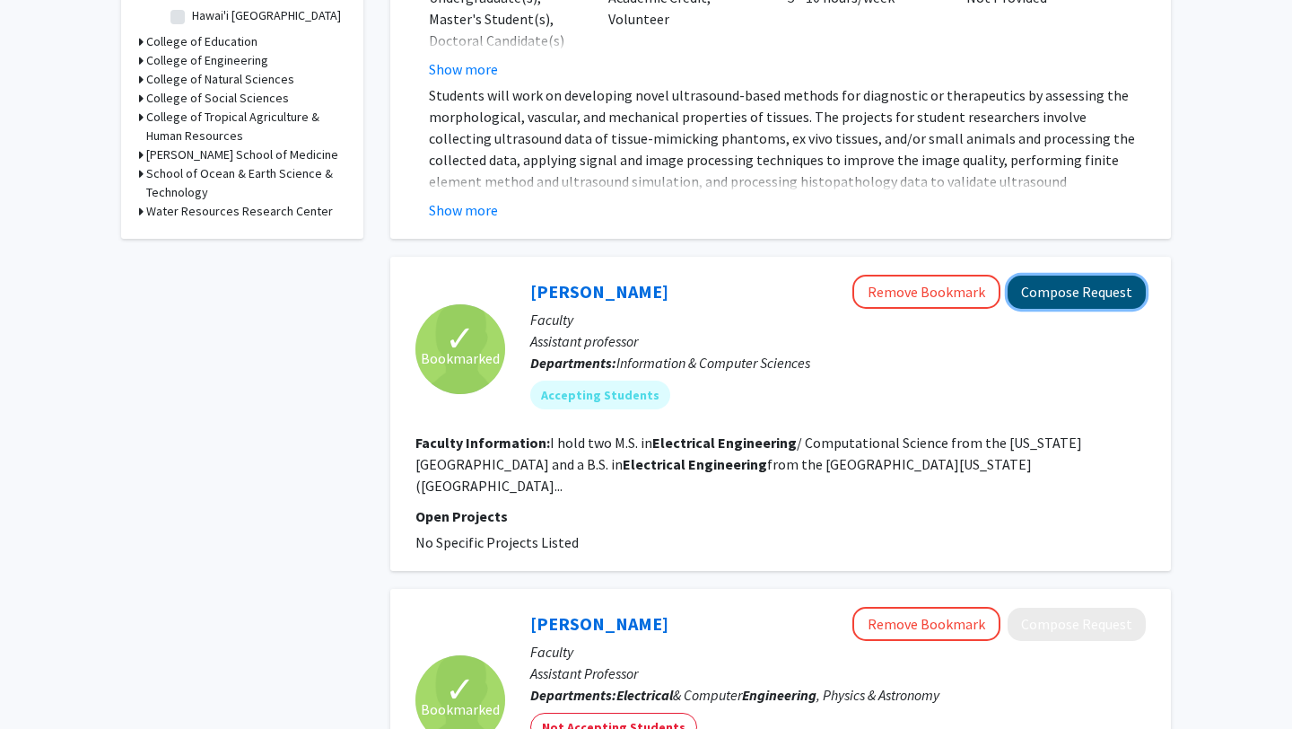
click at [1053, 276] on button "Compose Request" at bounding box center [1077, 292] width 138 height 33
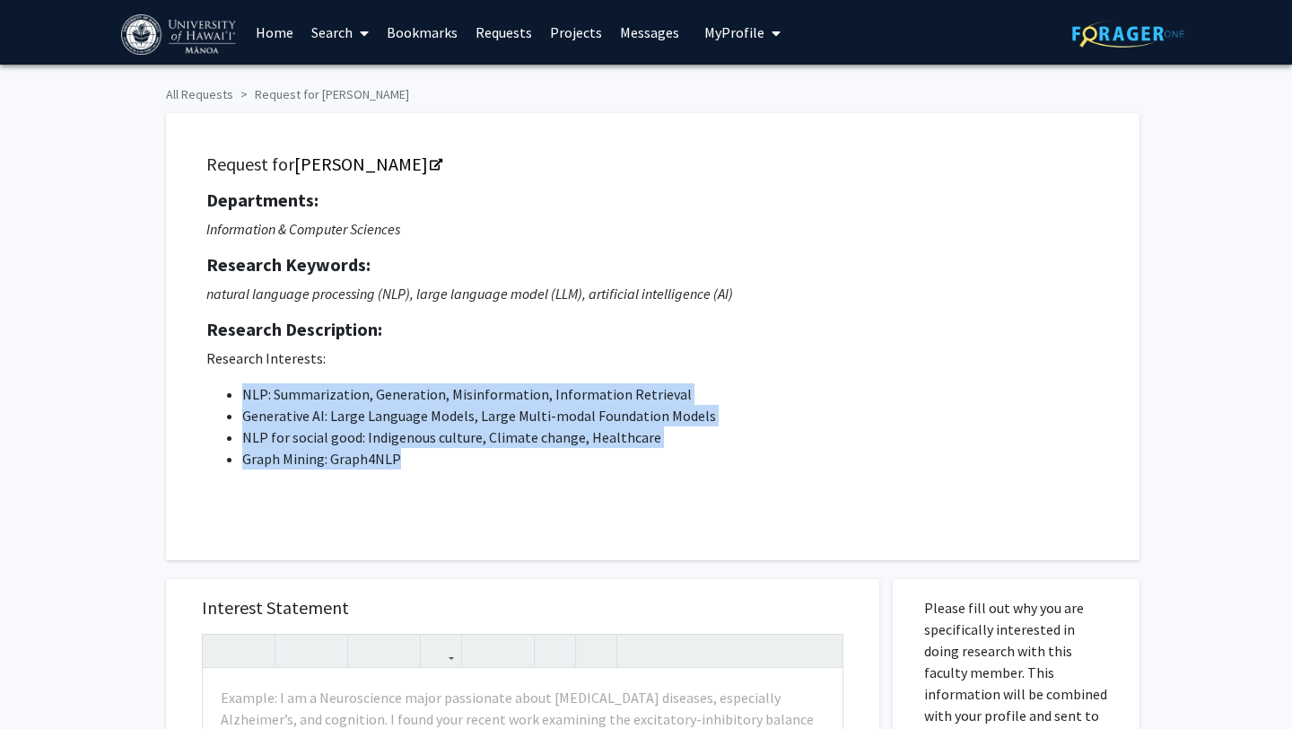
drag, startPoint x: 415, startPoint y: 462, endPoint x: 208, endPoint y: 399, distance: 216.0
click at [208, 399] on ul "NLP: Summarization, Generation, Misinformation, Information Retrieval Generativ…" at bounding box center [652, 426] width 893 height 86
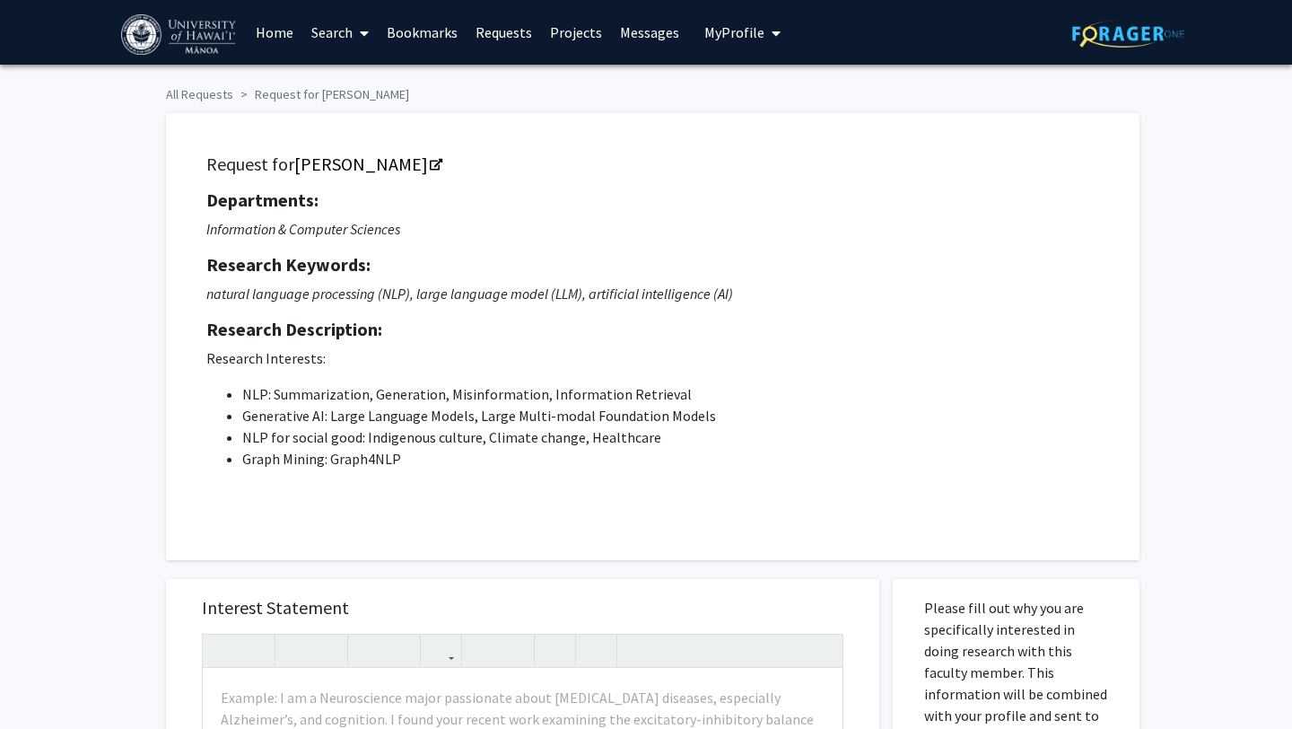
click at [340, 29] on link "Search" at bounding box center [339, 32] width 75 height 63
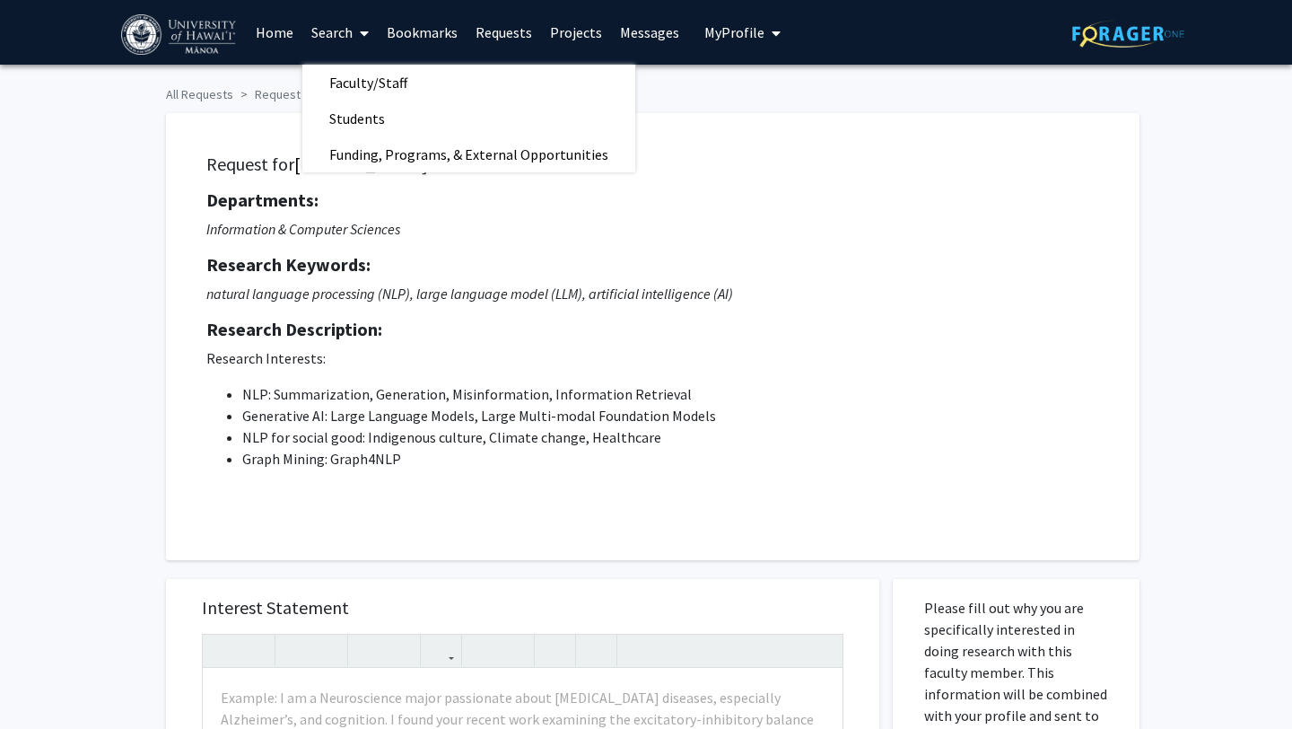
click at [340, 29] on link "Search" at bounding box center [339, 32] width 75 height 63
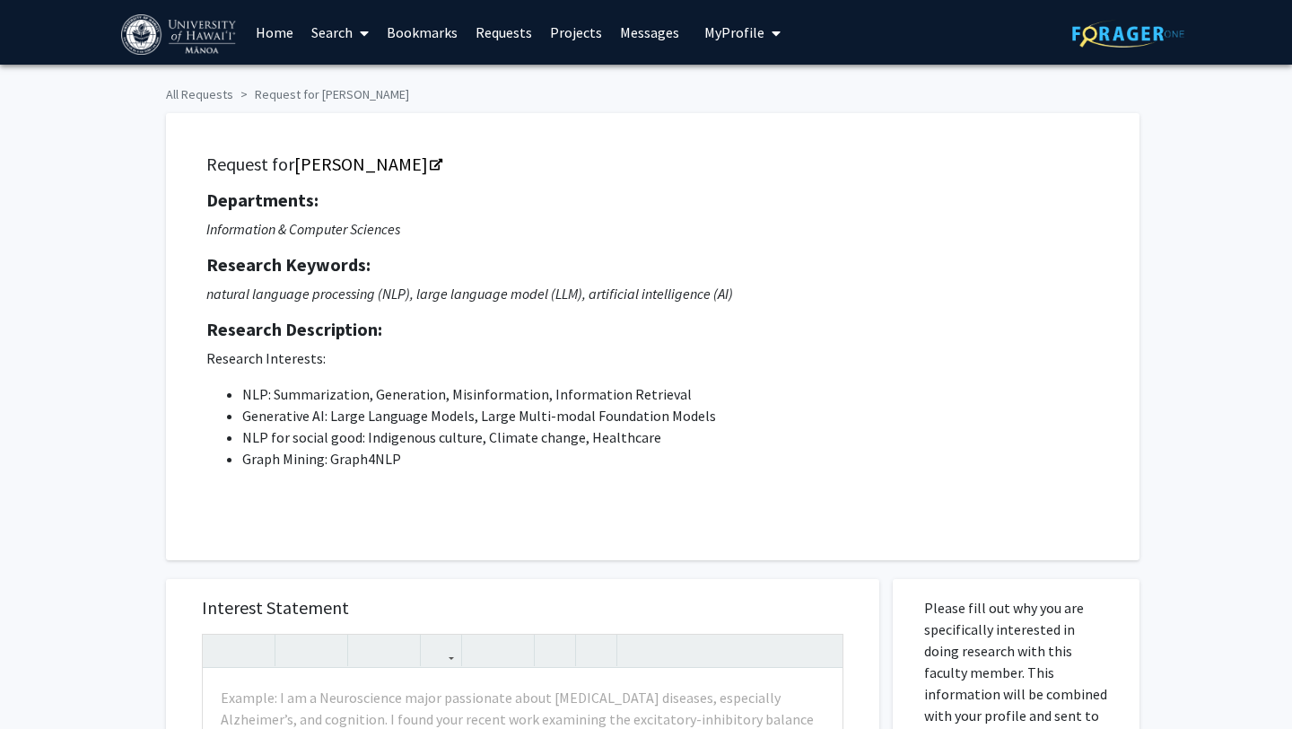
click at [574, 30] on link "Projects" at bounding box center [576, 32] width 70 height 63
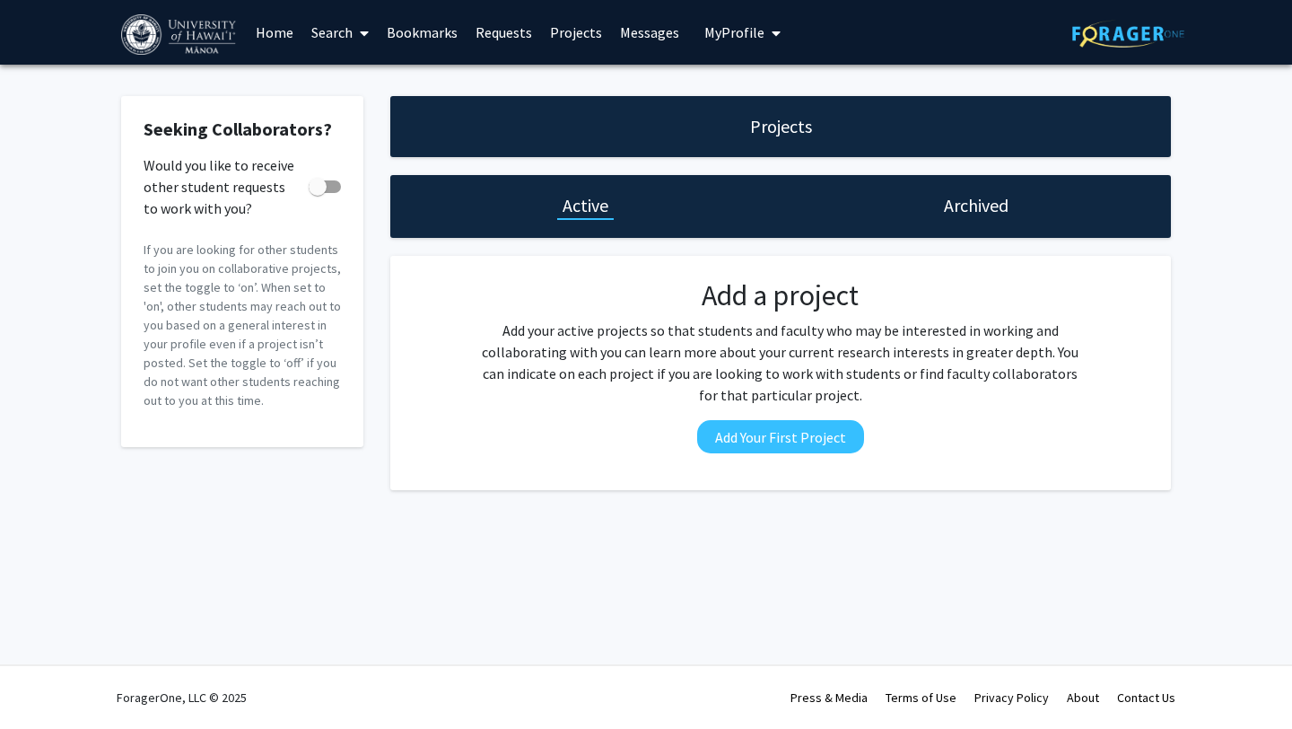
click at [636, 40] on link "Messages" at bounding box center [649, 32] width 77 height 63
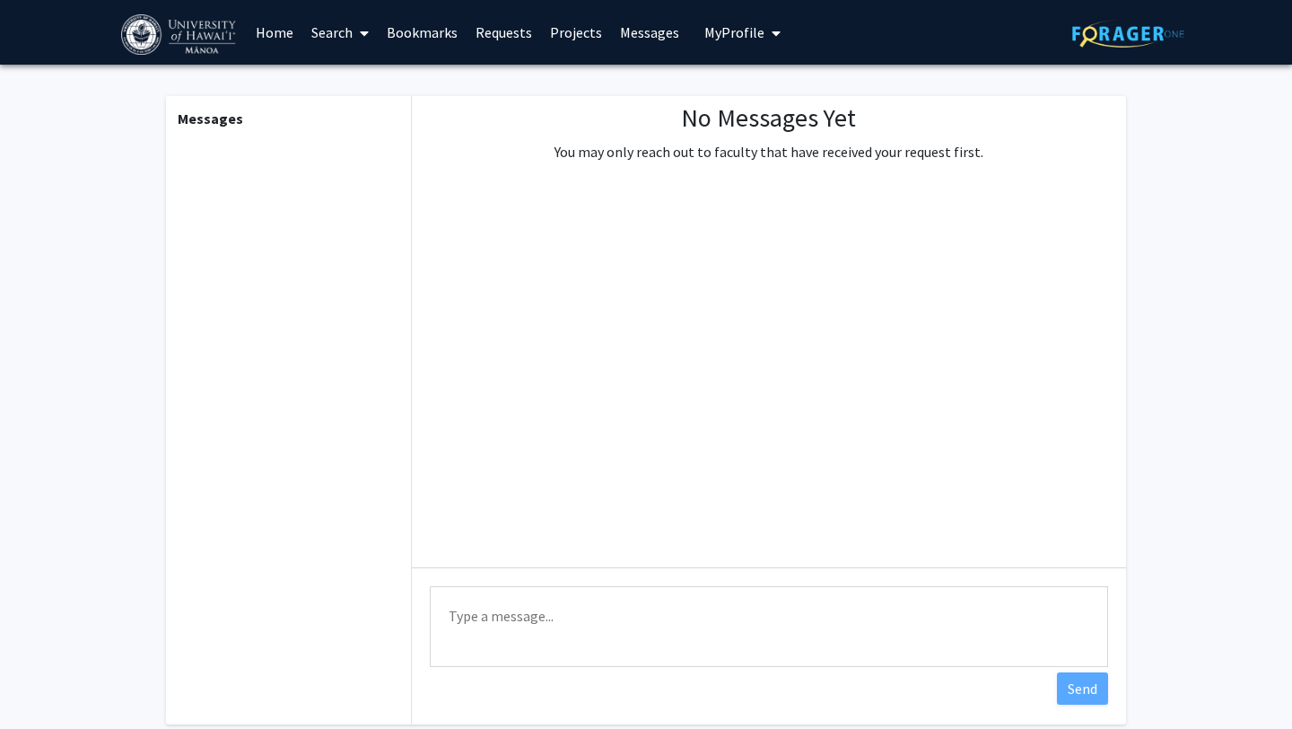
click at [778, 15] on button "My Profile" at bounding box center [742, 32] width 87 height 65
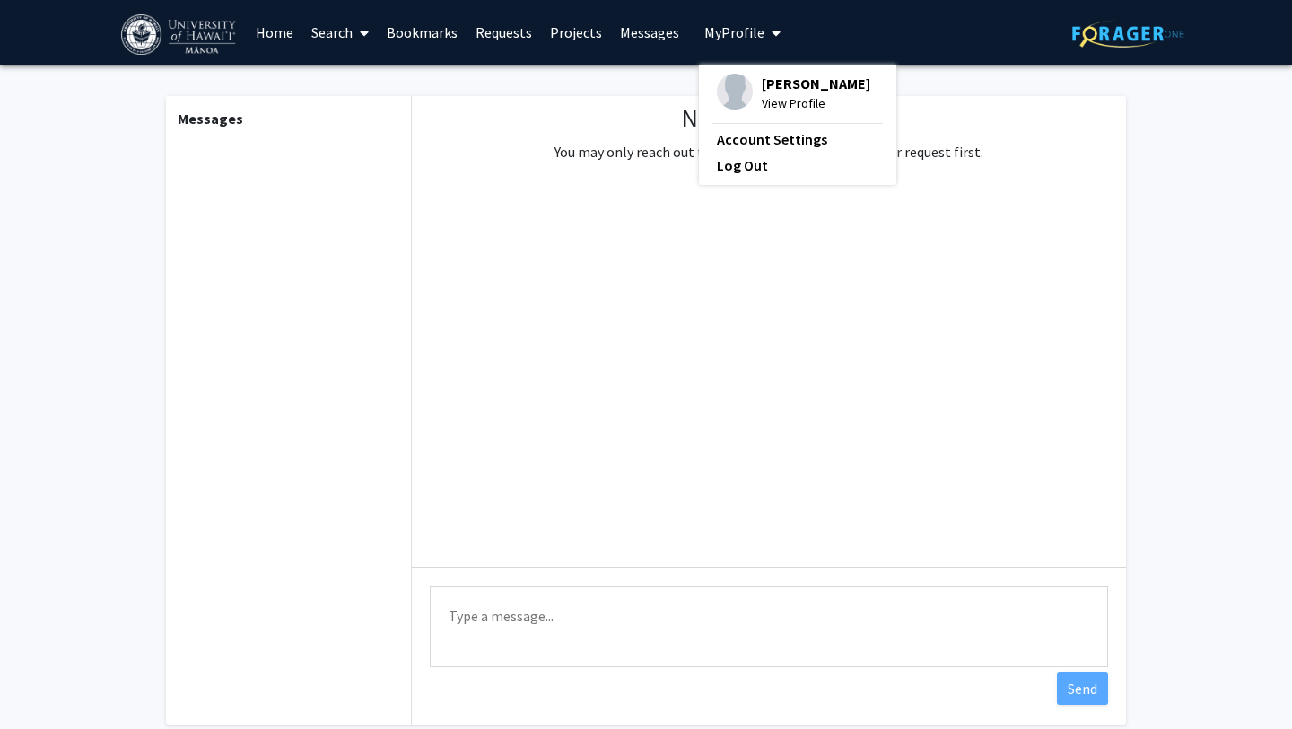
click at [765, 28] on span "My profile dropdown to access profile and logout" at bounding box center [773, 33] width 16 height 63
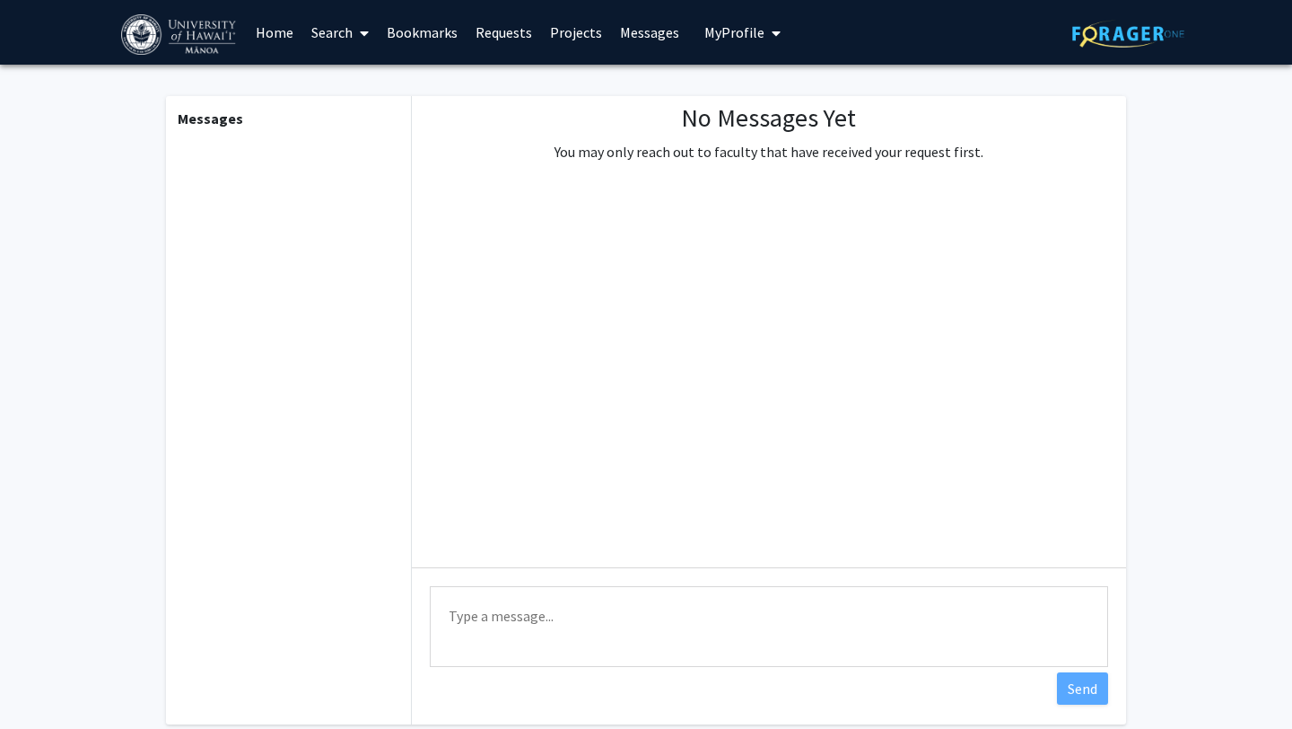
click at [267, 39] on link "Home" at bounding box center [275, 32] width 56 height 63
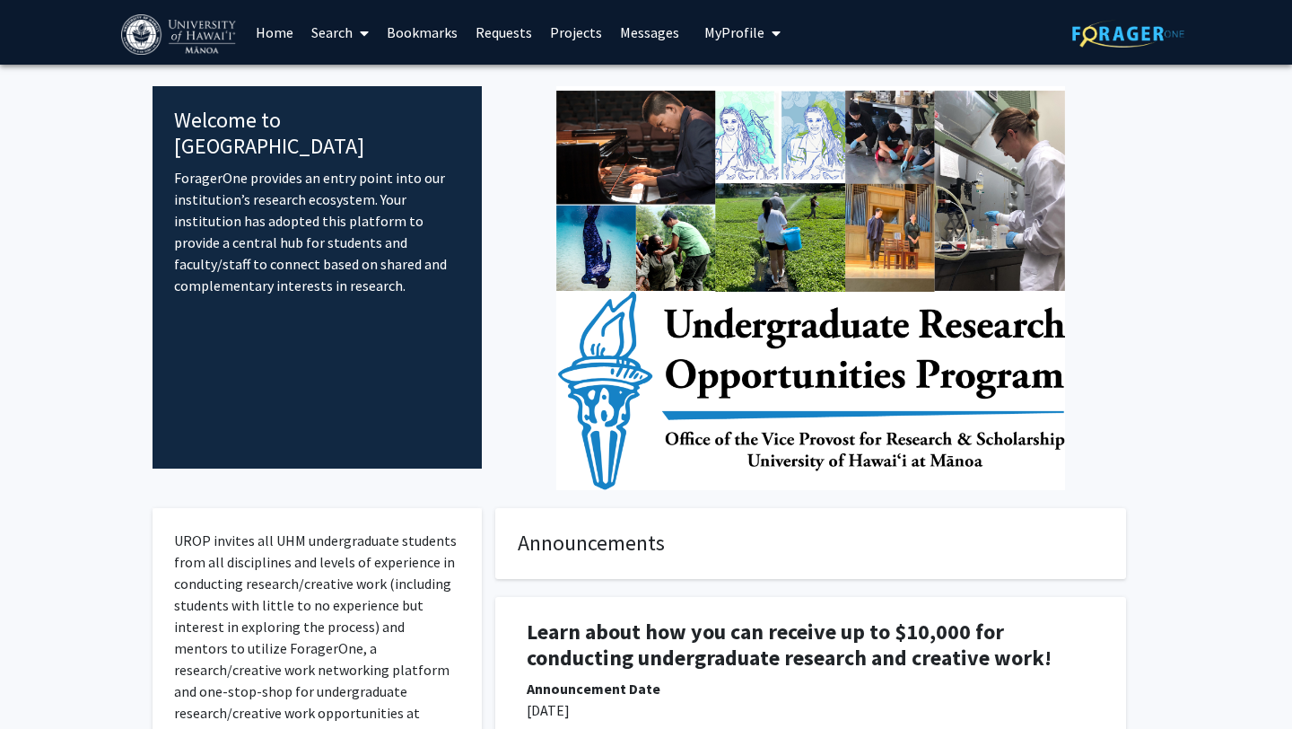
click at [731, 33] on span "My Profile" at bounding box center [735, 32] width 60 height 18
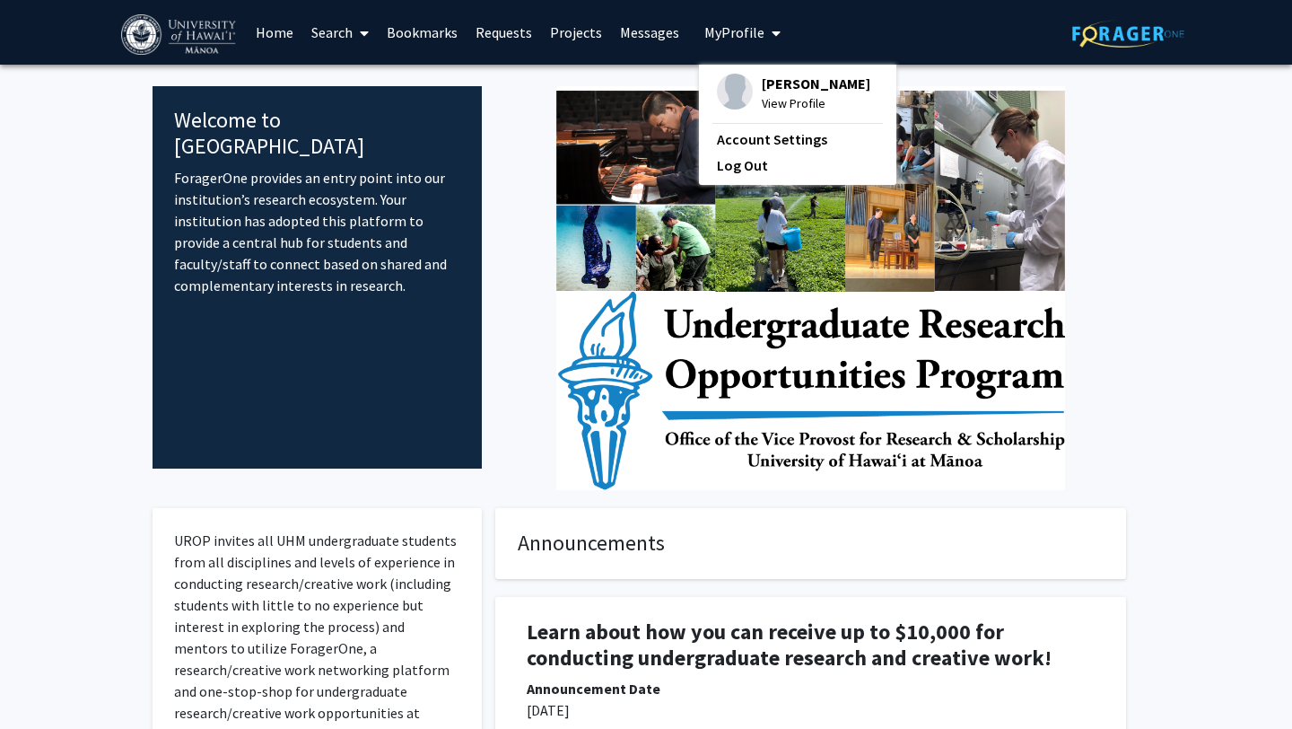
click at [750, 75] on div "[PERSON_NAME] View Profile" at bounding box center [793, 93] width 153 height 39
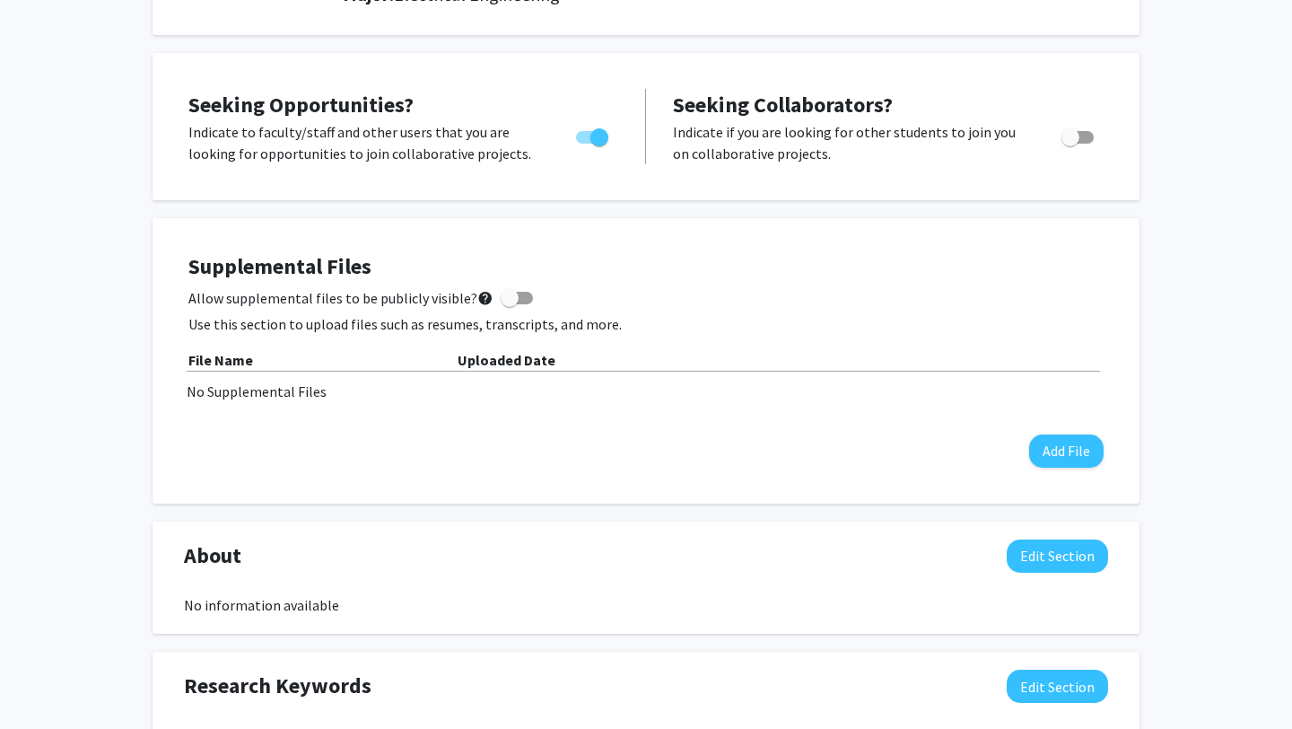
scroll to position [312, 0]
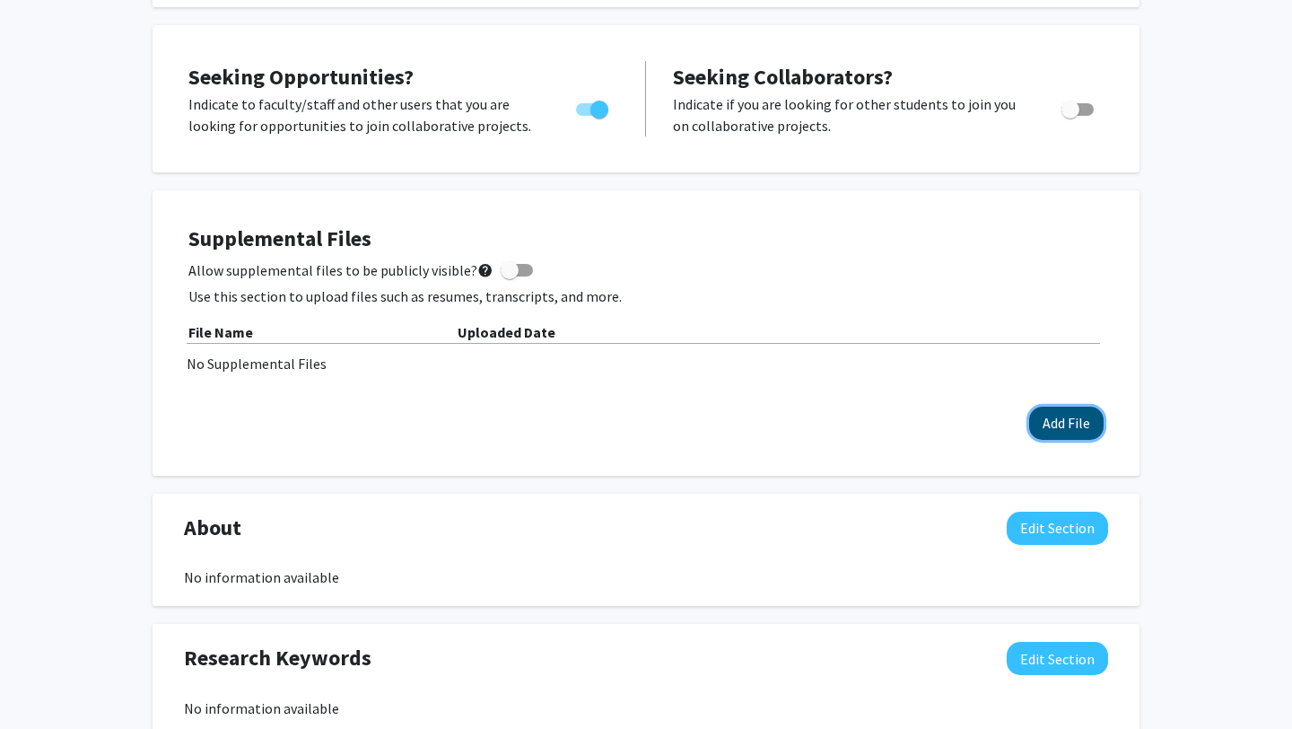
click at [1073, 407] on button "Add File" at bounding box center [1066, 423] width 74 height 33
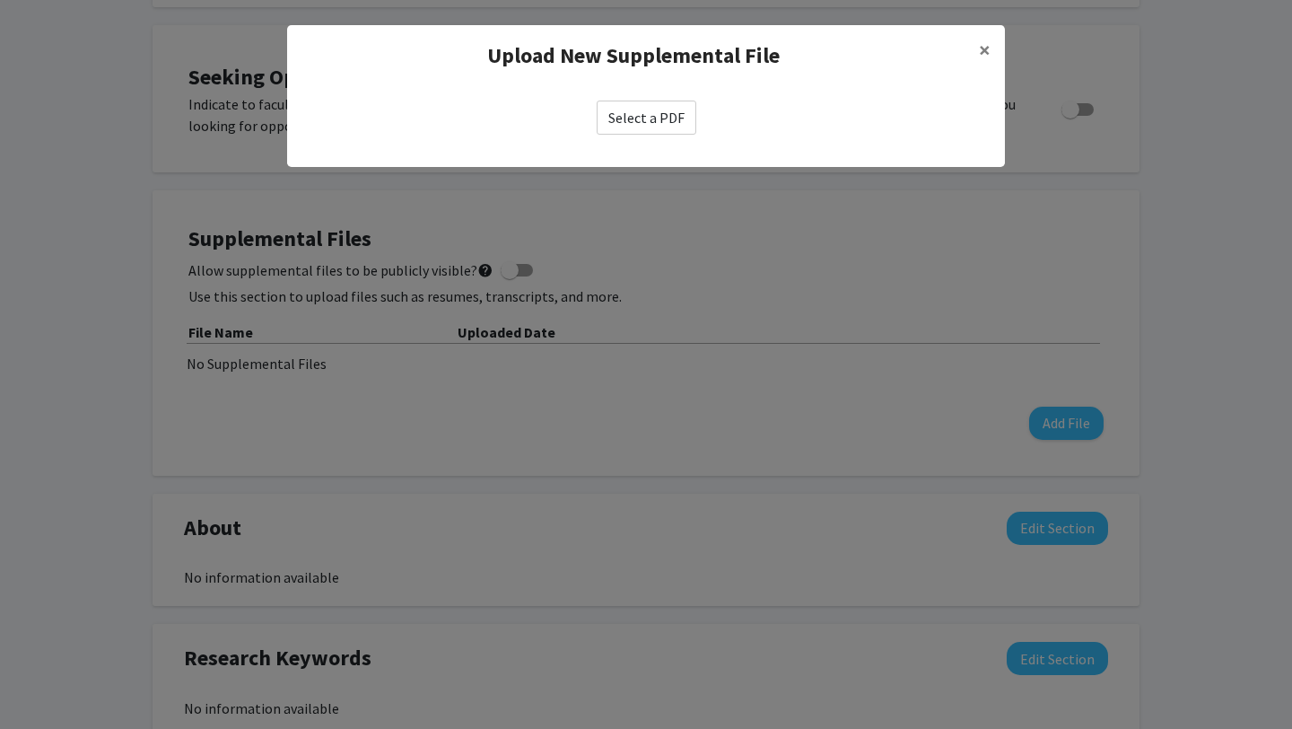
click at [660, 112] on label "Select a PDF" at bounding box center [647, 118] width 100 height 34
click at [0, 0] on input "Select a PDF" at bounding box center [0, 0] width 0 height 0
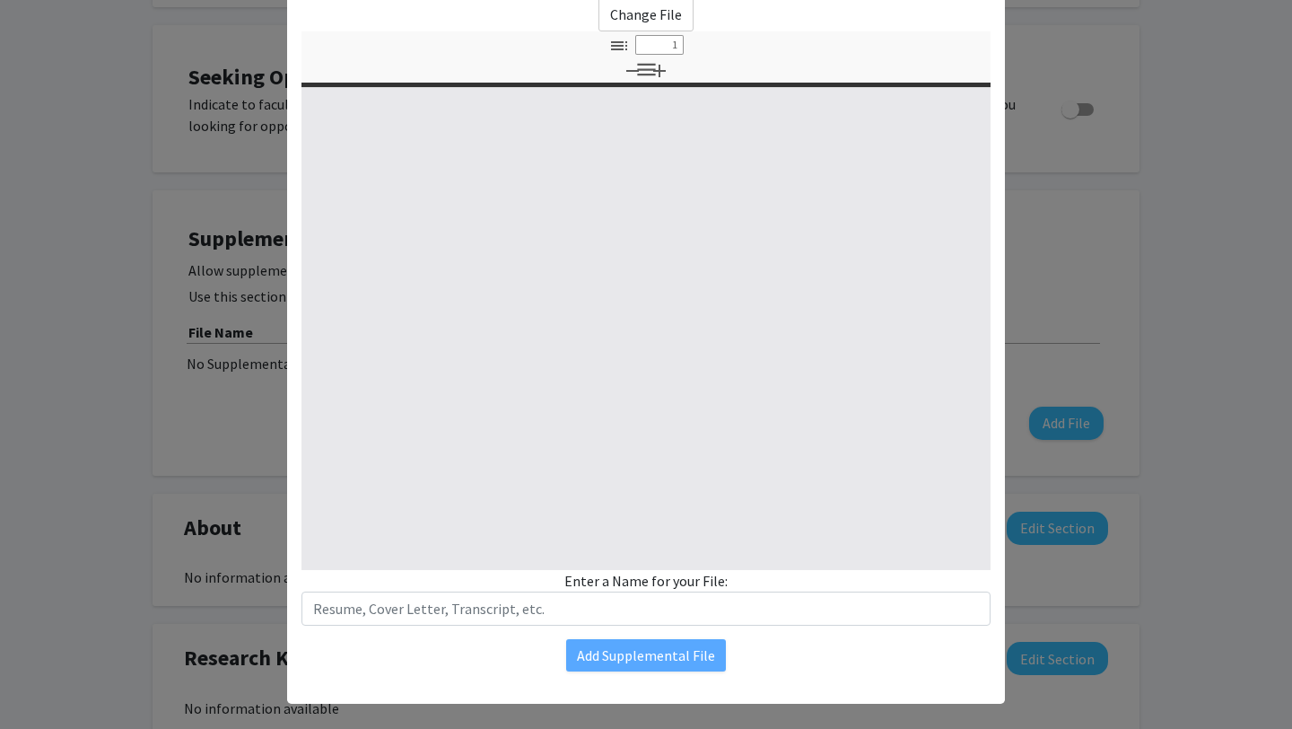
scroll to position [121, 0]
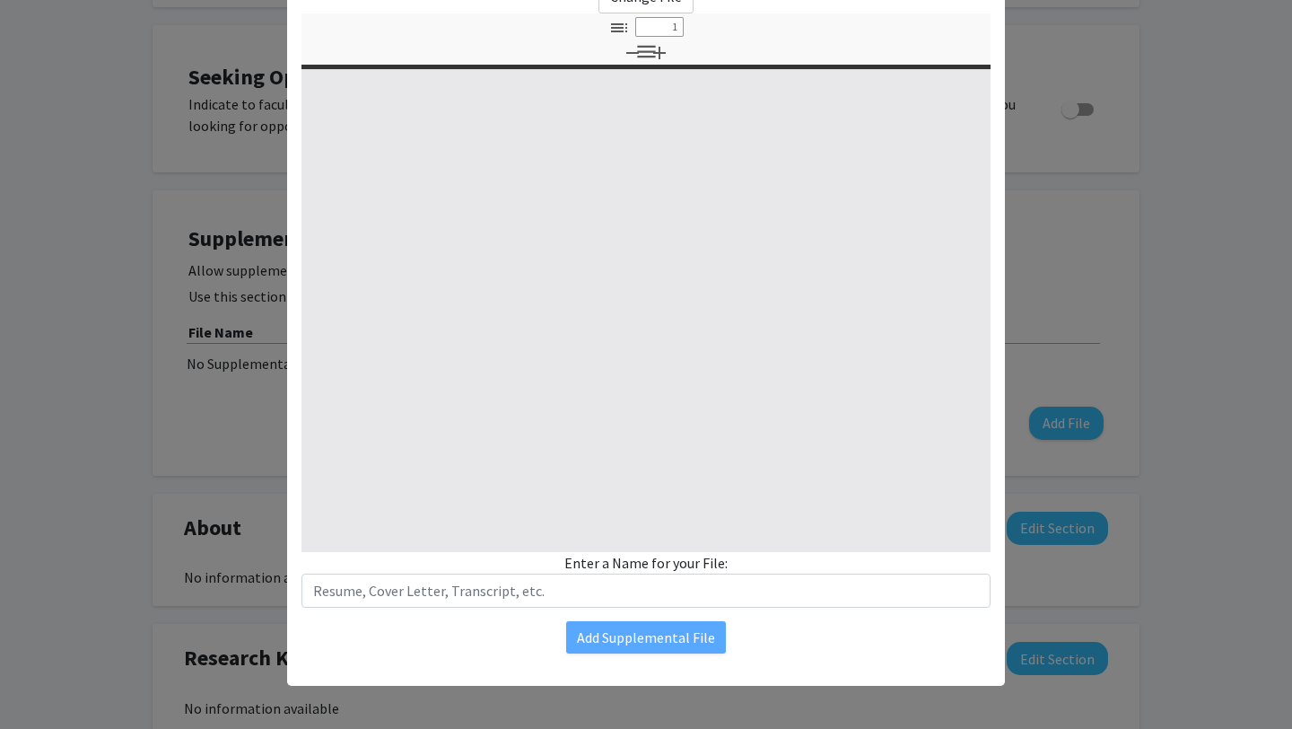
type input "0"
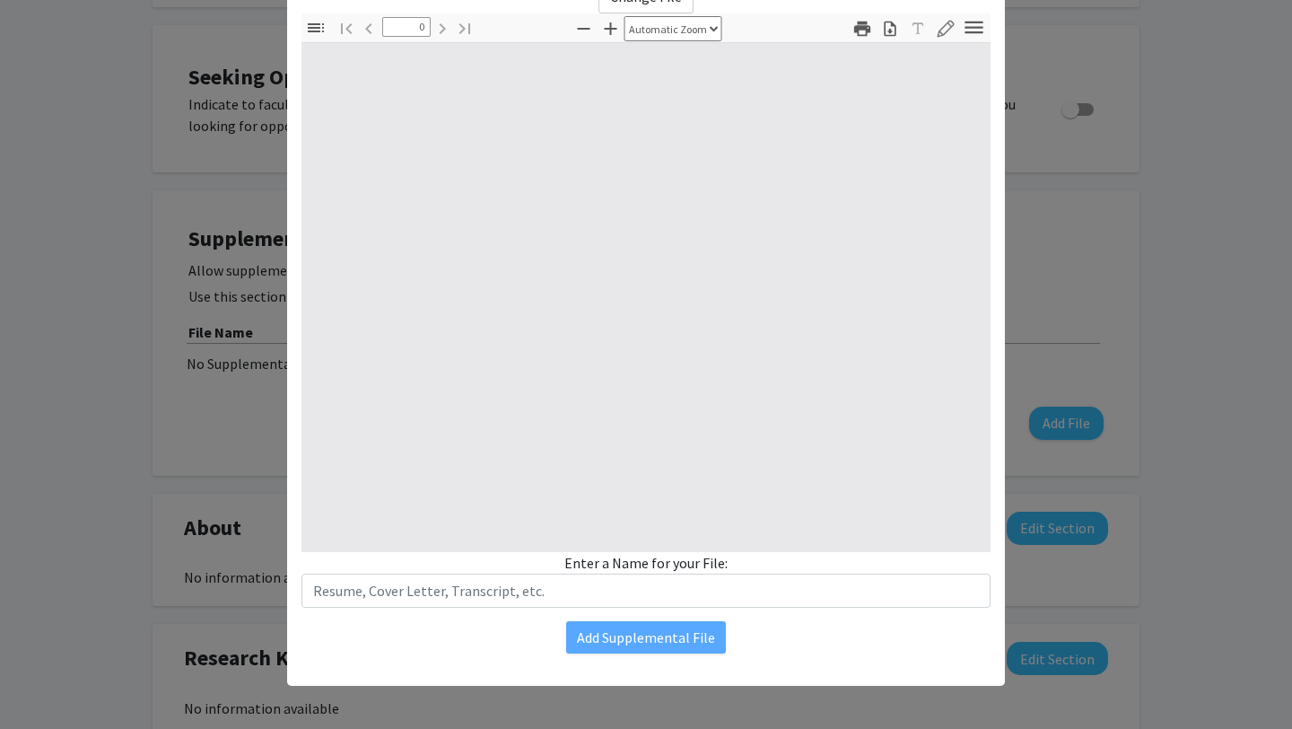
select select "custom"
type input "1"
select select "auto"
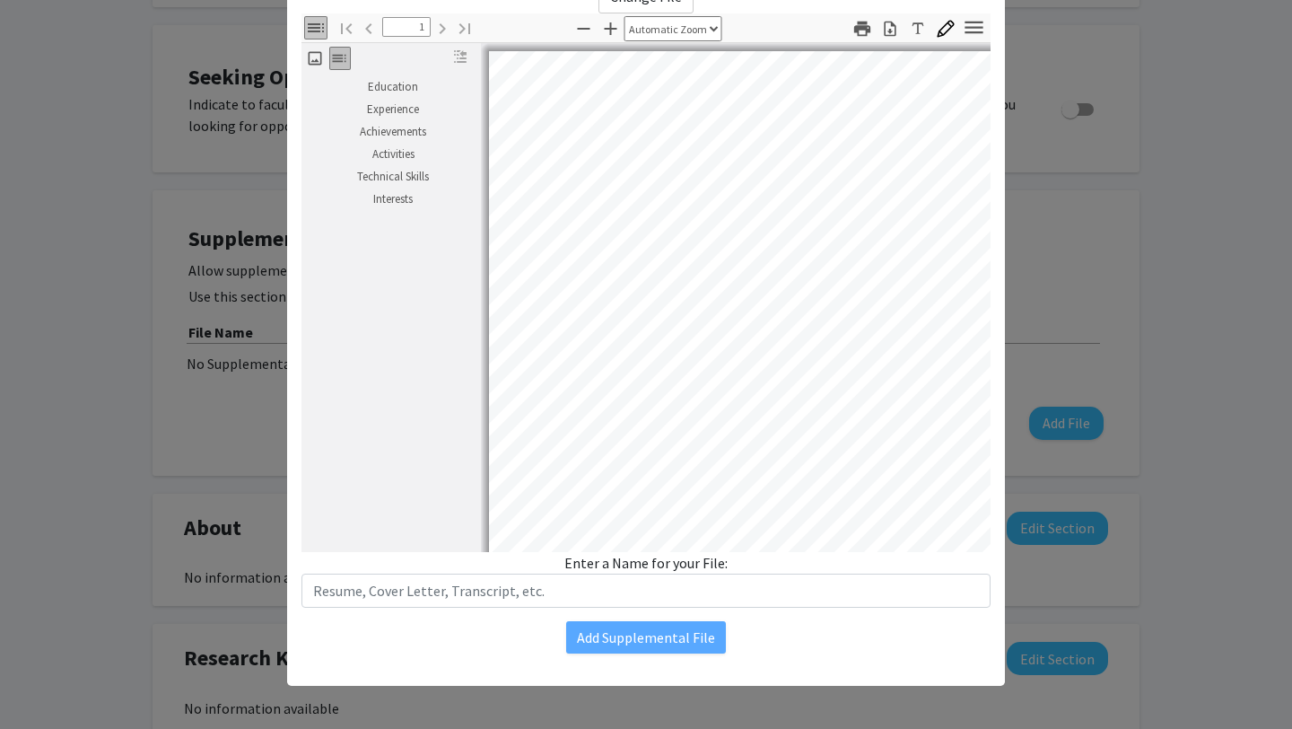
scroll to position [3, 0]
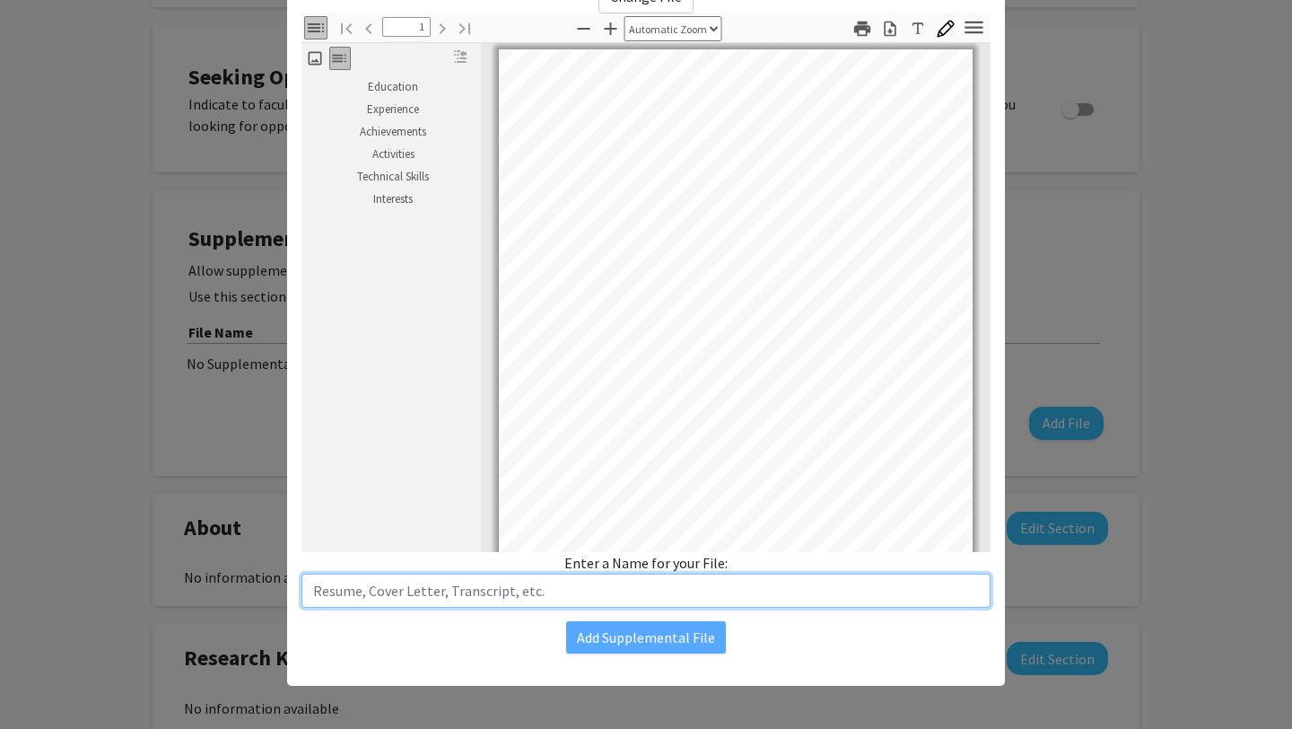
click at [719, 603] on input "text" at bounding box center [646, 591] width 689 height 34
type input "Resume"
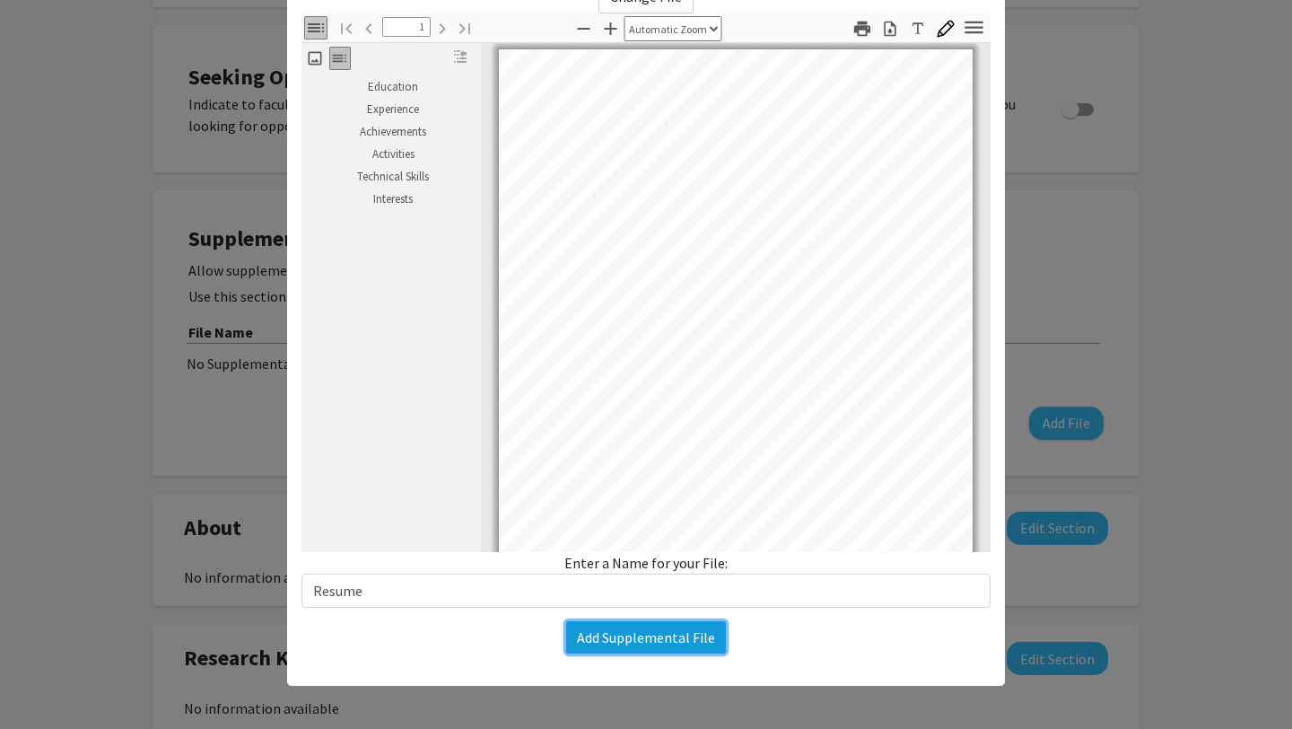
click at [675, 638] on button "Add Supplemental File" at bounding box center [646, 637] width 160 height 32
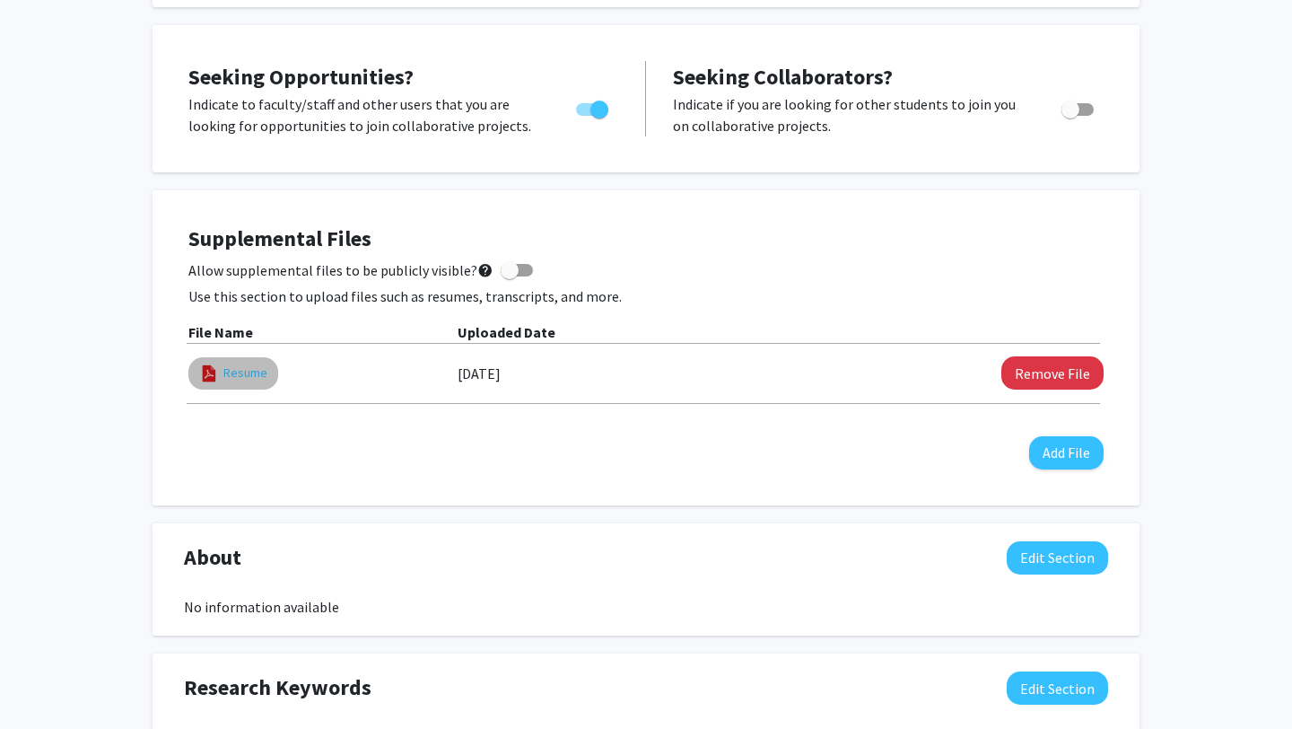
click at [244, 374] on link "Resume" at bounding box center [245, 373] width 44 height 19
select select "custom"
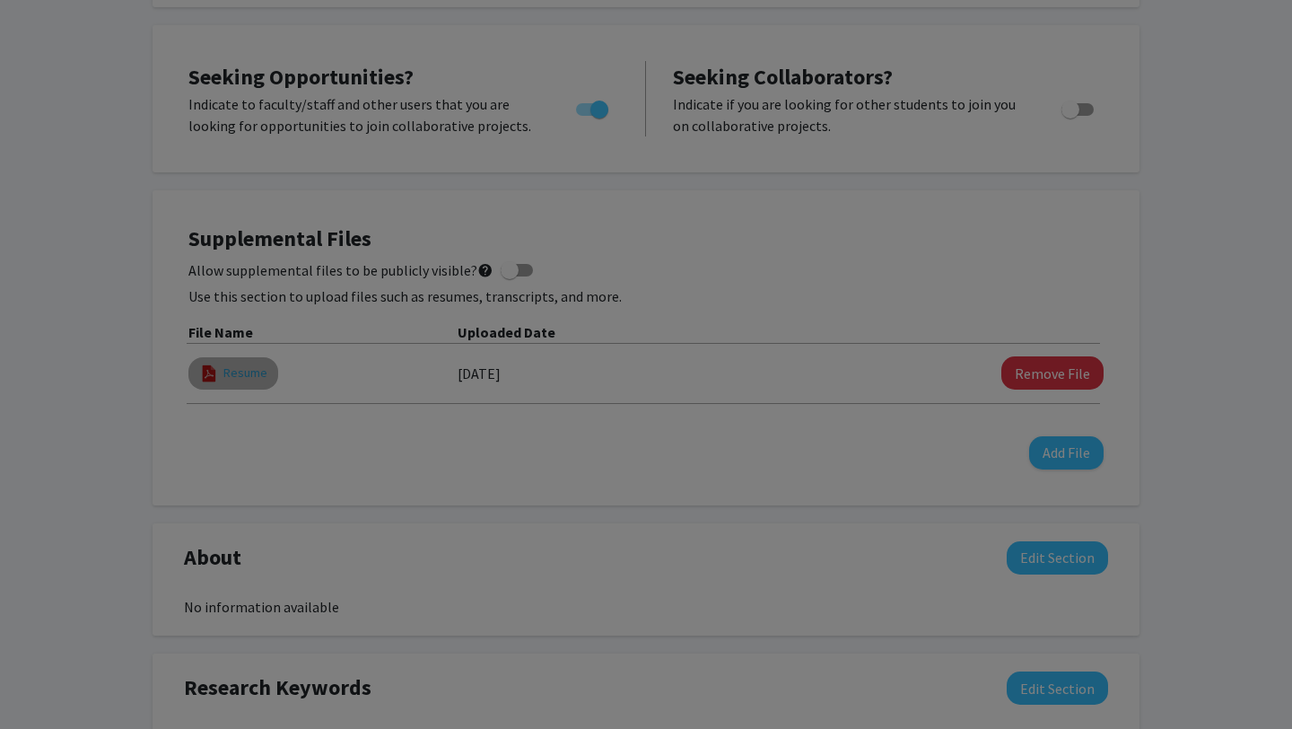
type input "0"
select select "custom"
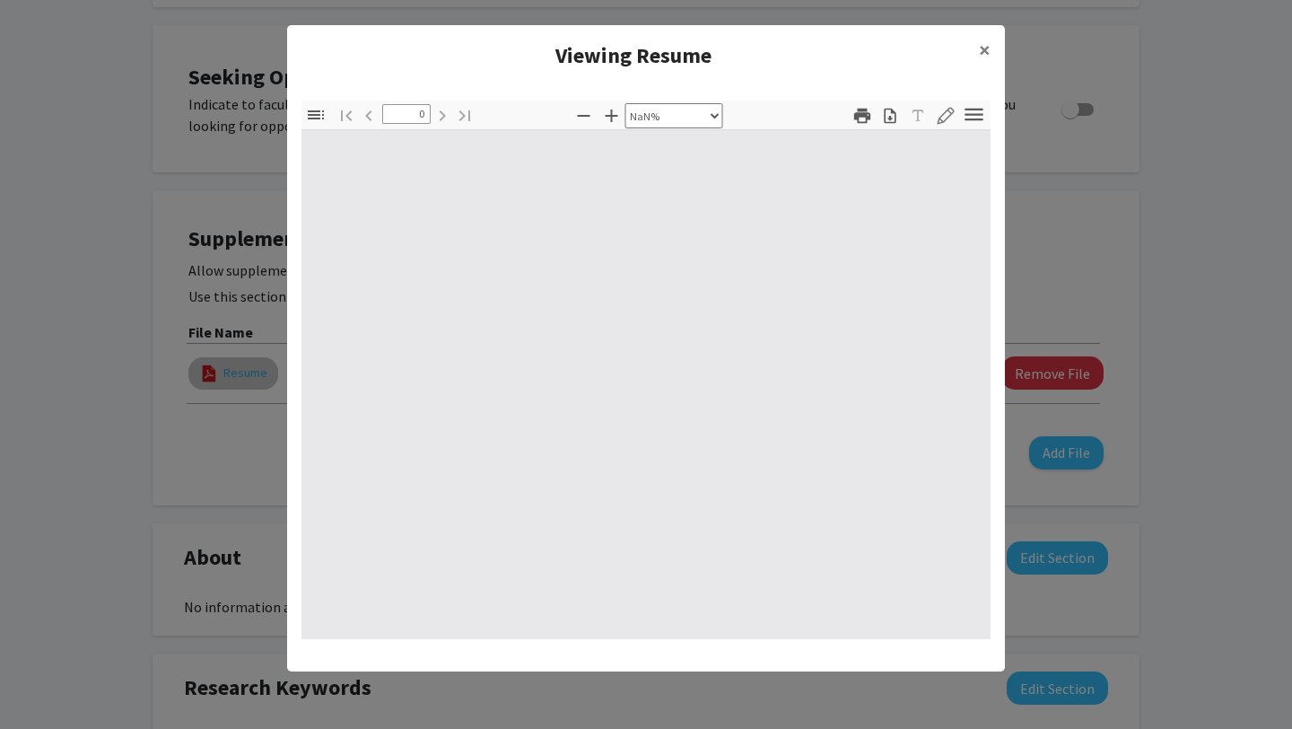
type input "1"
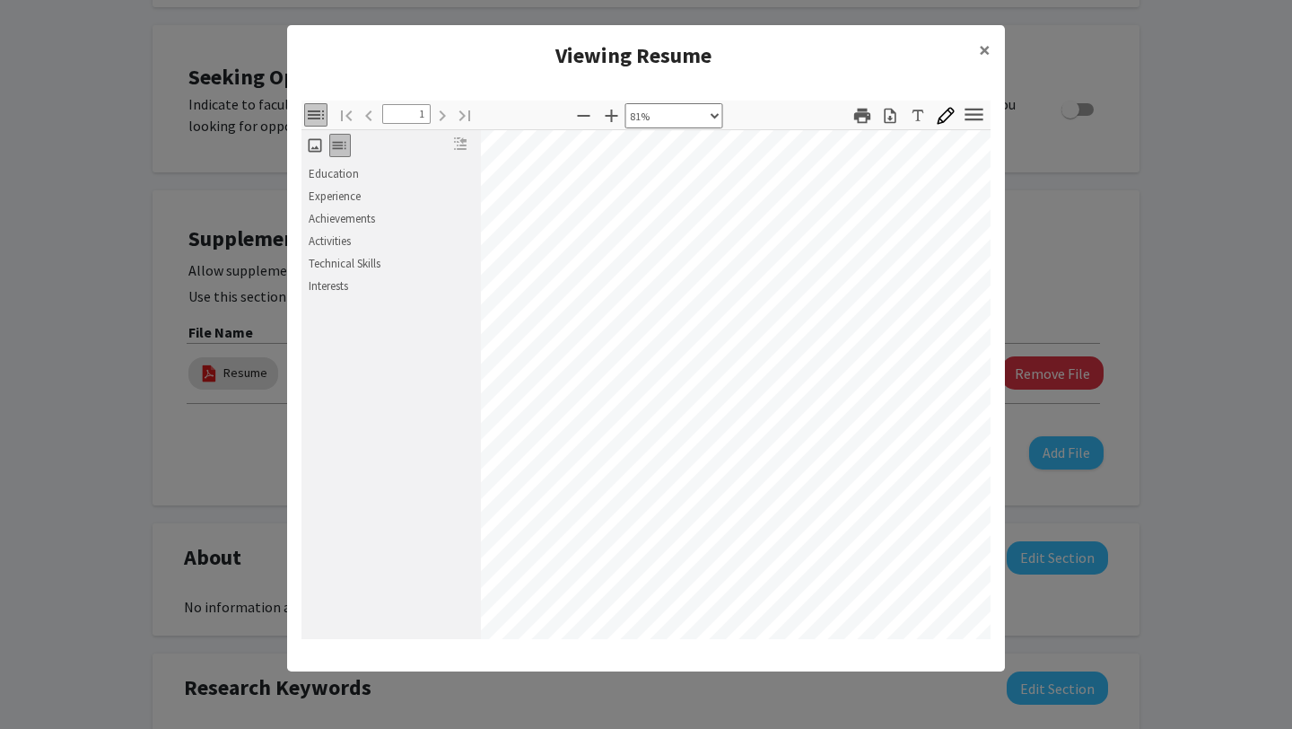
scroll to position [50, 77]
select select "0.5"
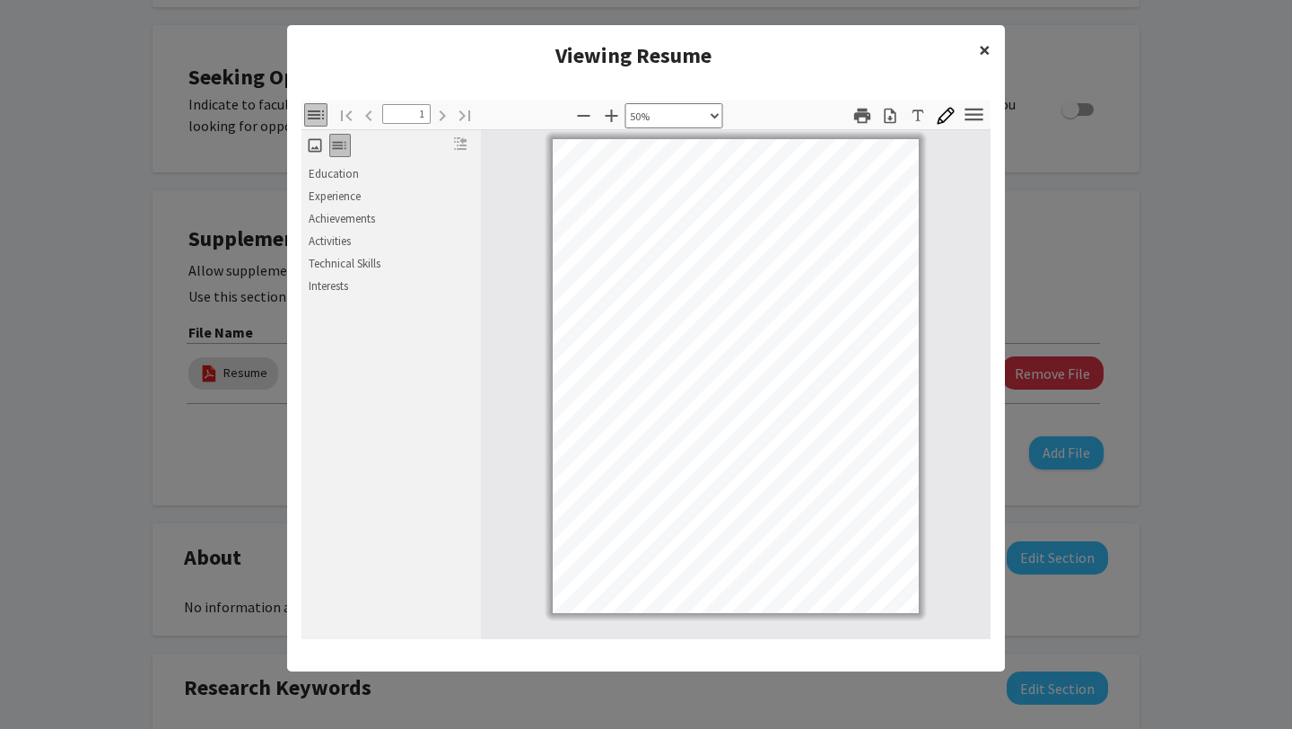
click at [984, 41] on span "×" at bounding box center [985, 50] width 12 height 28
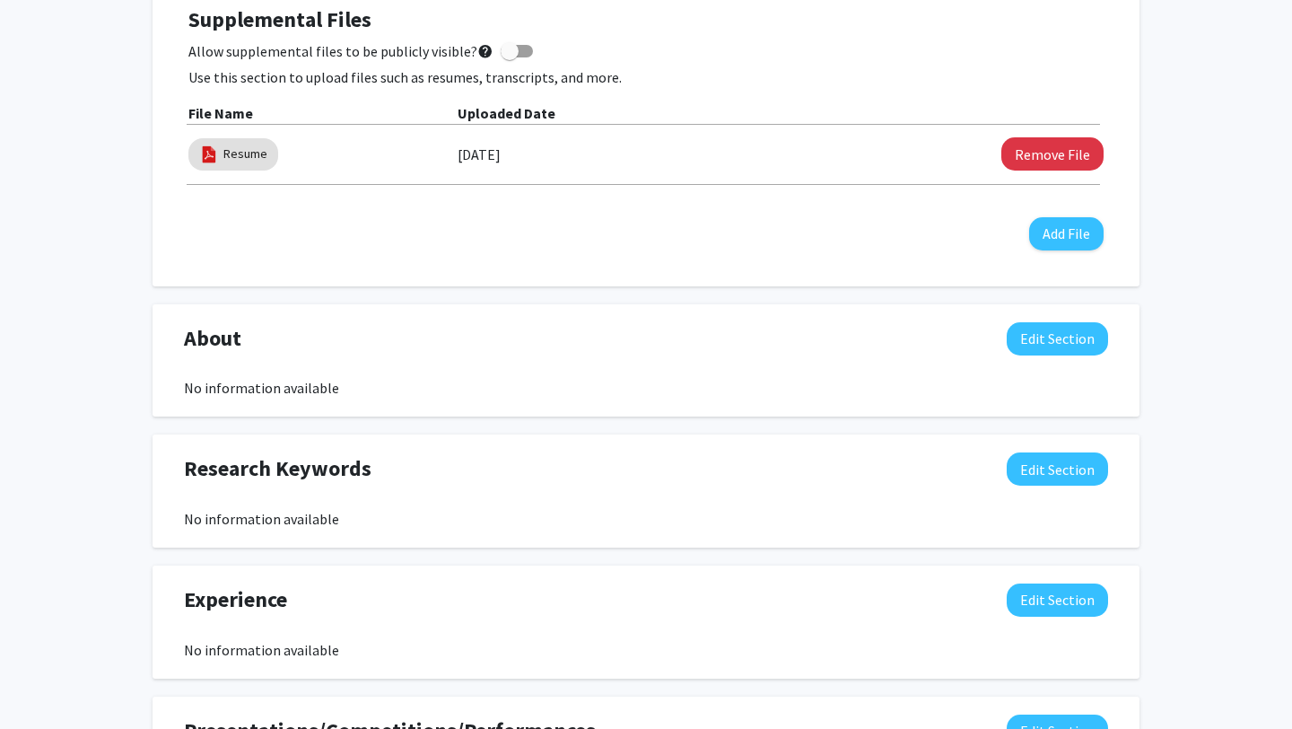
scroll to position [536, 0]
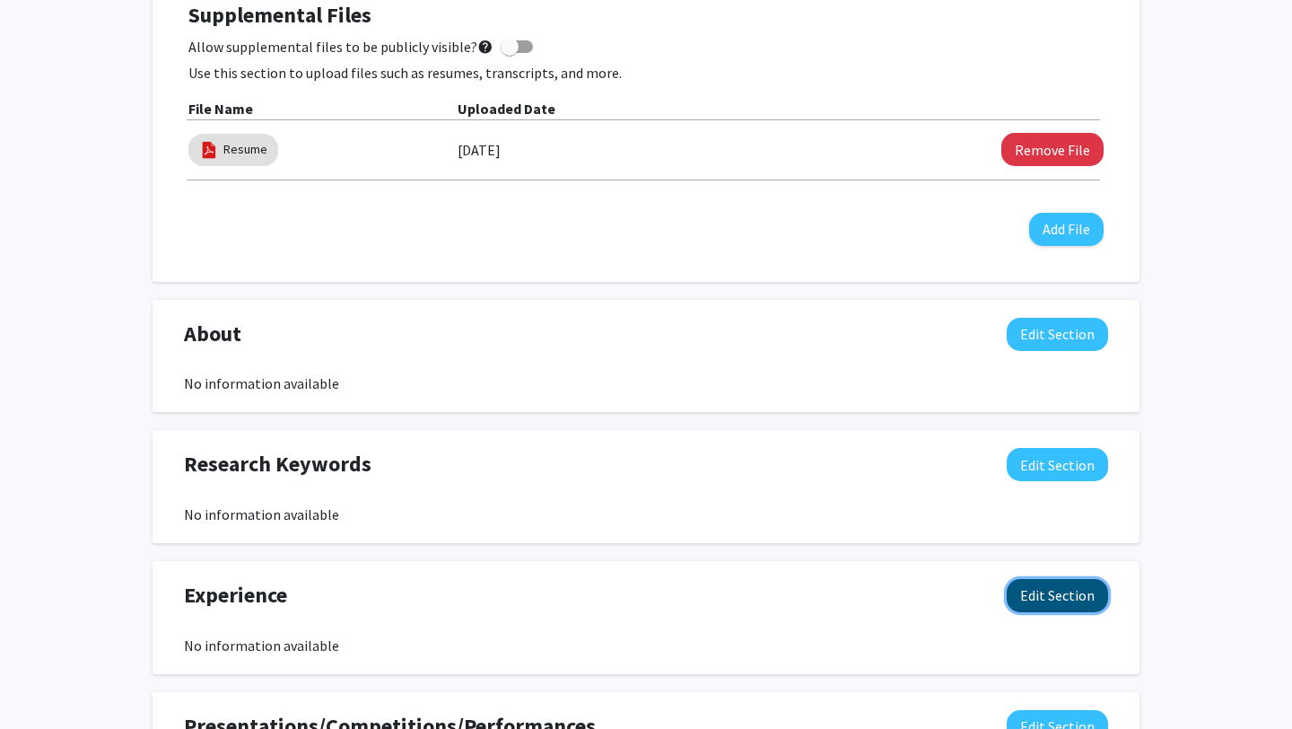
click at [1036, 589] on button "Edit Section" at bounding box center [1057, 595] width 101 height 33
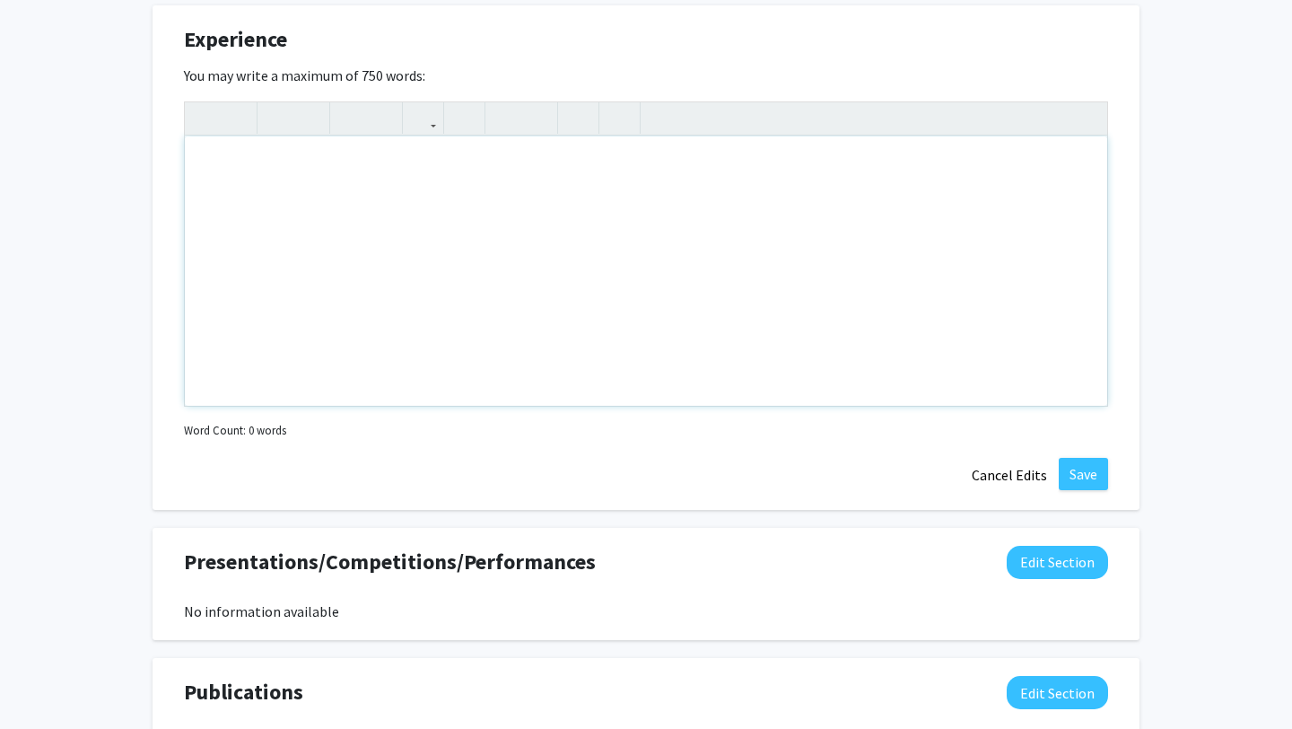
click at [923, 220] on div "Note to users with screen readers: Please deactivate our accessibility plugin f…" at bounding box center [646, 270] width 923 height 269
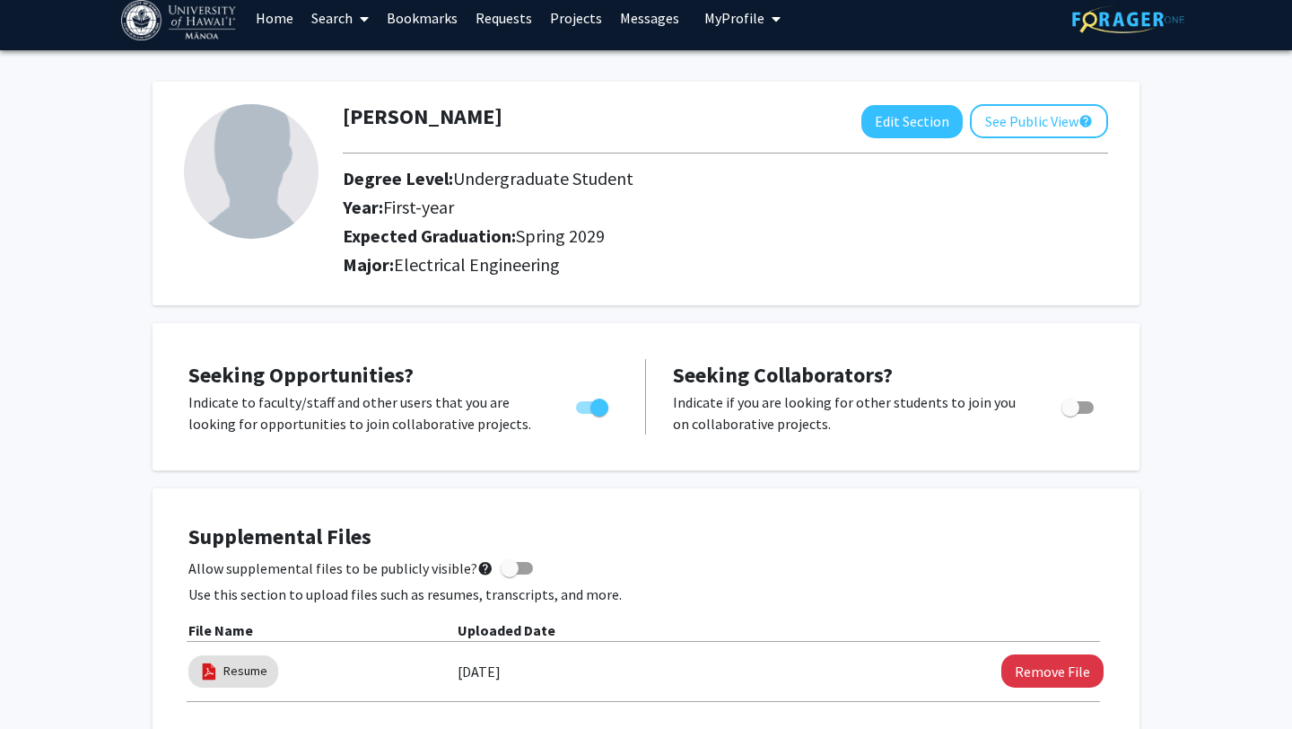
scroll to position [0, 0]
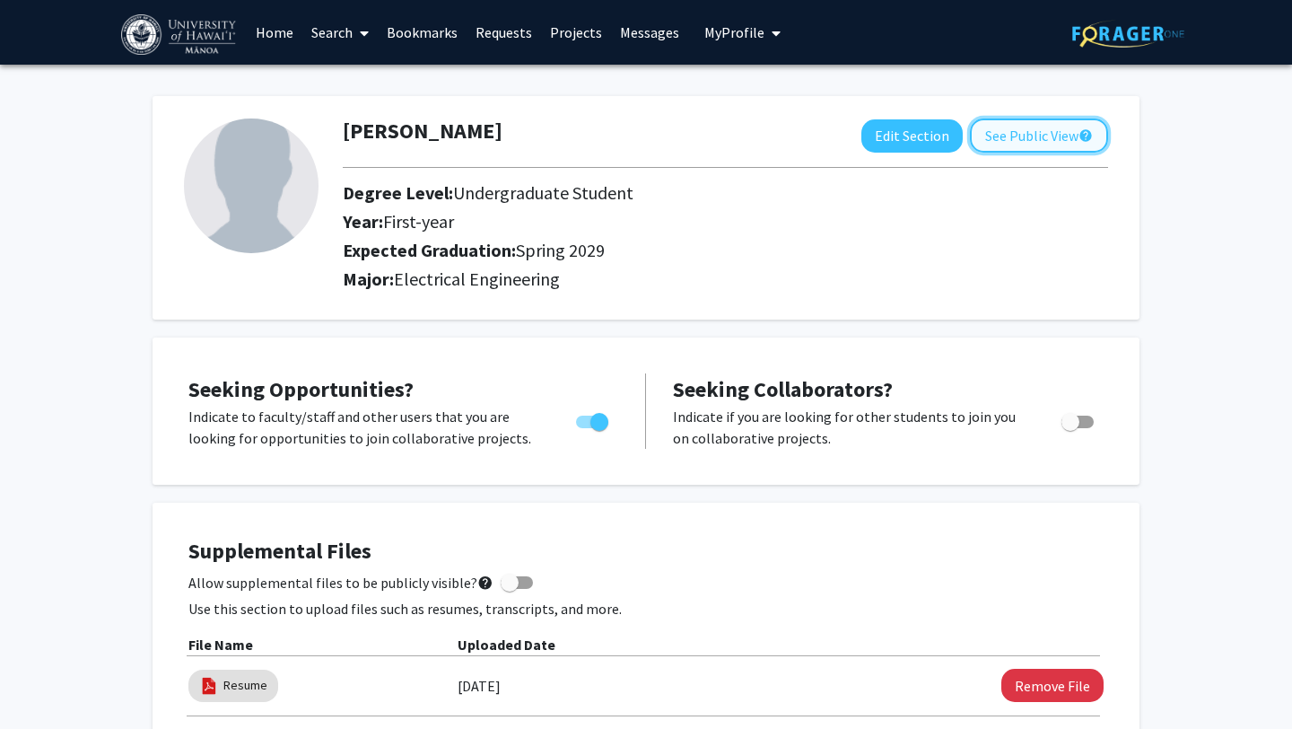
click at [1033, 138] on button "See Public View help" at bounding box center [1039, 135] width 138 height 34
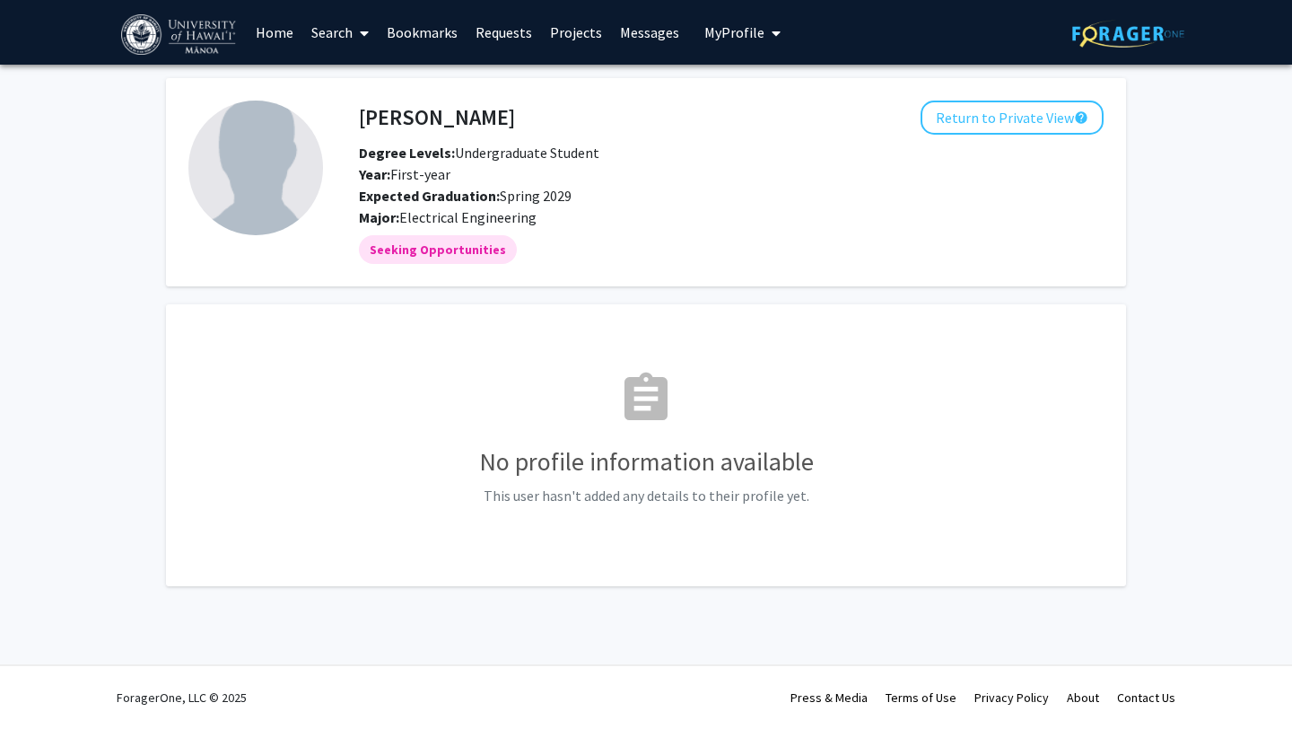
click at [690, 463] on h3 "No profile information available" at bounding box center [645, 462] width 915 height 31
click at [746, 495] on p "This user hasn't added any details to their profile yet." at bounding box center [645, 496] width 915 height 22
click at [745, 468] on h3 "No profile information available" at bounding box center [645, 462] width 915 height 31
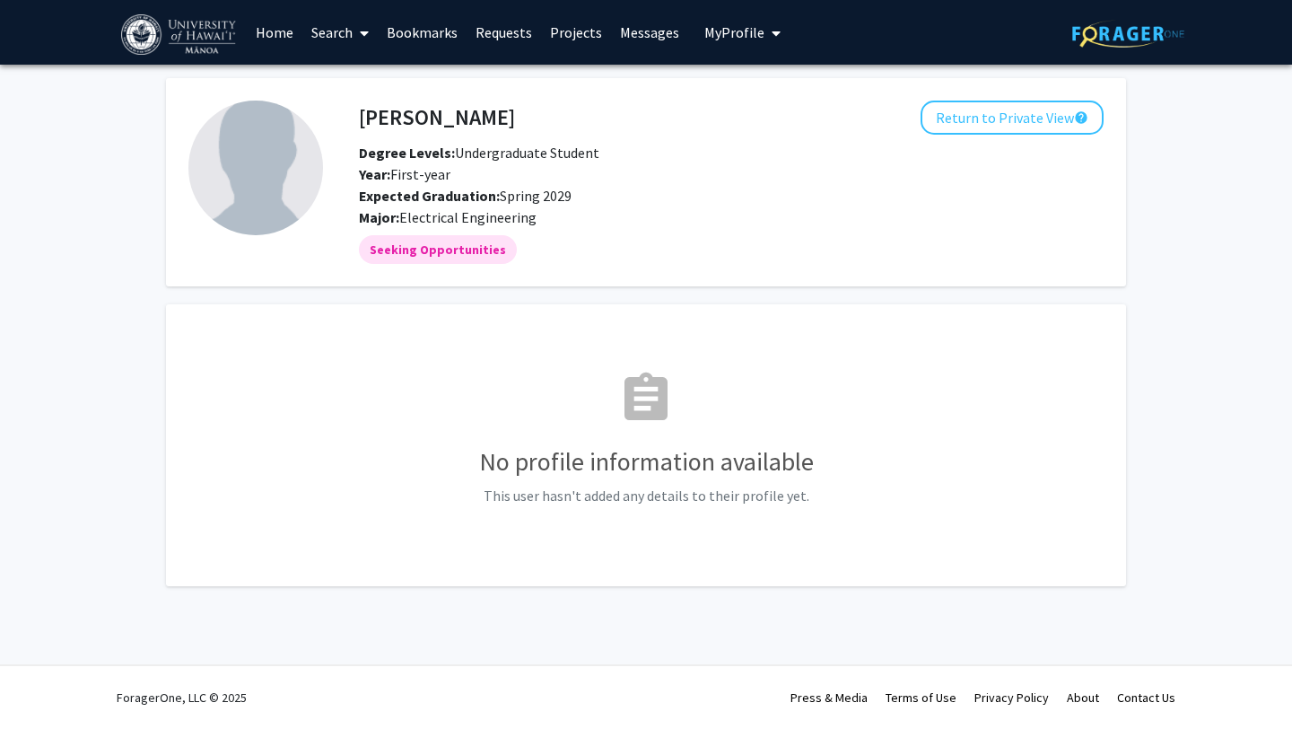
click at [641, 403] on mat-icon "assignment" at bounding box center [646, 398] width 57 height 57
click at [642, 477] on h3 "No profile information available" at bounding box center [645, 462] width 915 height 31
click at [729, 38] on span "My Profile" at bounding box center [735, 32] width 60 height 18
click at [763, 109] on span "View Profile" at bounding box center [816, 103] width 109 height 20
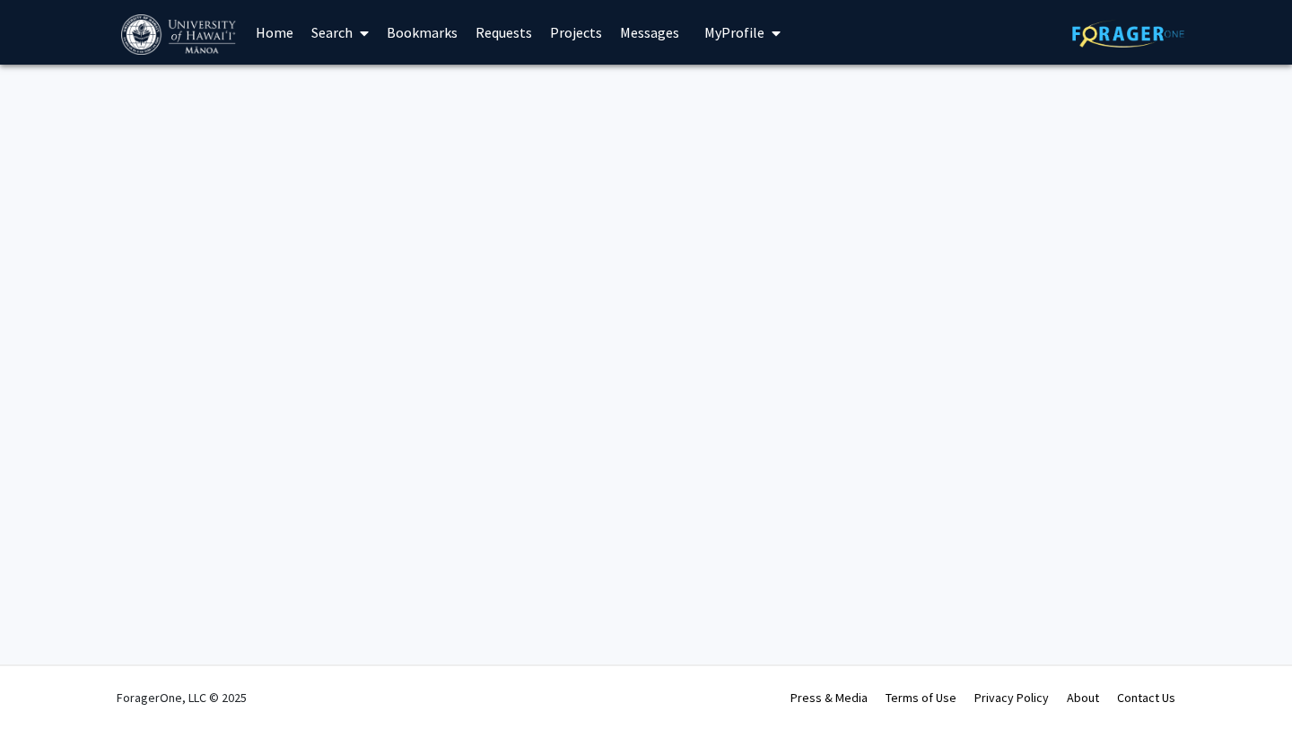
click at [777, 86] on div at bounding box center [646, 87] width 987 height 18
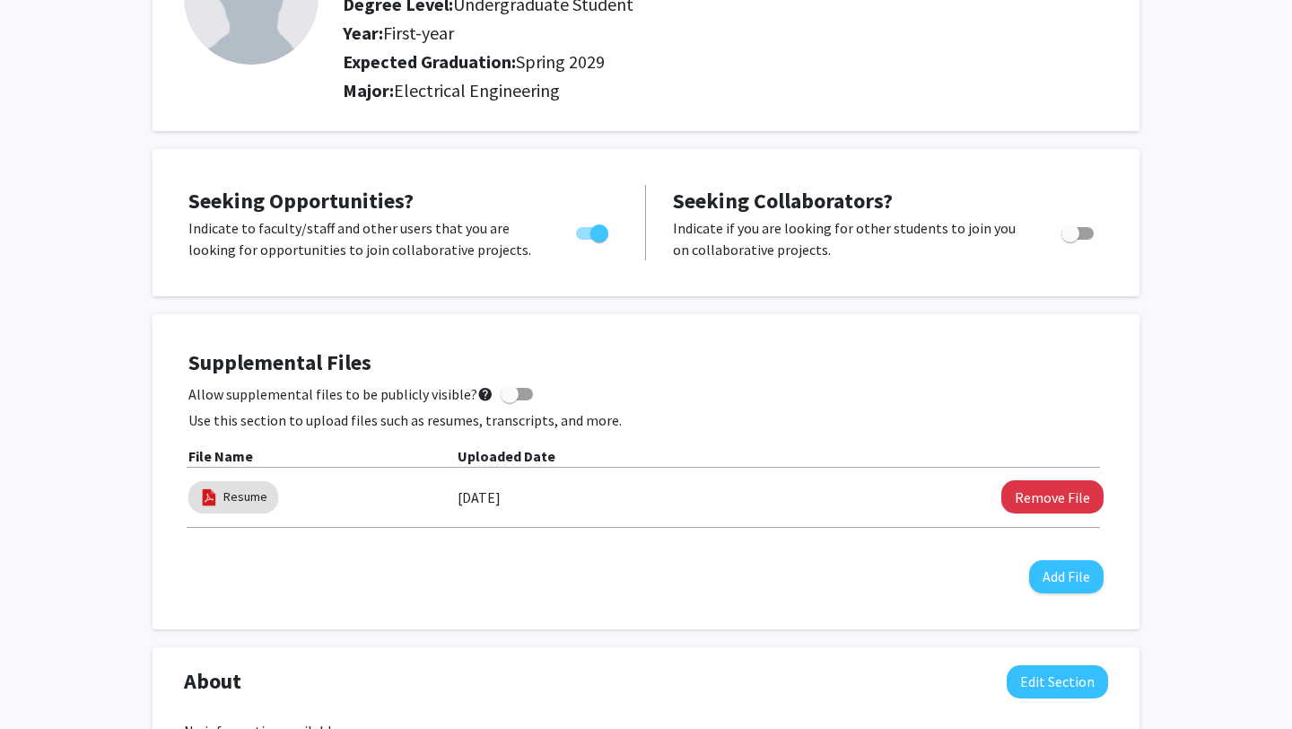
scroll to position [206, 0]
